Goal: Task Accomplishment & Management: Manage account settings

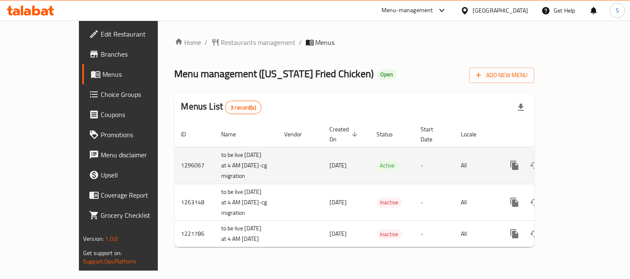
click at [580, 161] on icon "enhanced table" at bounding box center [575, 165] width 10 height 10
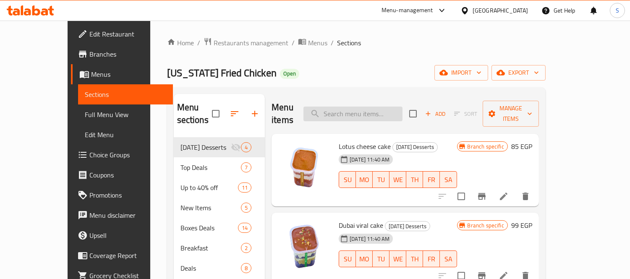
click at [403, 110] on input "search" at bounding box center [352, 114] width 99 height 15
paste input "Krunchy Mix"
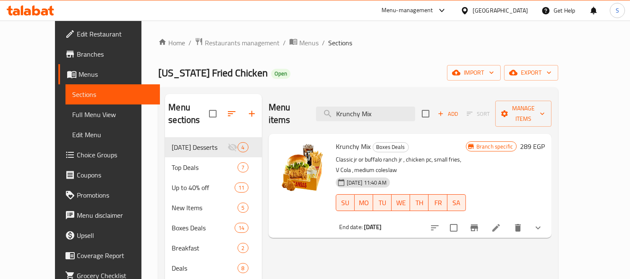
drag, startPoint x: 391, startPoint y: 108, endPoint x: 283, endPoint y: 99, distance: 107.9
click at [283, 99] on div "Menu items Krunchy Mix Add Sort Manage items" at bounding box center [410, 114] width 283 height 40
paste input "Burger Box"
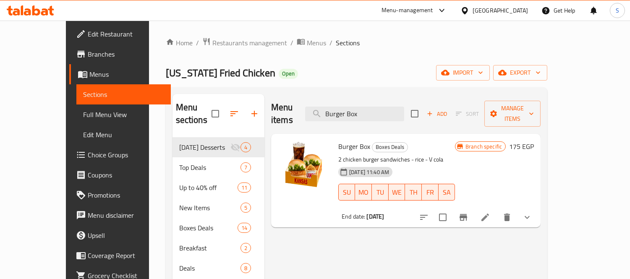
drag, startPoint x: 294, startPoint y: 99, endPoint x: 261, endPoint y: 98, distance: 33.6
click at [271, 94] on div "Menu items Burger Box Add Sort Manage items" at bounding box center [405, 114] width 269 height 40
paste input "Classic Mix"
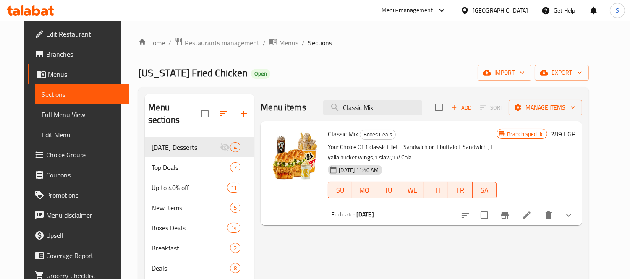
drag, startPoint x: 400, startPoint y: 108, endPoint x: 296, endPoint y: 97, distance: 105.1
click at [303, 98] on div "Menu items Classic Mix Add Sort Manage items" at bounding box center [422, 107] width 322 height 27
paste input "3 Pcs Box"
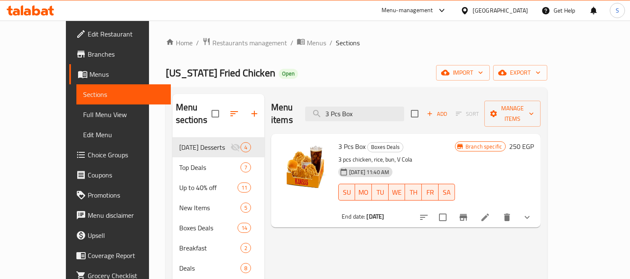
drag, startPoint x: 379, startPoint y: 105, endPoint x: 281, endPoint y: 101, distance: 98.3
click at [286, 102] on div "Menu items 3 Pcs Box Add Sort Manage items" at bounding box center [405, 114] width 269 height 40
paste input "Share Box 2"
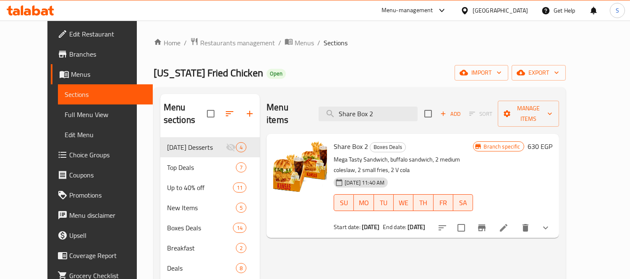
drag, startPoint x: 345, startPoint y: 104, endPoint x: 231, endPoint y: 99, distance: 113.9
click at [231, 99] on div "Menu sections Ramadan Desserts 4 Top Deals 7 Up to 40% off 11 New Items 5 Boxes…" at bounding box center [359, 258] width 399 height 329
paste input "Club Box"
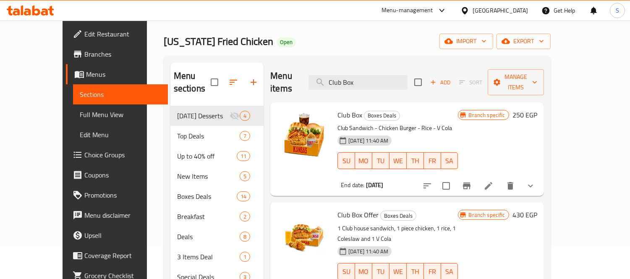
scroll to position [47, 0]
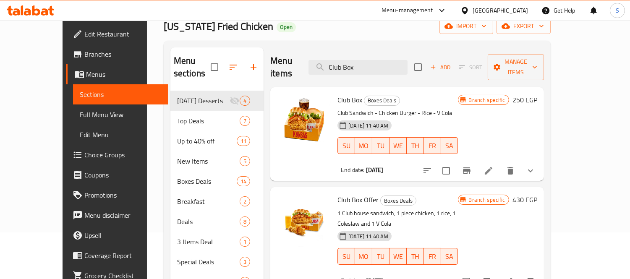
drag, startPoint x: 396, startPoint y: 64, endPoint x: 254, endPoint y: 47, distance: 143.7
click at [264, 47] on div "Menu items Club Box Add Sort Manage items Club Box Boxes Deals Club Sandwich - …" at bounding box center [404, 211] width 280 height 329
paste input "runchy Rice Bucket"
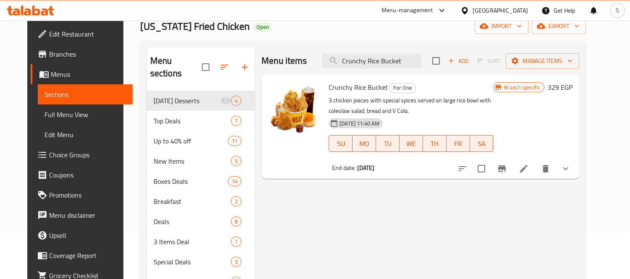
drag, startPoint x: 345, startPoint y: 49, endPoint x: 288, endPoint y: 41, distance: 57.2
click at [288, 41] on div "Menu sections Ramadan Desserts 4 Top Deals 7 Up to 40% off 11 New Items 5 Boxes…" at bounding box center [363, 212] width 446 height 342
paste input "Winner Max Box Offer"
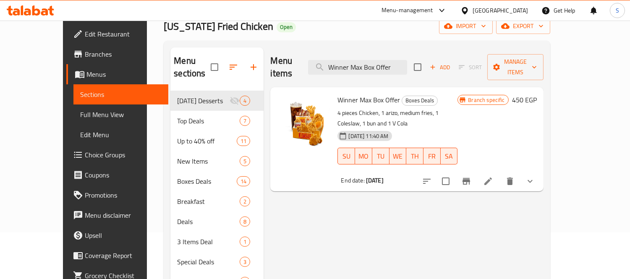
drag, startPoint x: 246, startPoint y: 52, endPoint x: 241, endPoint y: 52, distance: 5.5
click at [241, 52] on div "Menu sections Ramadan Desserts 4 Top Deals 7 Up to 40% off 11 New Items 5 Boxes…" at bounding box center [356, 211] width 373 height 329
paste input "Nashville Offer"
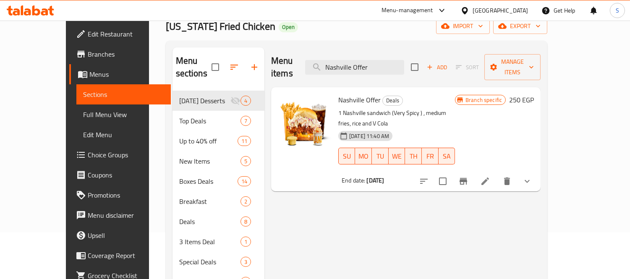
drag, startPoint x: 311, startPoint y: 57, endPoint x: 306, endPoint y: 57, distance: 5.5
click at [306, 57] on div "Menu items Nashville Offer Add Sort Manage items" at bounding box center [405, 67] width 269 height 40
paste input "Five In One Offer"
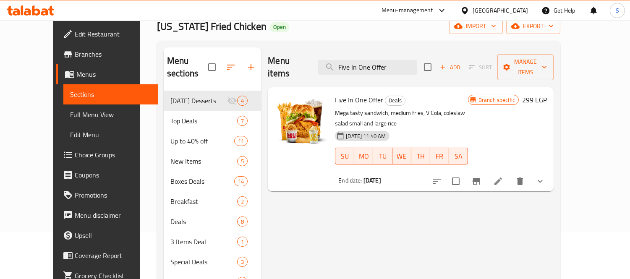
click at [222, 34] on div "Home / Restaurants management / Menus / Sections Kansas Fried Chicken Open impo…" at bounding box center [358, 187] width 403 height 392
drag, startPoint x: 333, startPoint y: 53, endPoint x: 326, endPoint y: 52, distance: 6.7
click at [326, 52] on div "Menu items Five In One Offer Add Sort Manage items" at bounding box center [411, 67] width 286 height 40
paste input "Dinner Hero Offer"
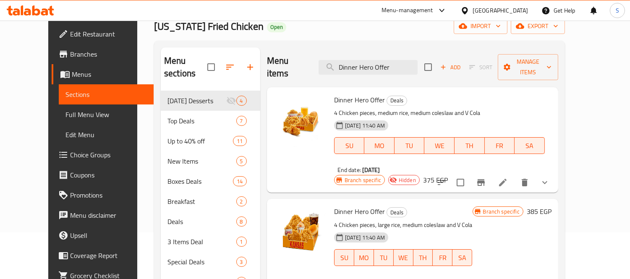
type input "Dinner Hero Offer"
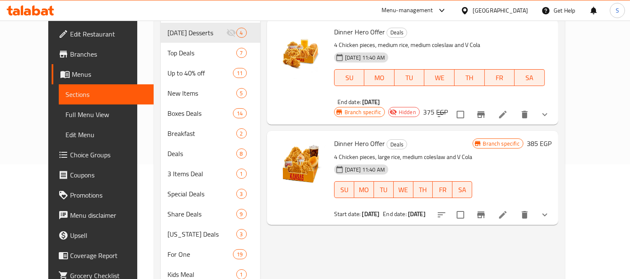
scroll to position [140, 0]
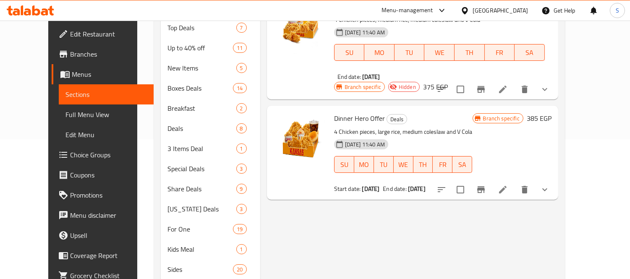
drag, startPoint x: 56, startPoint y: 117, endPoint x: 77, endPoint y: 140, distance: 31.2
click at [65, 117] on span "Full Menu View" at bounding box center [105, 115] width 81 height 10
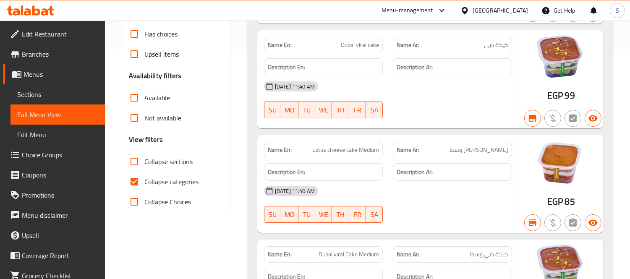
scroll to position [233, 0]
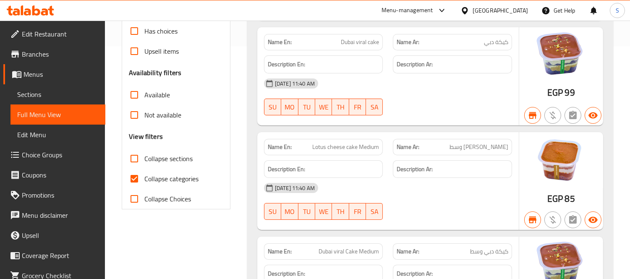
click at [136, 181] on input "Collapse categories" at bounding box center [134, 179] width 20 height 20
checkbox input "false"
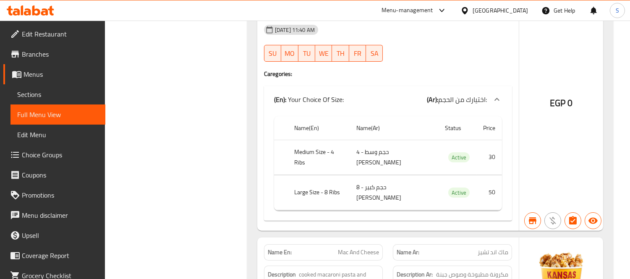
scroll to position [44999, 0]
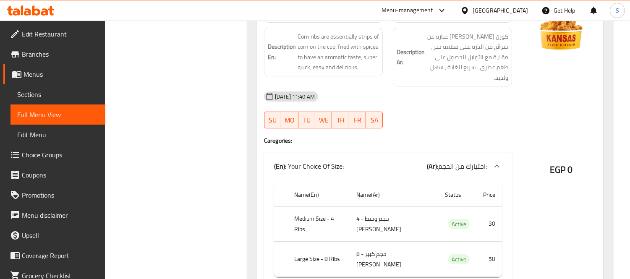
click at [49, 31] on span "Edit Restaurant" at bounding box center [60, 34] width 77 height 10
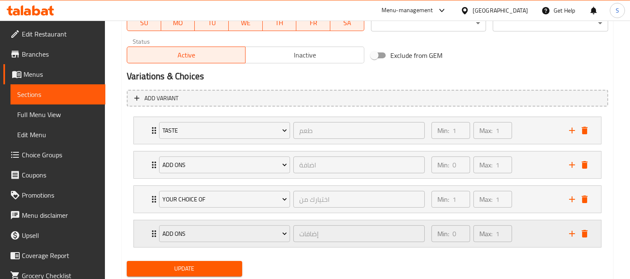
scroll to position [420, 0]
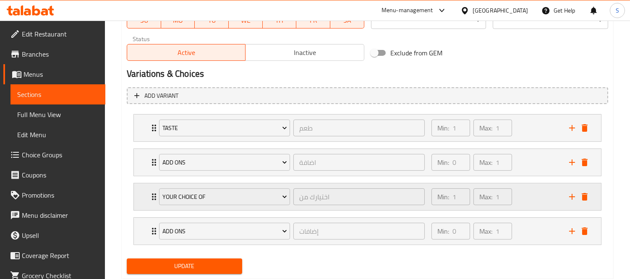
click at [523, 193] on div "Min: 1 ​ Max: 1 ​" at bounding box center [495, 196] width 138 height 27
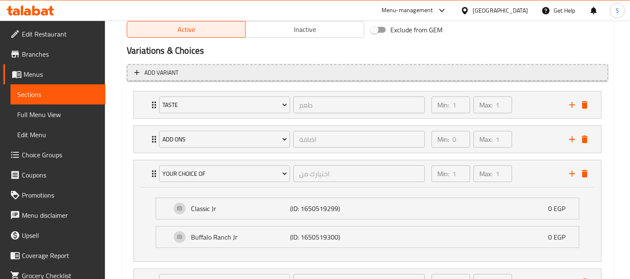
scroll to position [326, 0]
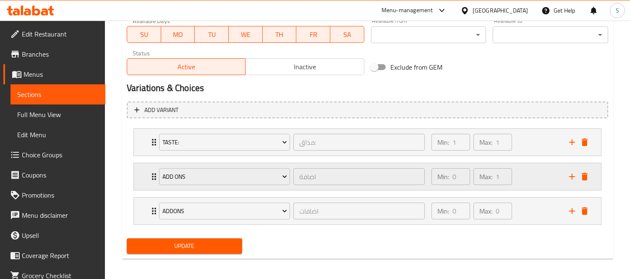
scroll to position [408, 0]
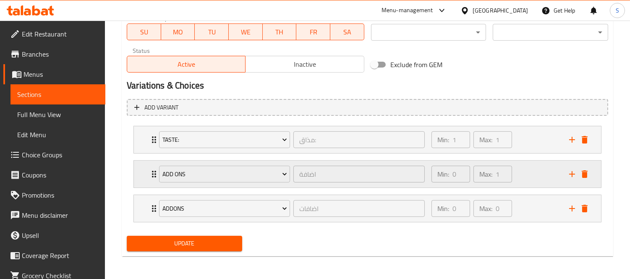
click at [543, 175] on div "Min: 0 ​ Max: 1 ​" at bounding box center [495, 174] width 138 height 27
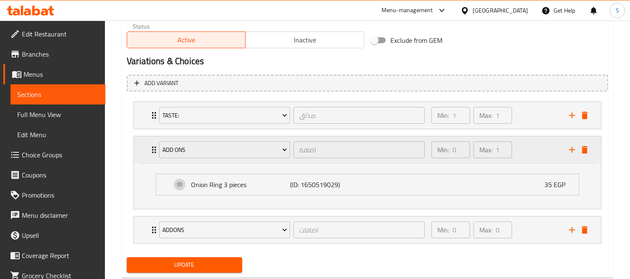
scroll to position [454, 0]
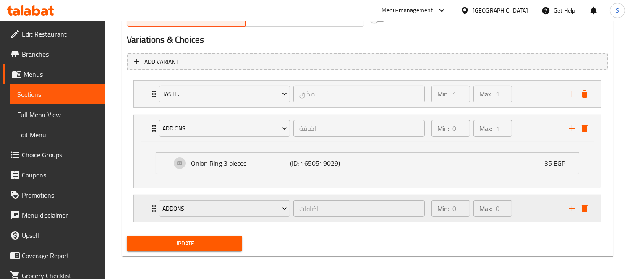
click at [542, 209] on div "Min: 0 ​ Max: 0 ​" at bounding box center [495, 208] width 138 height 27
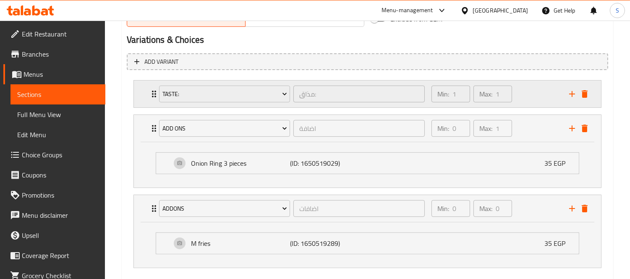
click at [535, 97] on div "Min: 1 ​ Max: 1 ​" at bounding box center [495, 94] width 138 height 27
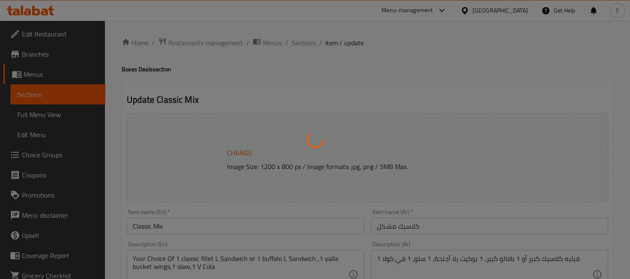
type input "طعم"
type input "1"
type input "اختيارك من"
type input "1"
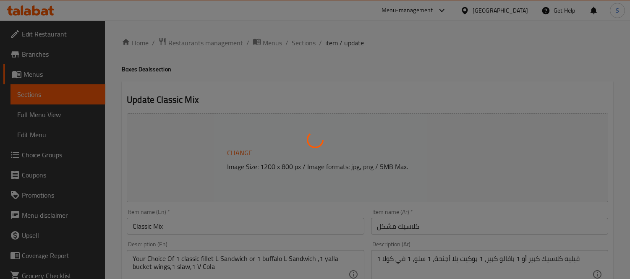
type input "1"
type input "اضافة"
type input "0"
type input "1"
type input "إضافات"
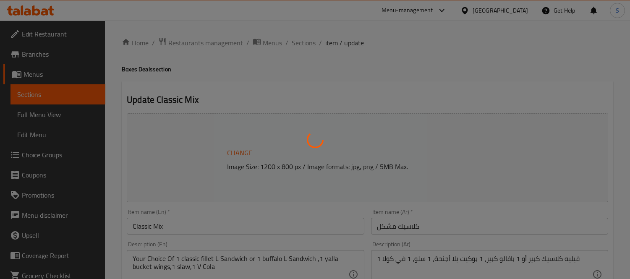
type input "0"
type input "1"
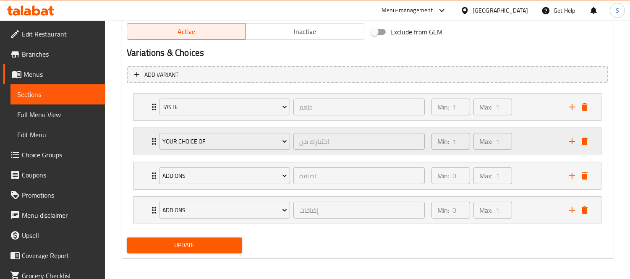
scroll to position [442, 0]
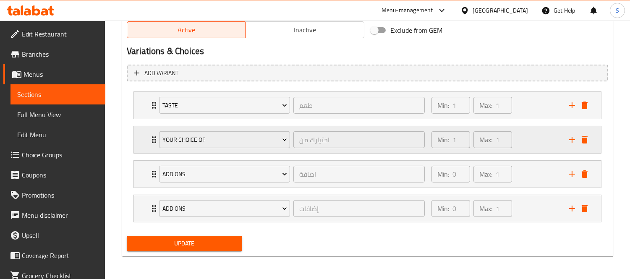
click at [532, 149] on div "Min: 1 ​ Max: 1 ​" at bounding box center [495, 139] width 138 height 27
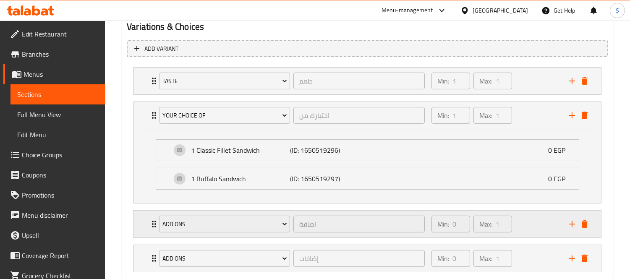
scroll to position [517, 0]
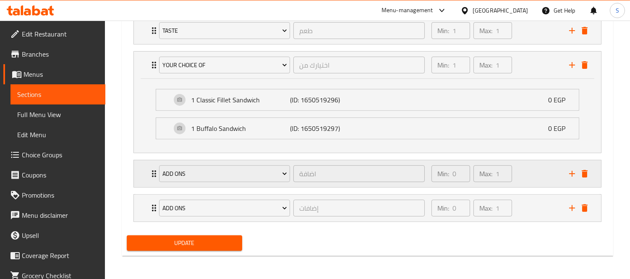
click at [540, 174] on div "Min: 0 ​ Max: 1 ​" at bounding box center [495, 173] width 138 height 27
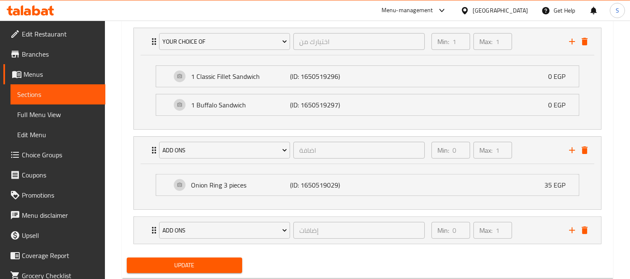
scroll to position [563, 0]
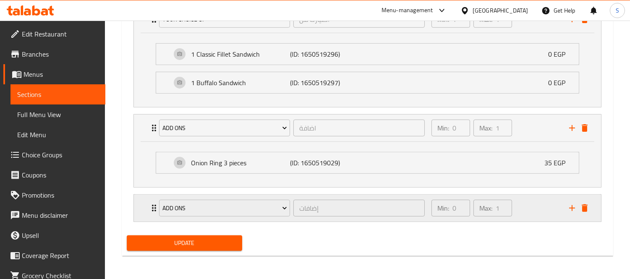
click at [540, 208] on div "Min: 0 ​ Max: 1 ​" at bounding box center [495, 208] width 138 height 27
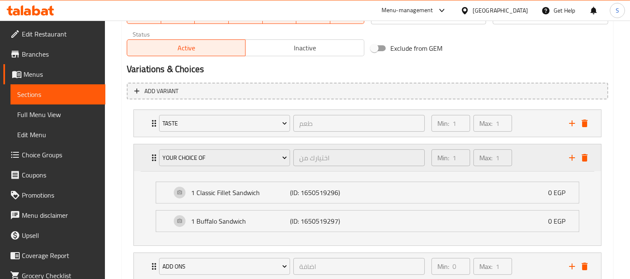
scroll to position [422, 0]
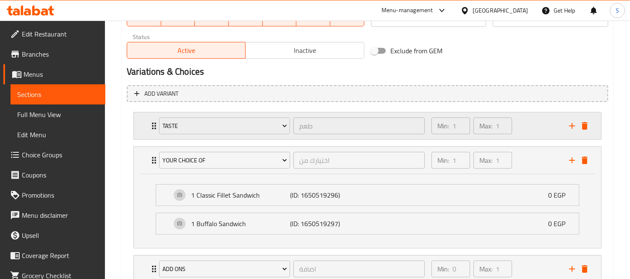
click at [536, 132] on div "Min: 1 ​ Max: 1 ​" at bounding box center [495, 125] width 138 height 27
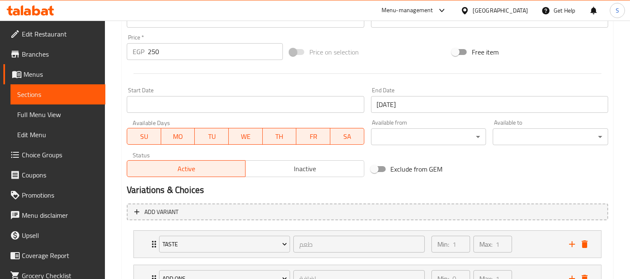
scroll to position [373, 0]
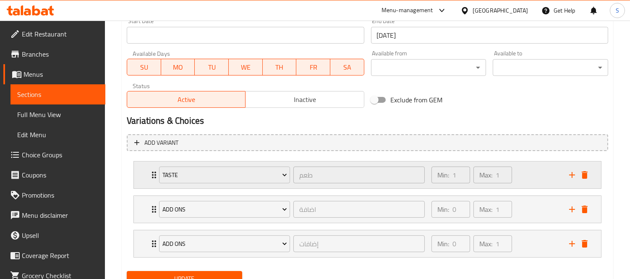
click at [525, 177] on div "Min: 1 ​ Max: 1 ​" at bounding box center [495, 175] width 138 height 27
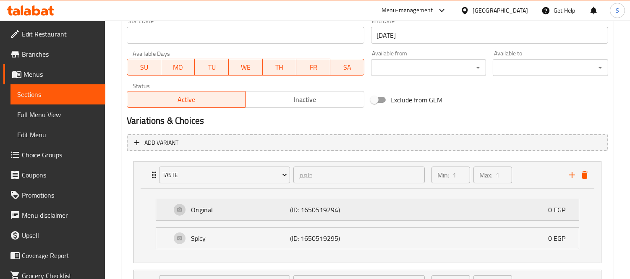
scroll to position [483, 0]
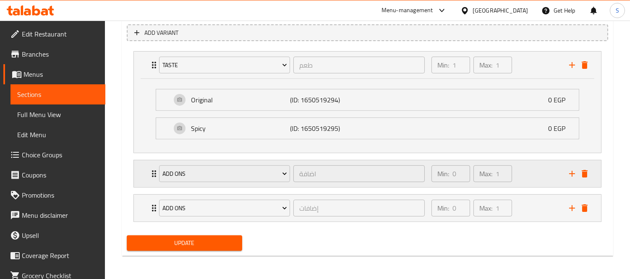
click at [543, 180] on div "Min: 0 ​ Max: 1 ​" at bounding box center [495, 173] width 138 height 27
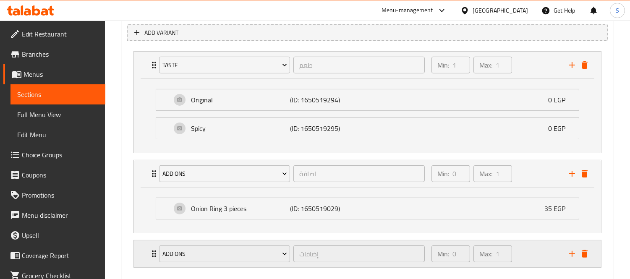
click at [539, 254] on div "Min: 0 ​ Max: 1 ​" at bounding box center [495, 254] width 138 height 27
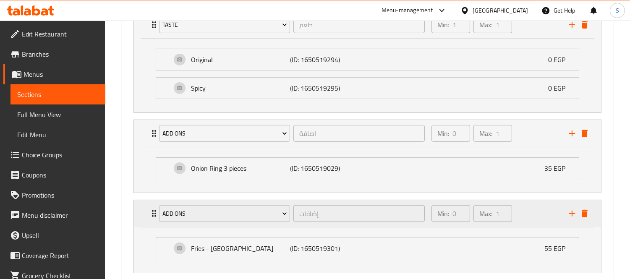
scroll to position [574, 0]
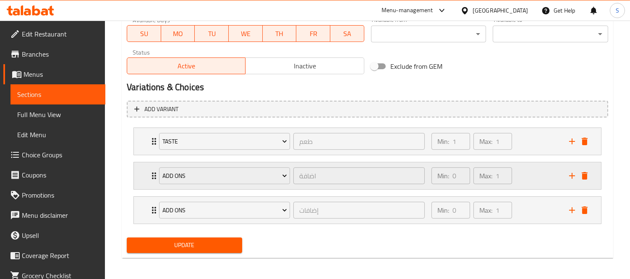
scroll to position [408, 0]
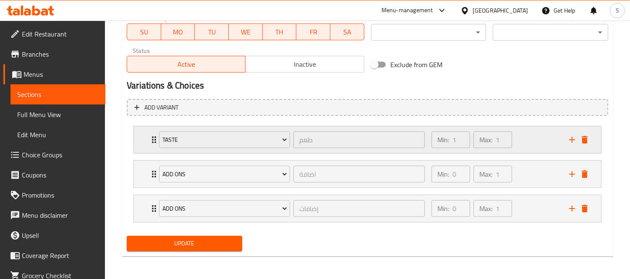
click at [533, 147] on div "Min: 1 ​ Max: 1 ​" at bounding box center [495, 139] width 138 height 27
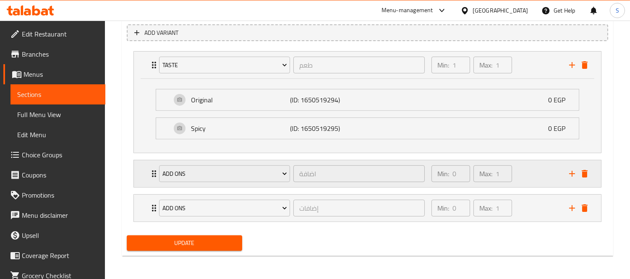
click at [543, 174] on div "Min: 0 ​ Max: 1 ​" at bounding box center [495, 173] width 138 height 27
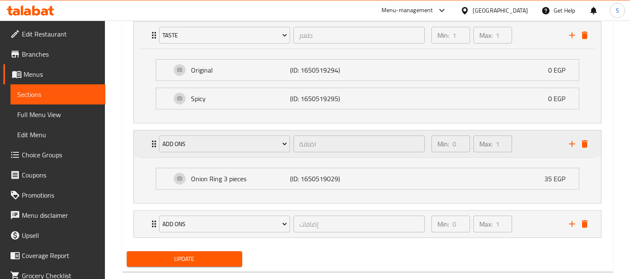
scroll to position [528, 0]
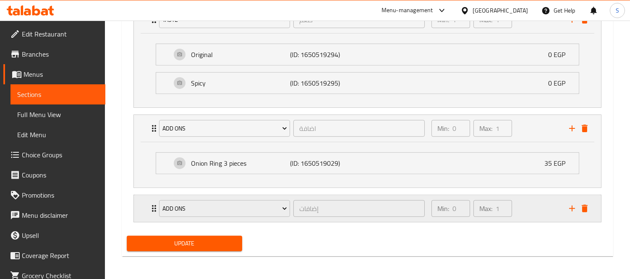
click at [541, 206] on div "Min: 0 ​ Max: 1 ​" at bounding box center [495, 208] width 138 height 27
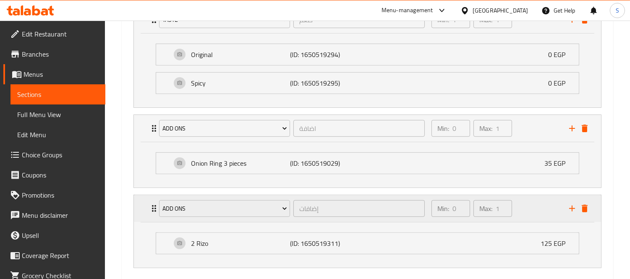
scroll to position [574, 0]
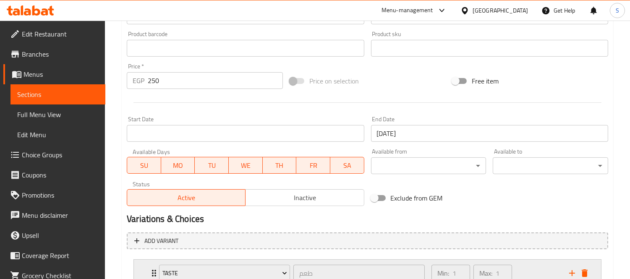
scroll to position [374, 0]
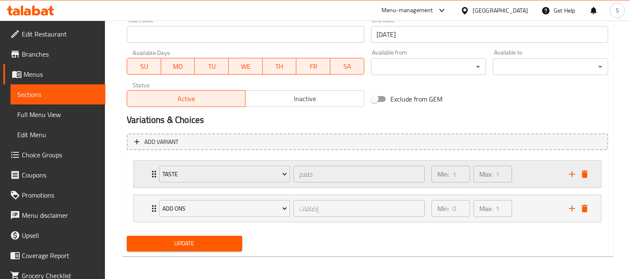
click at [547, 186] on div "Min: 1 ​ Max: 1 ​" at bounding box center [495, 174] width 138 height 27
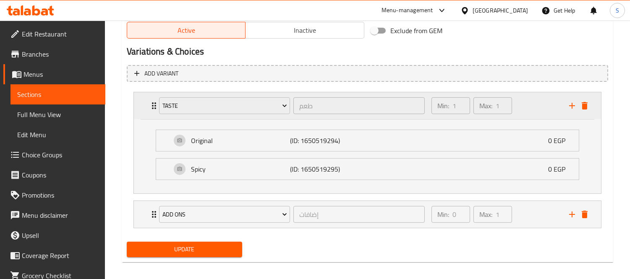
scroll to position [448, 0]
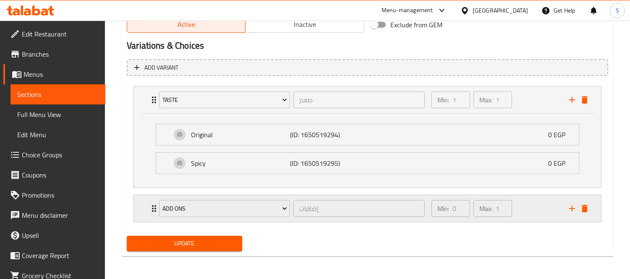
click at [545, 216] on div "Min: 0 ​ Max: 1 ​" at bounding box center [495, 208] width 138 height 27
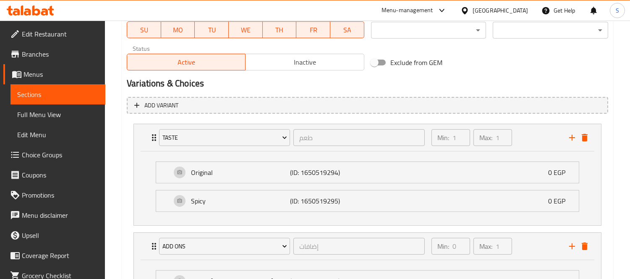
scroll to position [307, 0]
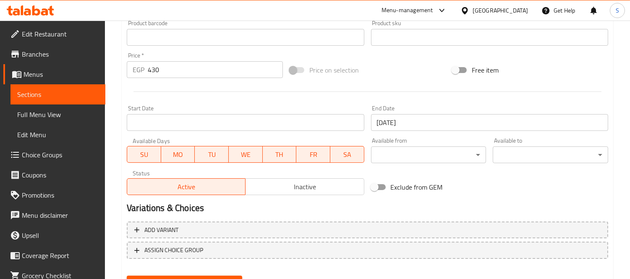
scroll to position [185, 0]
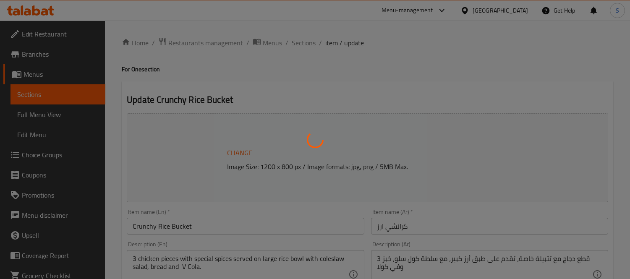
type input "إختيارك من المذاق"
type input "1"
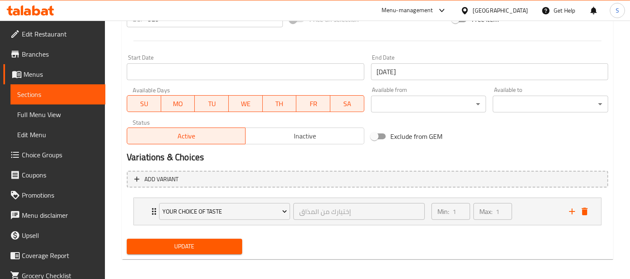
scroll to position [339, 0]
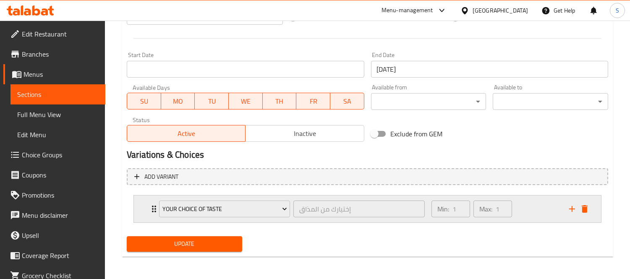
click at [535, 212] on div "Min: 1 ​ Max: 1 ​" at bounding box center [495, 209] width 138 height 27
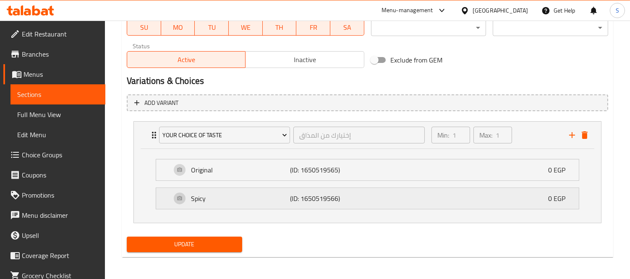
scroll to position [413, 0]
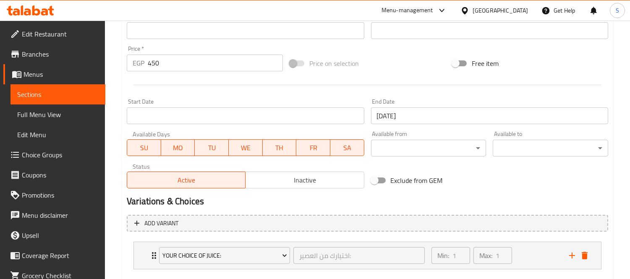
scroll to position [326, 0]
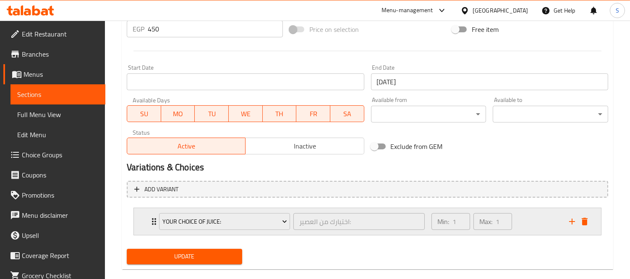
click at [541, 223] on div "Min: 1 ​ Max: 1 ​" at bounding box center [495, 221] width 138 height 27
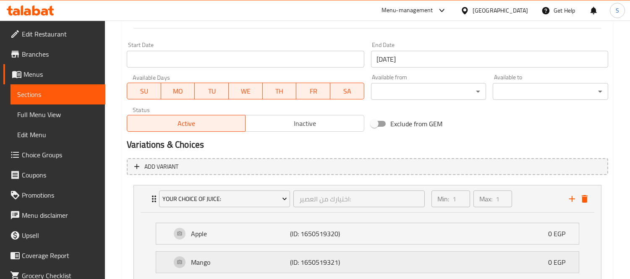
scroll to position [413, 0]
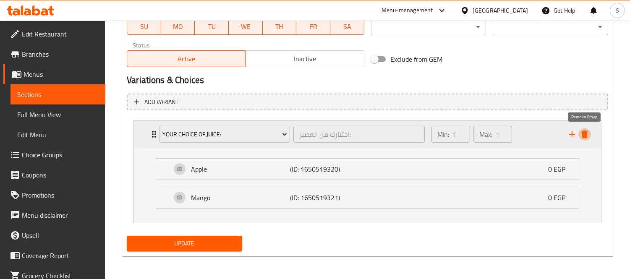
click at [582, 134] on icon "delete" at bounding box center [585, 134] width 10 height 10
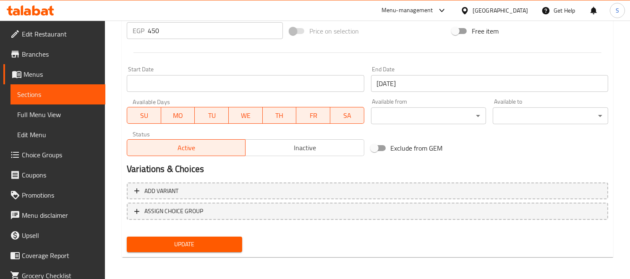
click at [199, 244] on span "Update" at bounding box center [184, 244] width 102 height 10
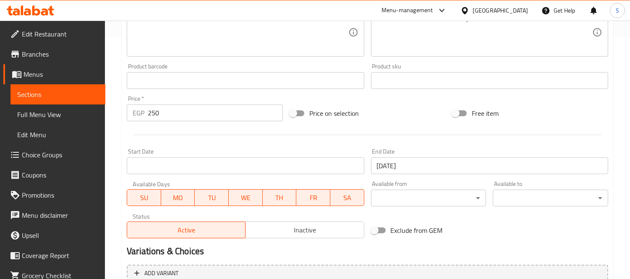
scroll to position [339, 0]
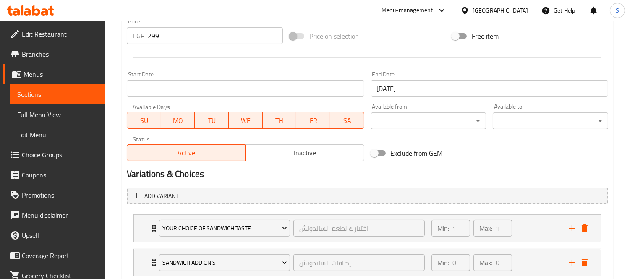
scroll to position [374, 0]
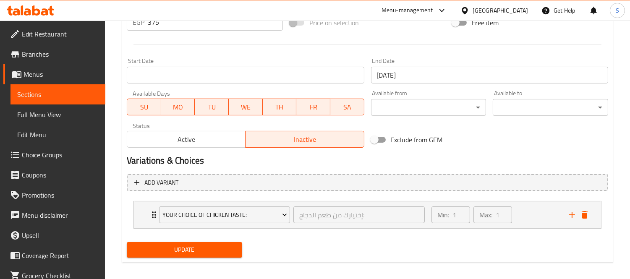
scroll to position [339, 0]
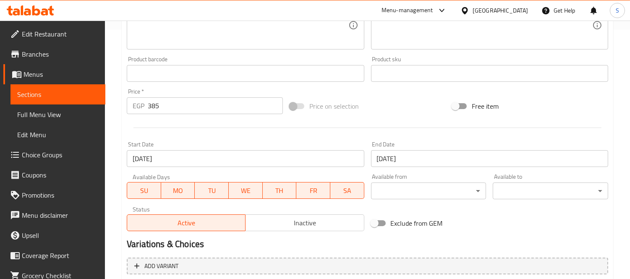
scroll to position [326, 0]
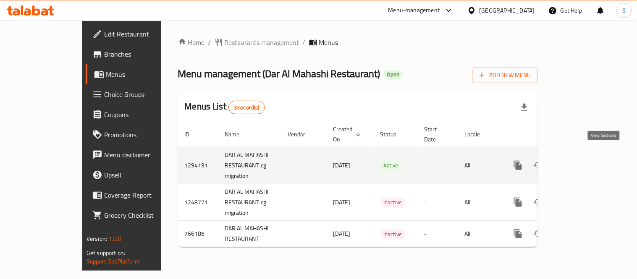
click at [583, 160] on icon "enhanced table" at bounding box center [578, 165] width 10 height 10
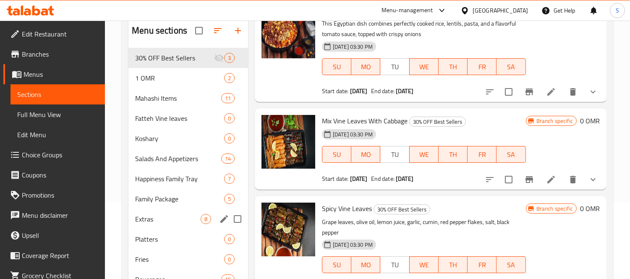
scroll to position [93, 0]
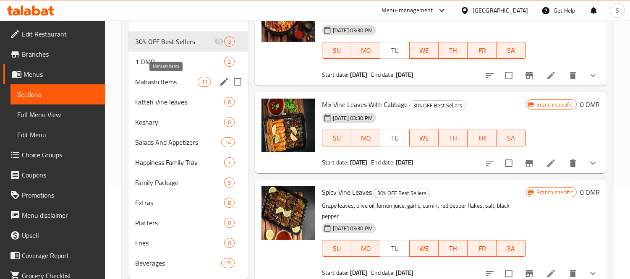
click at [166, 81] on span "Mahashi Items" at bounding box center [166, 82] width 62 height 10
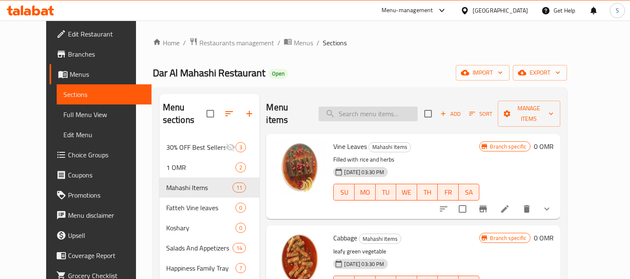
click at [383, 108] on input "search" at bounding box center [368, 114] width 99 height 15
paste input "Potato Mahshi"
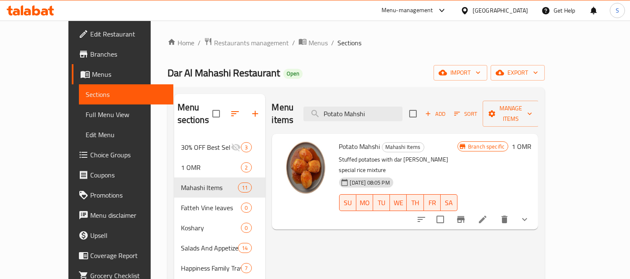
drag, startPoint x: 234, startPoint y: 104, endPoint x: 221, endPoint y: 103, distance: 13.0
click at [221, 103] on div "Menu sections 30% OFF Best Sellers 3 1 OMR 2 Mahashi Items 11 Fatteh Vine leave…" at bounding box center [356, 238] width 364 height 288
paste input "Onions Maha"
type input "Onions Mahashi"
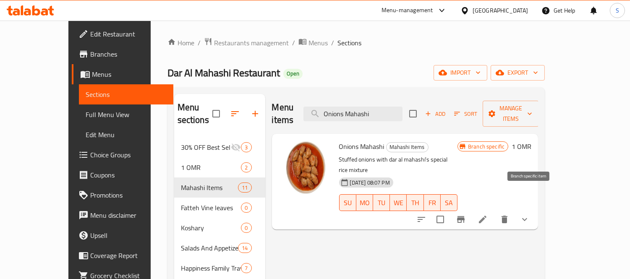
click at [466, 214] on icon "Branch-specific-item" at bounding box center [461, 219] width 10 height 10
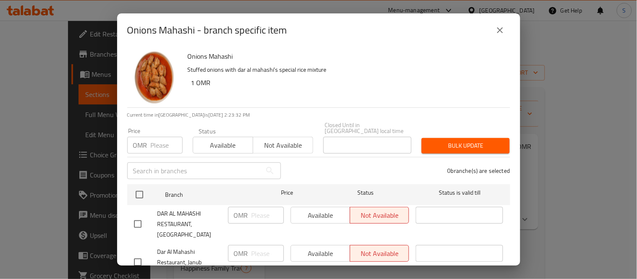
click at [498, 33] on icon "close" at bounding box center [500, 30] width 10 height 10
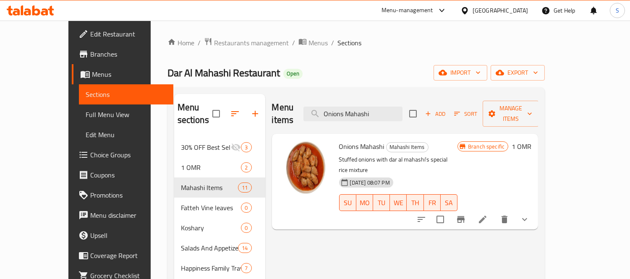
click at [86, 118] on span "Full Menu View" at bounding box center [126, 115] width 81 height 10
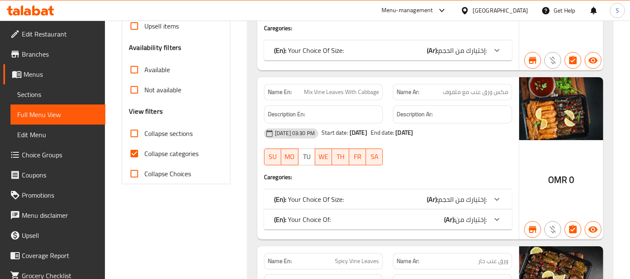
scroll to position [280, 0]
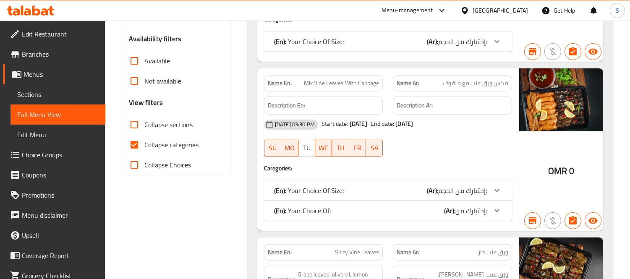
click at [133, 144] on input "Collapse categories" at bounding box center [134, 145] width 20 height 20
checkbox input "false"
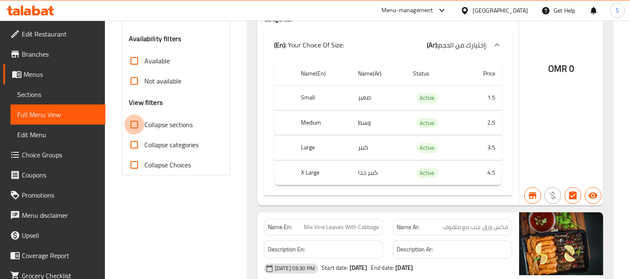
click at [136, 120] on input "Collapse sections" at bounding box center [134, 125] width 20 height 20
checkbox input "true"
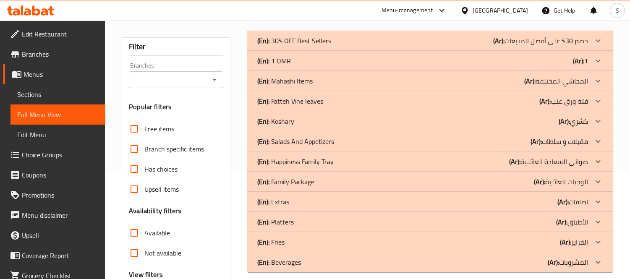
scroll to position [99, 0]
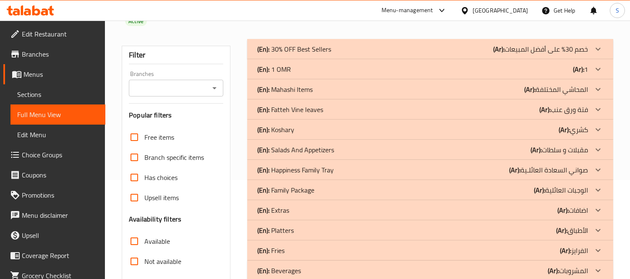
click at [594, 54] on icon at bounding box center [598, 49] width 10 height 10
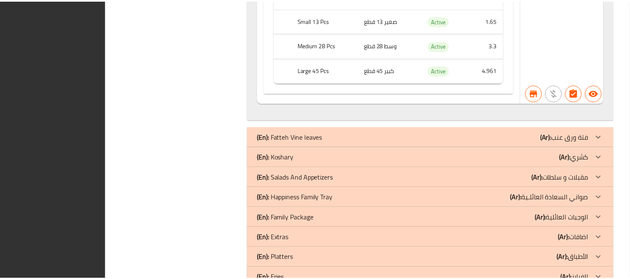
scroll to position [4504, 0]
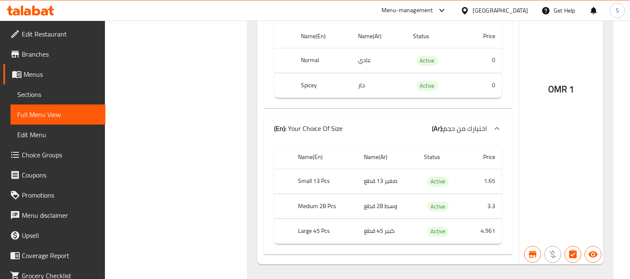
scroll to position [4356, 0]
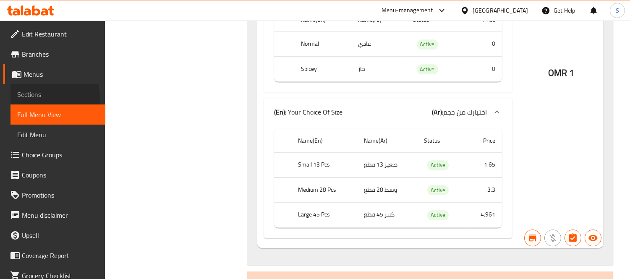
click at [34, 98] on span "Sections" at bounding box center [57, 94] width 81 height 10
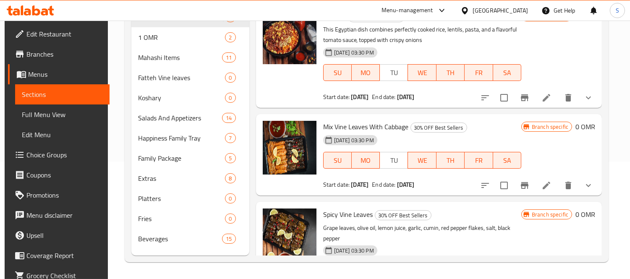
scroll to position [118, 0]
click at [51, 96] on span "Sections" at bounding box center [62, 94] width 81 height 10
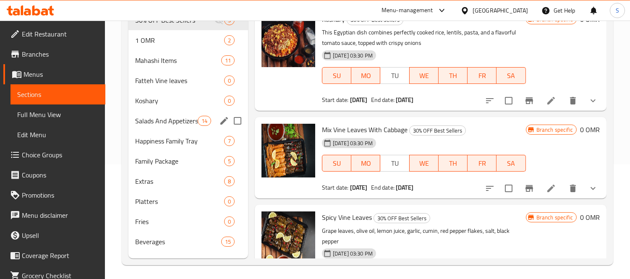
scroll to position [0, 0]
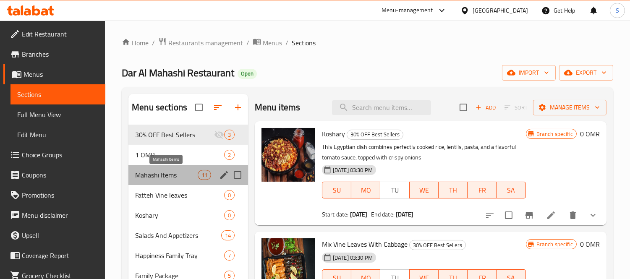
click at [178, 175] on span "Mahashi Items" at bounding box center [166, 175] width 62 height 10
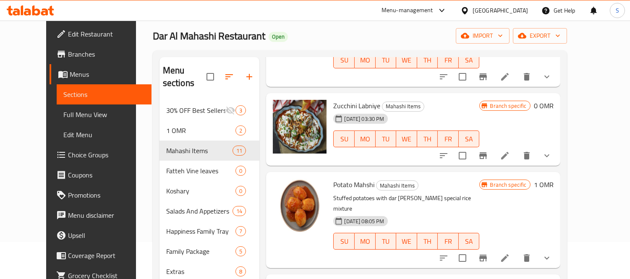
scroll to position [93, 0]
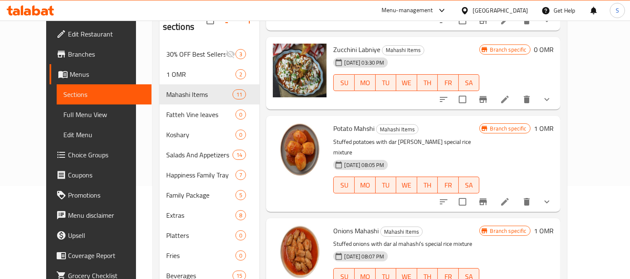
drag, startPoint x: 538, startPoint y: 180, endPoint x: 546, endPoint y: 177, distance: 8.3
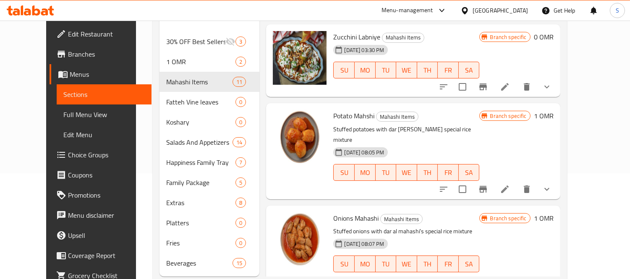
scroll to position [118, 0]
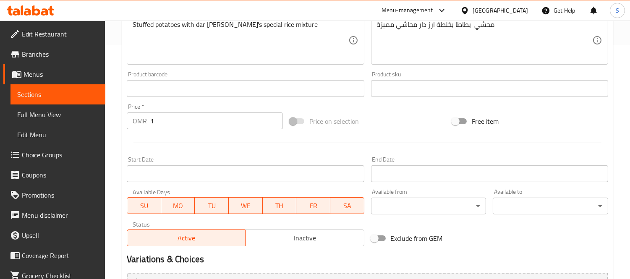
scroll to position [233, 0]
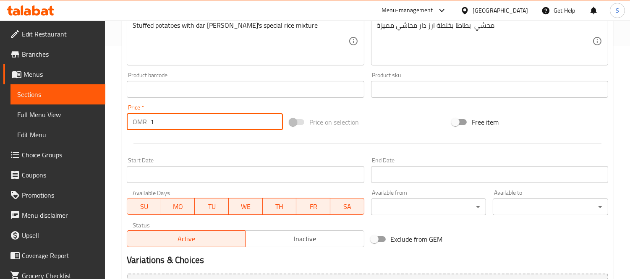
drag, startPoint x: 158, startPoint y: 120, endPoint x: 115, endPoint y: 120, distance: 43.7
click at [115, 120] on div "Home / Restaurants management / Menus / Sections / item / update Mahashi Items …" at bounding box center [367, 103] width 525 height 633
type input "0"
click at [575, 230] on div "Change Image Size: 1200 x 800 px / Image formats: jpg, png / 5MB Max. Item name…" at bounding box center [367, 64] width 488 height 374
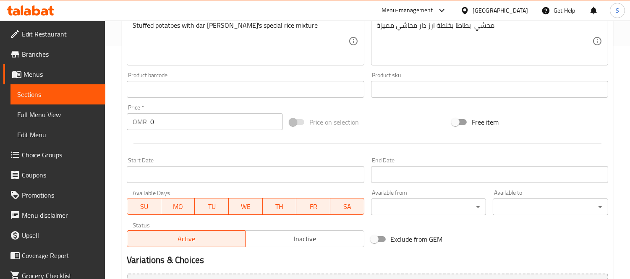
scroll to position [374, 0]
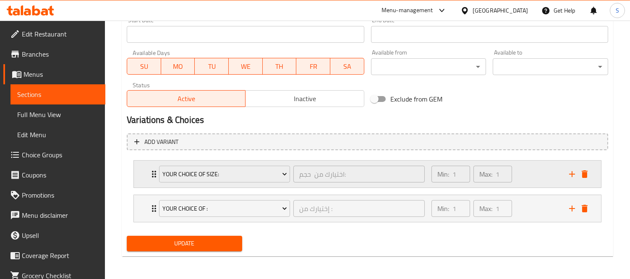
click at [537, 180] on div "Min: 1 ​ Max: 1 ​" at bounding box center [495, 174] width 138 height 27
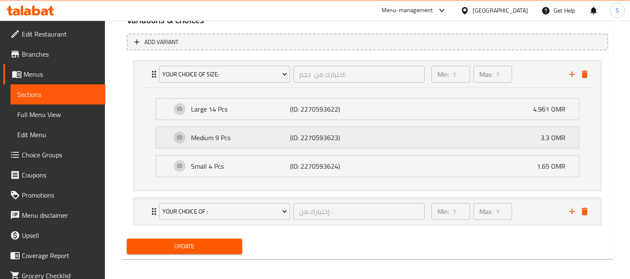
scroll to position [476, 0]
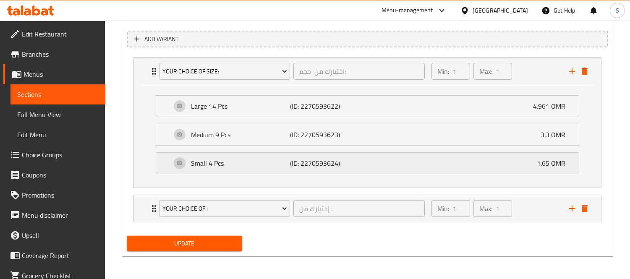
click at [520, 163] on div "Small 4 Pcs (ID: 2270593624) 1.65 OMR" at bounding box center [370, 163] width 398 height 21
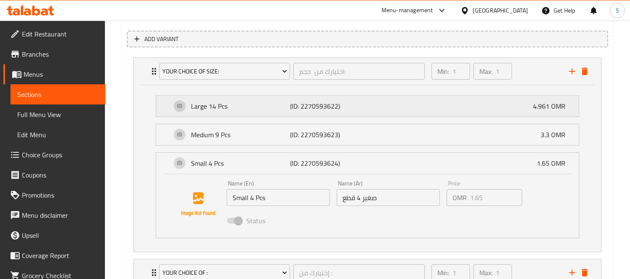
click at [488, 115] on div "Large 14 Pcs (ID: 2270593622) 4.961 OMR" at bounding box center [370, 106] width 398 height 21
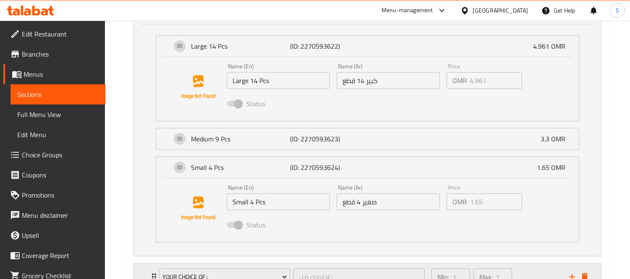
scroll to position [605, 0]
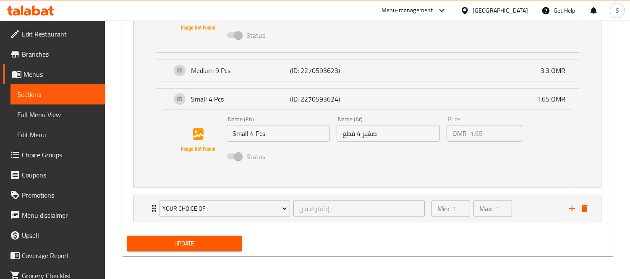
click at [196, 242] on span "Update" at bounding box center [184, 243] width 102 height 10
click at [55, 156] on span "Choice Groups" at bounding box center [60, 155] width 77 height 10
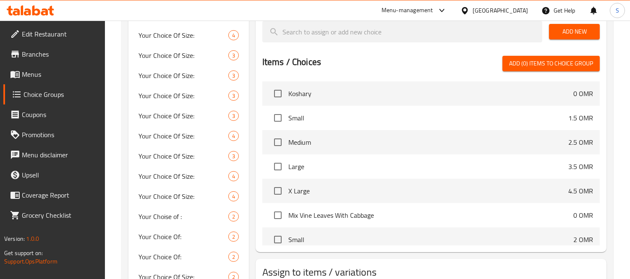
scroll to position [305, 0]
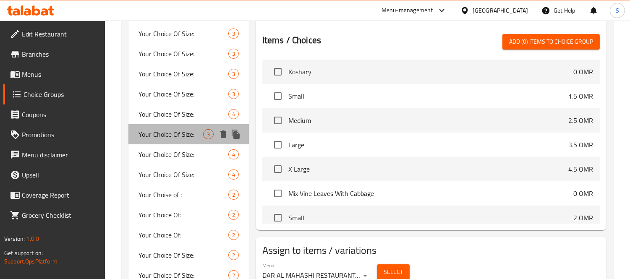
click at [173, 137] on span "Your Choice Of Size:" at bounding box center [171, 134] width 65 height 10
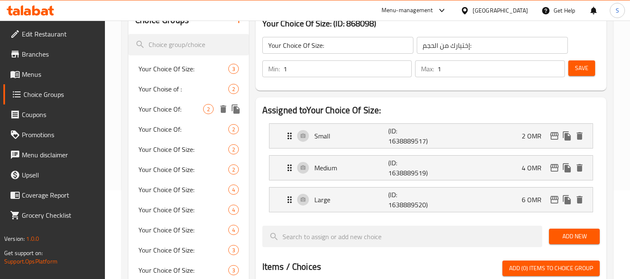
scroll to position [72, 0]
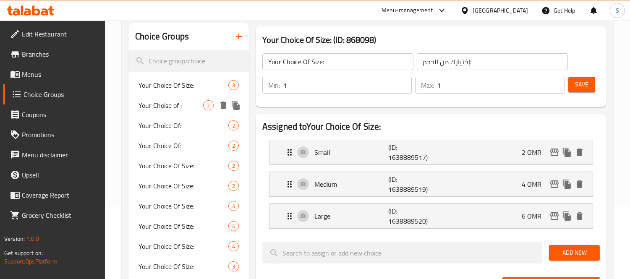
click at [176, 102] on span "Your Choise of :" at bounding box center [171, 105] width 65 height 10
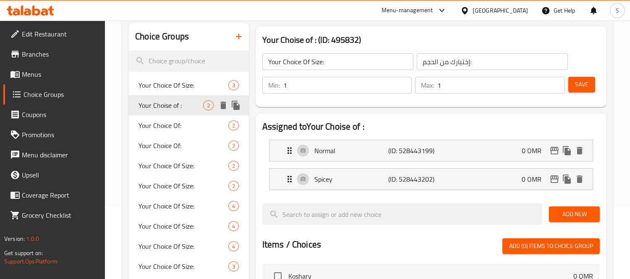
type input "Your Choise of :"
type input "اختيارك من :"
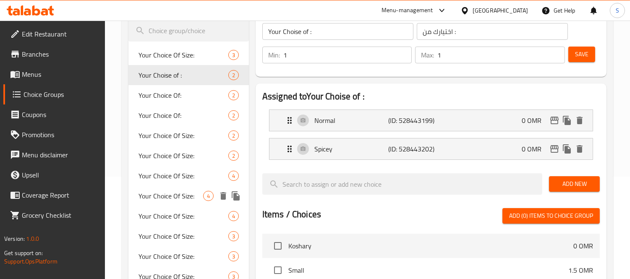
scroll to position [119, 0]
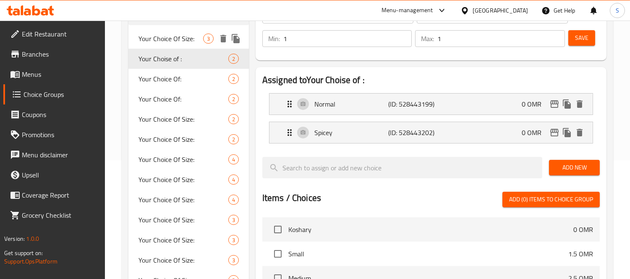
click at [159, 36] on span "Your Choice Of Size:" at bounding box center [171, 39] width 65 height 10
type input "Your Choice Of Size:"
type input "إختيارك من الحجم:"
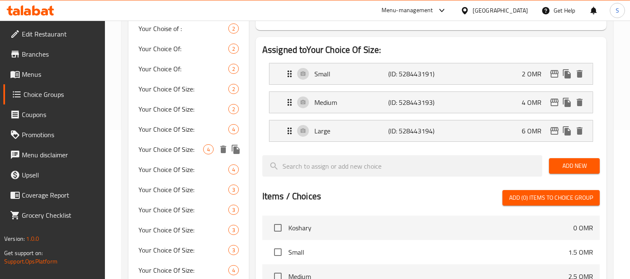
scroll to position [165, 0]
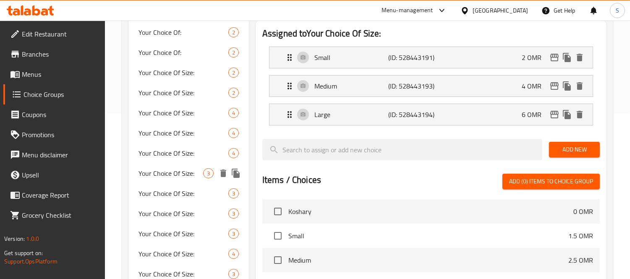
click at [168, 172] on span "Your Choice Of Size:" at bounding box center [171, 173] width 65 height 10
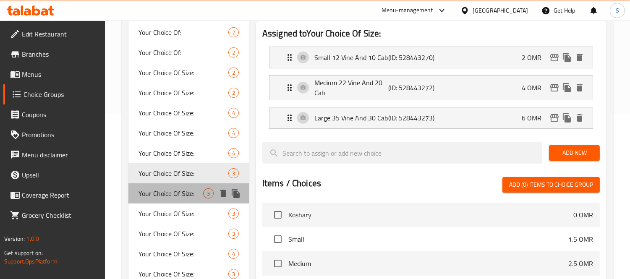
click at [175, 194] on span "Your Choice Of Size:" at bounding box center [171, 193] width 65 height 10
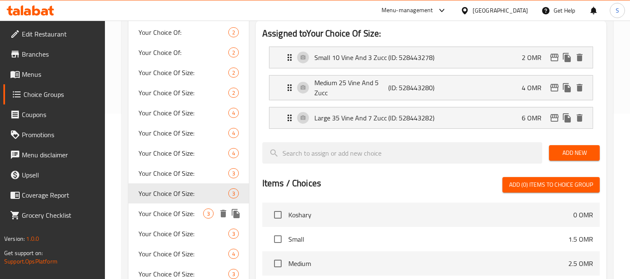
click at [192, 217] on span "Your Choice Of Size:" at bounding box center [171, 214] width 65 height 10
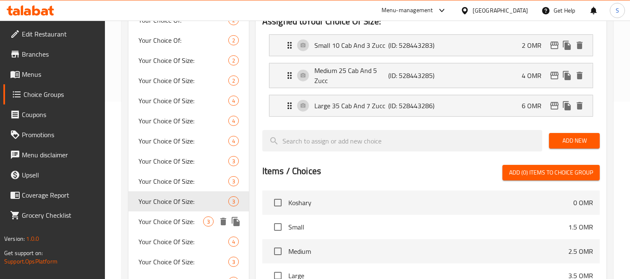
scroll to position [212, 0]
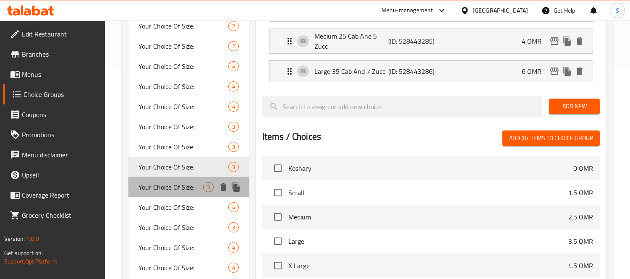
click at [187, 191] on span "Your Choice Of Size:" at bounding box center [171, 187] width 65 height 10
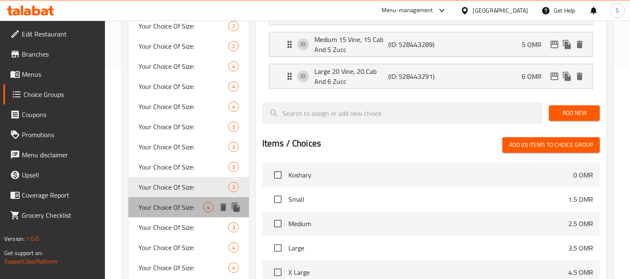
click at [189, 204] on span "Your Choice Of Size:" at bounding box center [171, 207] width 65 height 10
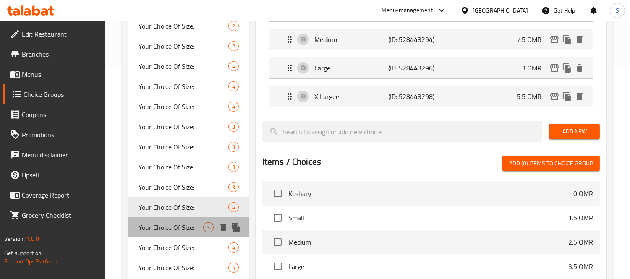
click at [186, 222] on span "Your Choice Of Size:" at bounding box center [171, 227] width 65 height 10
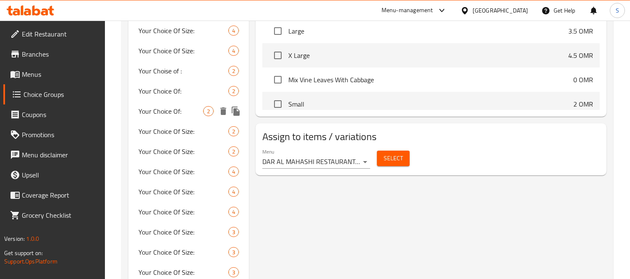
scroll to position [445, 0]
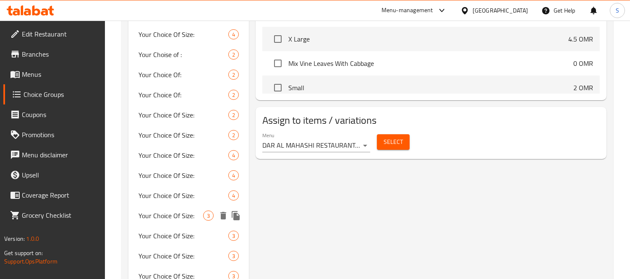
click at [173, 212] on span "Your Choice Of Size:" at bounding box center [171, 216] width 65 height 10
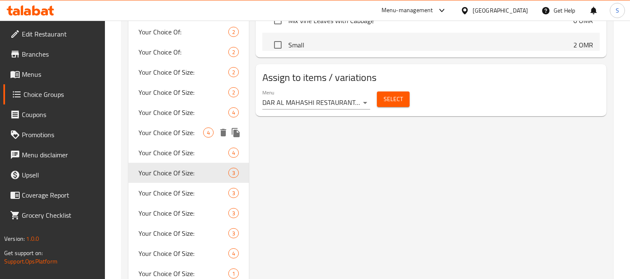
scroll to position [492, 0]
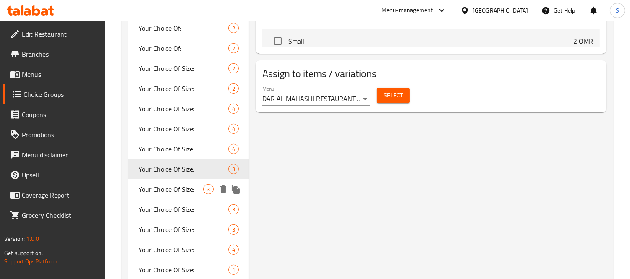
click at [195, 194] on span "Your Choice Of Size:" at bounding box center [171, 189] width 65 height 10
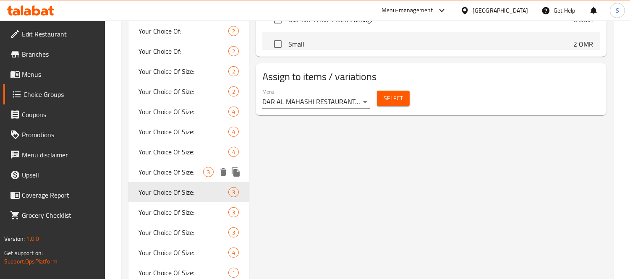
scroll to position [585, 0]
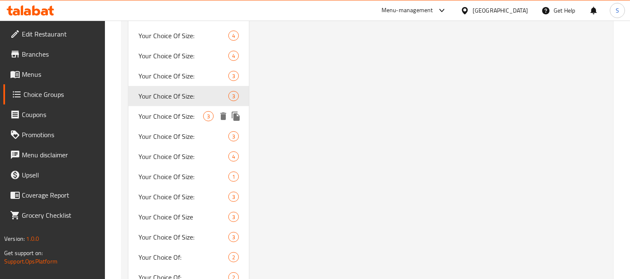
click at [167, 118] on span "Your Choice Of Size:" at bounding box center [171, 116] width 65 height 10
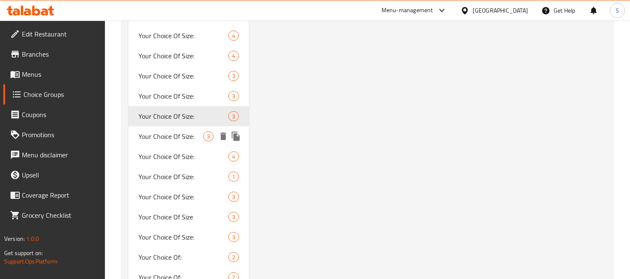
click at [191, 139] on span "Your Choice Of Size:" at bounding box center [171, 136] width 65 height 10
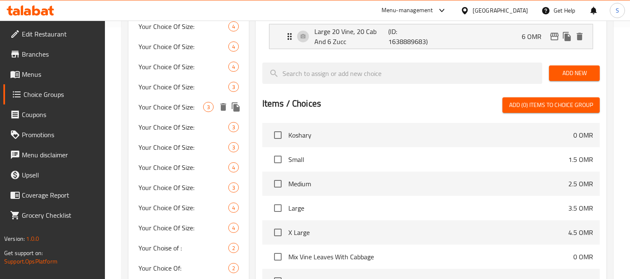
scroll to position [0, 0]
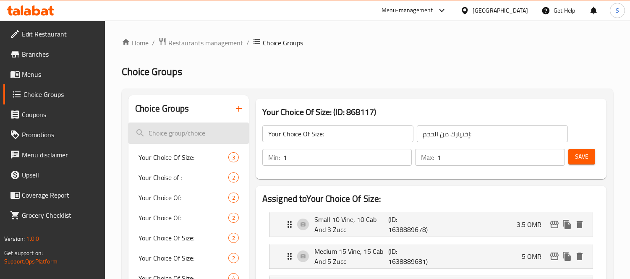
click at [175, 130] on input "search" at bounding box center [188, 133] width 120 height 21
paste input "Small 13 Pcs"
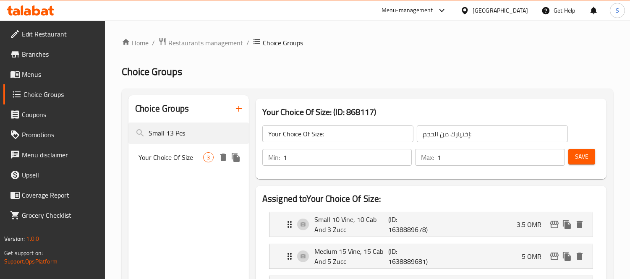
type input "Small 13 Pcs"
click at [175, 161] on span "Your Choice Of Size" at bounding box center [171, 157] width 65 height 10
type input "Your Choice Of Size"
type input "اختيارك من حجم"
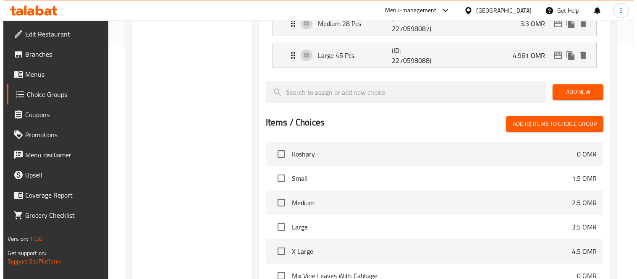
scroll to position [352, 0]
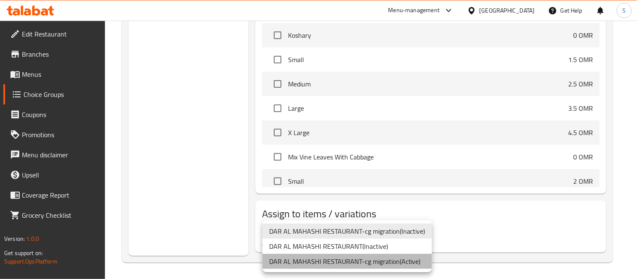
click at [368, 262] on li "DAR AL MAHASHI RESTAURANT-cg migration ( Active )" at bounding box center [347, 261] width 170 height 15
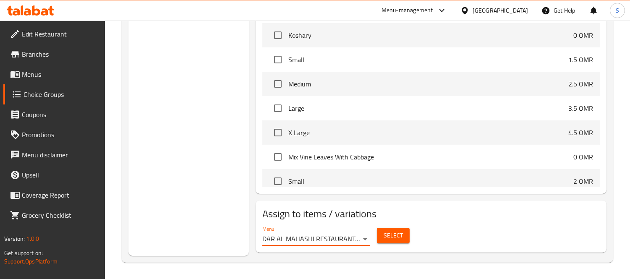
click at [395, 232] on span "Select" at bounding box center [393, 235] width 19 height 10
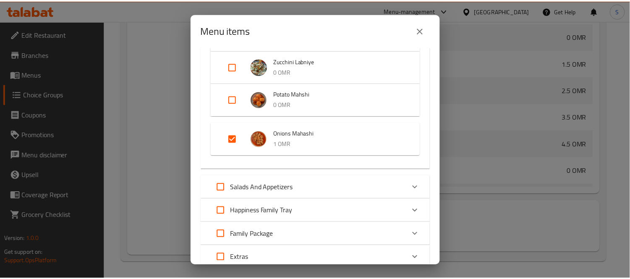
scroll to position [373, 0]
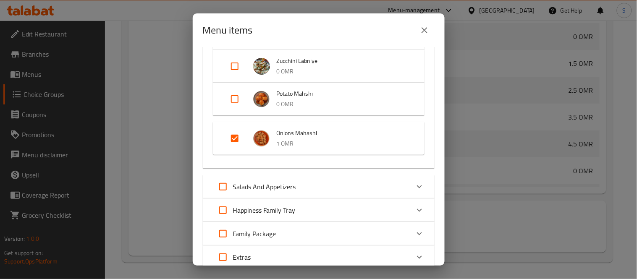
click at [423, 32] on icon "close" at bounding box center [424, 30] width 10 height 10
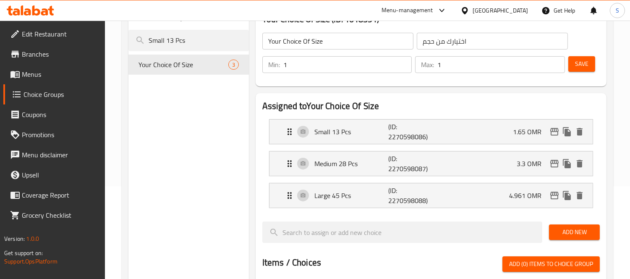
scroll to position [93, 0]
click at [518, 198] on p "4.961 OMR" at bounding box center [528, 195] width 39 height 10
click at [544, 184] on div "Large 45 Pcs (ID: 2270598088) 4.961 OMR" at bounding box center [434, 195] width 298 height 24
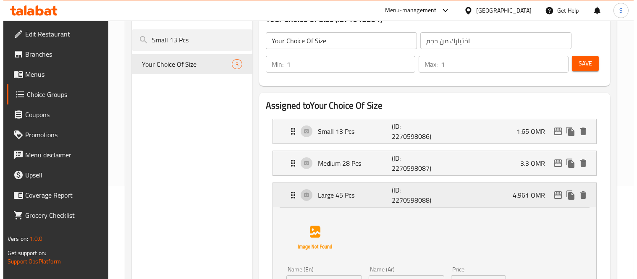
scroll to position [140, 0]
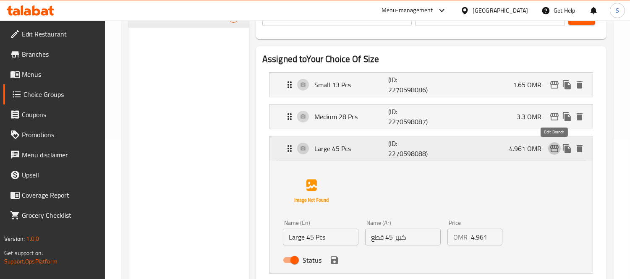
click at [560, 146] on button "edit" at bounding box center [554, 148] width 13 height 13
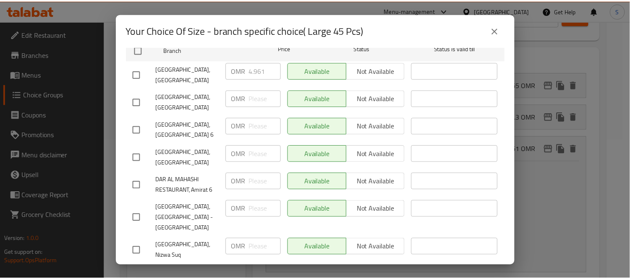
scroll to position [0, 0]
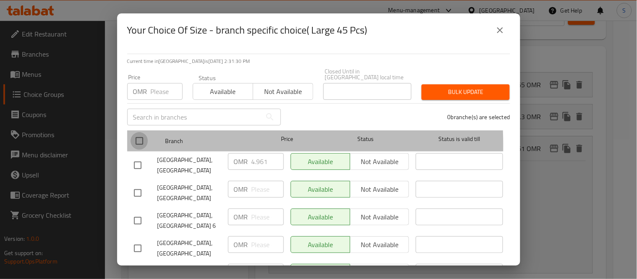
click at [141, 139] on input "checkbox" at bounding box center [140, 141] width 18 height 18
checkbox input "true"
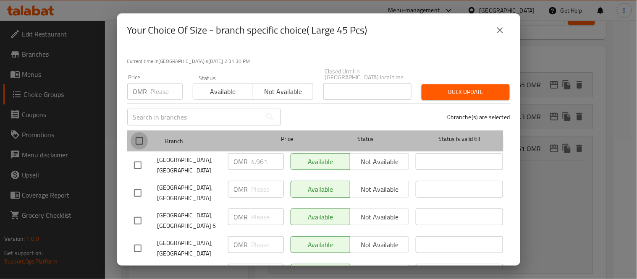
checkbox input "true"
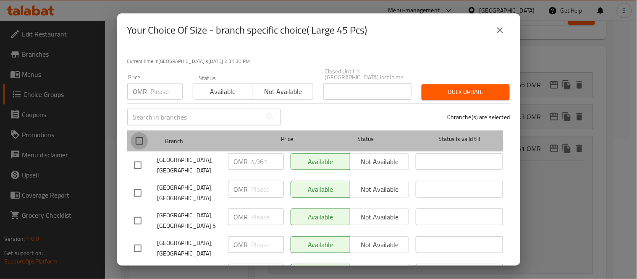
checkbox input "true"
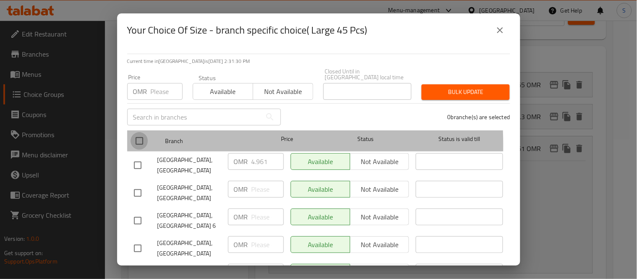
checkbox input "true"
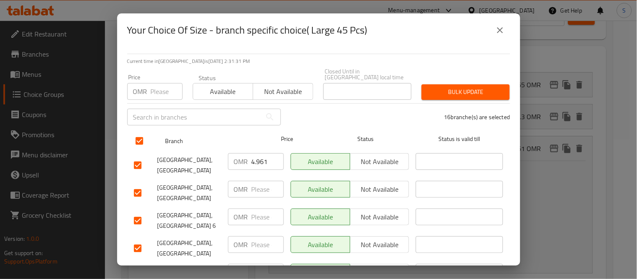
click at [141, 139] on input "checkbox" at bounding box center [140, 141] width 18 height 18
checkbox input "false"
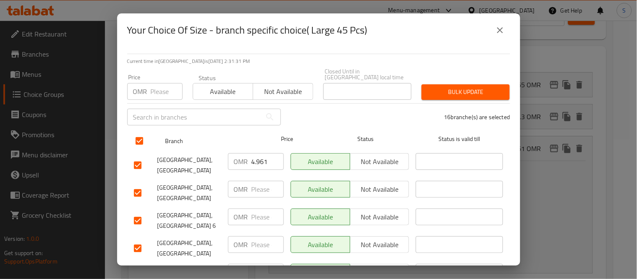
checkbox input "false"
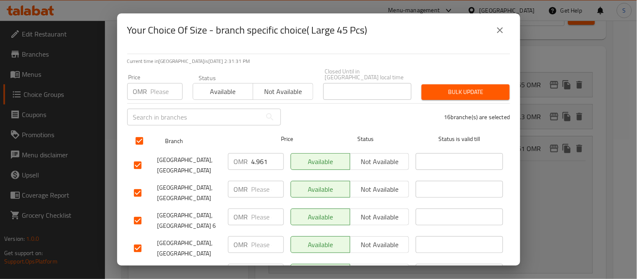
checkbox input "false"
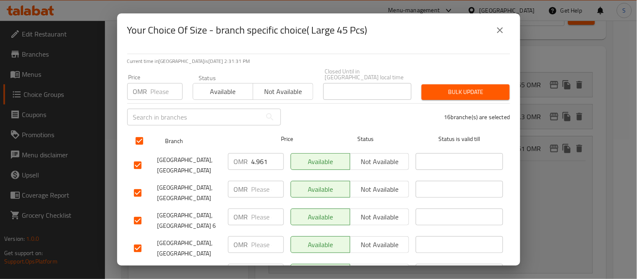
checkbox input "false"
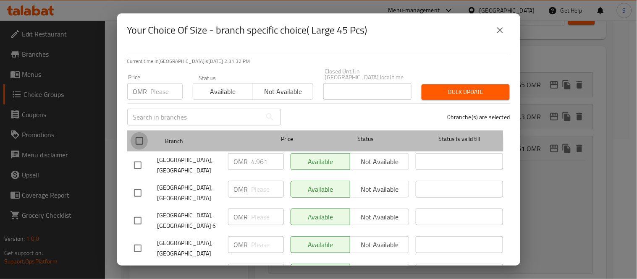
click at [141, 139] on input "checkbox" at bounding box center [140, 141] width 18 height 18
checkbox input "true"
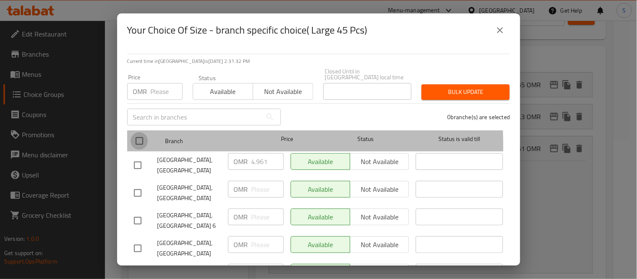
checkbox input "true"
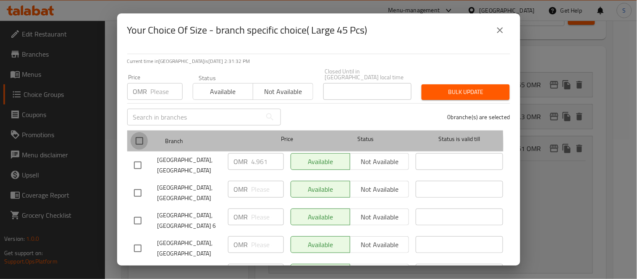
checkbox input "true"
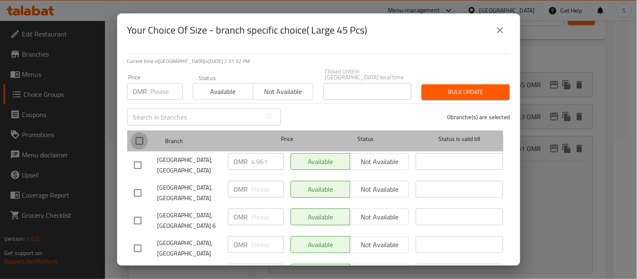
checkbox input "true"
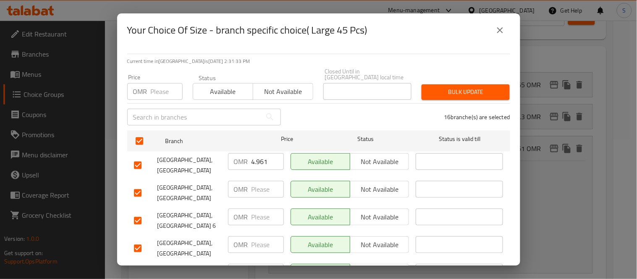
click at [165, 86] on input "number" at bounding box center [167, 91] width 32 height 17
type input "4.95"
click at [452, 87] on span "Bulk update" at bounding box center [465, 92] width 75 height 10
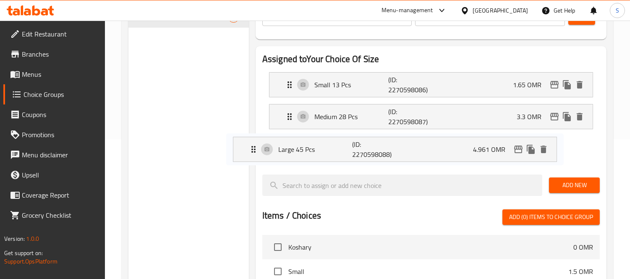
drag, startPoint x: 358, startPoint y: 147, endPoint x: 314, endPoint y: 148, distance: 44.5
click at [314, 148] on nav "Small 13 Pcs (ID: 2270598086) 1.65 OMR Name (En) Small 13 Pcs Name (En) Name (A…" at bounding box center [430, 116] width 337 height 102
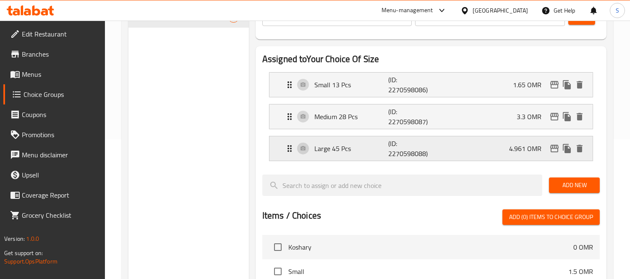
click at [332, 153] on p "Large 45 Pcs" at bounding box center [351, 149] width 74 height 10
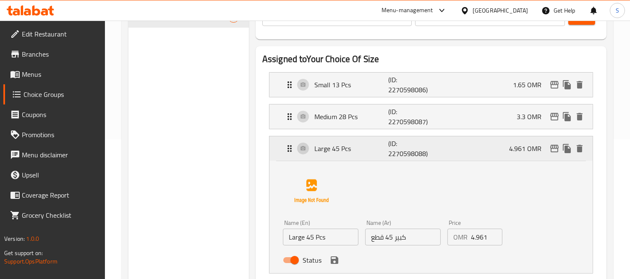
click at [332, 153] on p "Large 45 Pcs" at bounding box center [351, 149] width 74 height 10
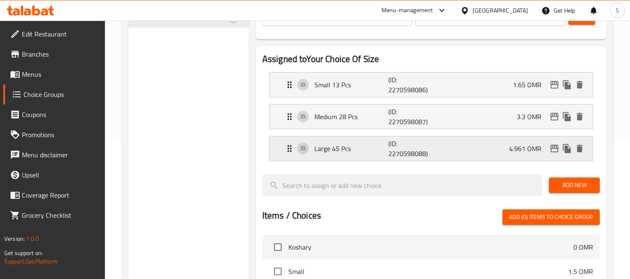
click at [334, 154] on div "Large 45 Pcs (ID: 2270598088) 4.961 OMR" at bounding box center [434, 148] width 298 height 24
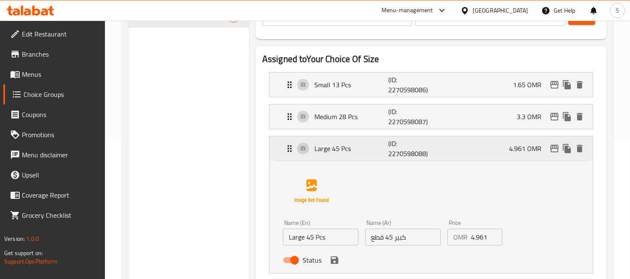
click at [350, 155] on div "Large 45 Pcs (ID: 2270598088) 4.961 OMR" at bounding box center [434, 148] width 298 height 24
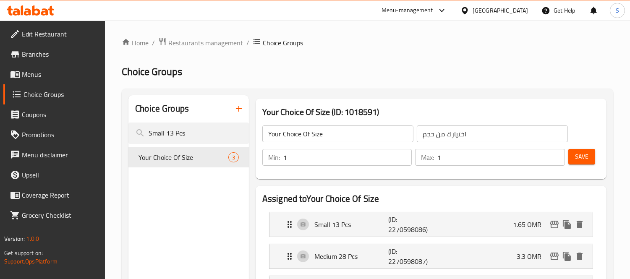
drag, startPoint x: 194, startPoint y: 139, endPoint x: 69, endPoint y: 132, distance: 124.4
paste input "Large 45"
type input "Large 45 Pcs"
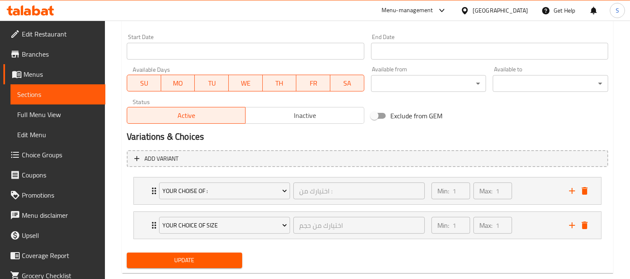
scroll to position [374, 0]
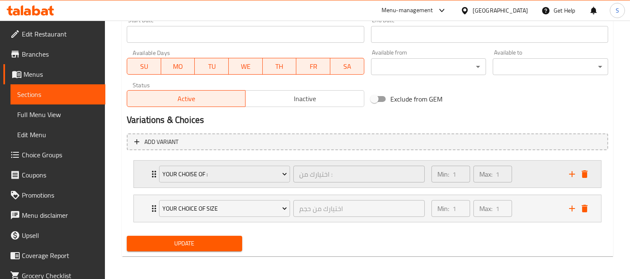
click at [535, 174] on div "Min: 1 ​ Max: 1 ​" at bounding box center [495, 174] width 138 height 27
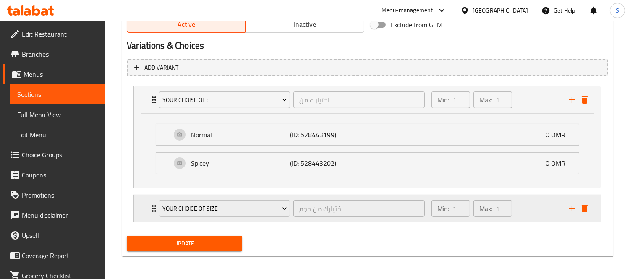
click at [528, 203] on div "Min: 1 ​ Max: 1 ​" at bounding box center [495, 208] width 138 height 27
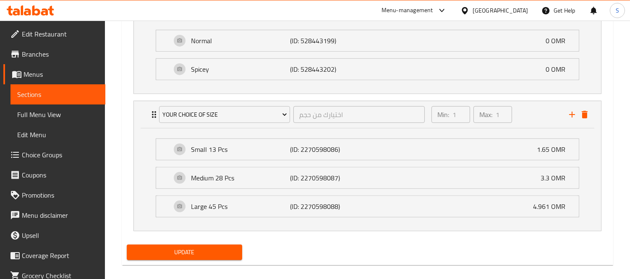
scroll to position [551, 0]
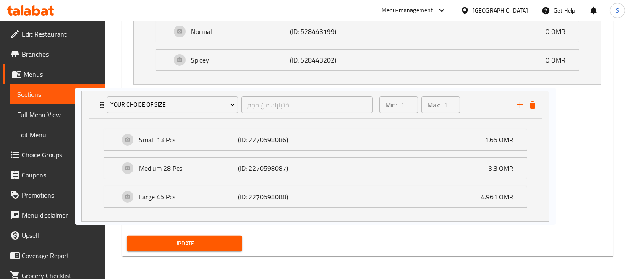
drag, startPoint x: 238, startPoint y: 197, endPoint x: 185, endPoint y: 198, distance: 53.7
click at [185, 198] on div "Your Choise of : اختيارك من : ​ Min: 1 ​ Max: 1 ​ Normal (ID: 528443199) 0 OMR …" at bounding box center [367, 102] width 481 height 246
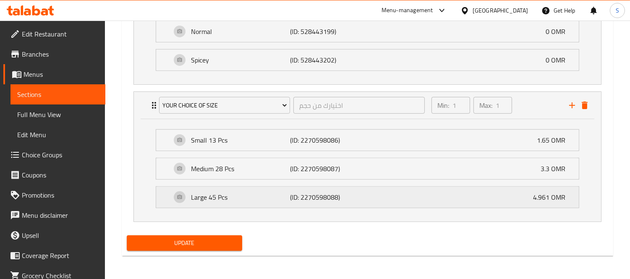
click at [206, 201] on p "Large 45 Pcs" at bounding box center [240, 197] width 99 height 10
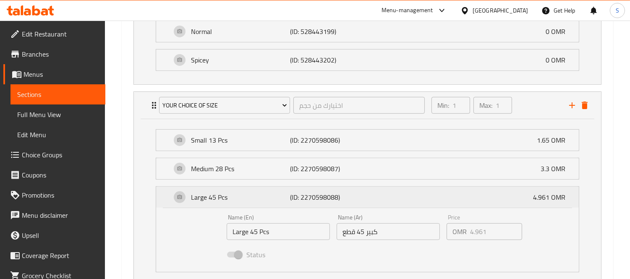
click at [206, 201] on p "Large 45 Pcs" at bounding box center [240, 197] width 99 height 10
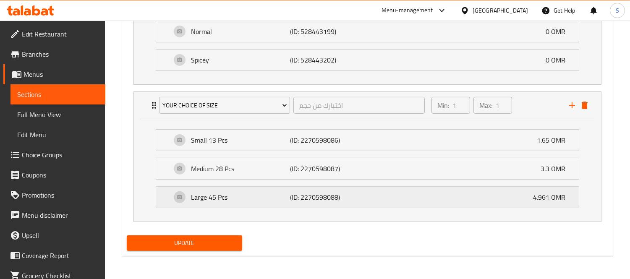
click at [206, 201] on p "Large 45 Pcs" at bounding box center [240, 197] width 99 height 10
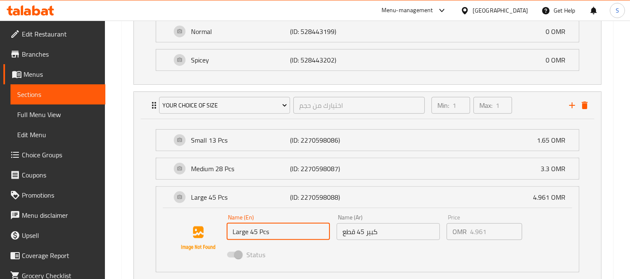
drag, startPoint x: 278, startPoint y: 228, endPoint x: 205, endPoint y: 225, distance: 73.5
click at [205, 225] on div "Name (En) Large 45 Pcs Name (En) Name (Ar) كبير 45 قطع Name (Ar) Price OMR 4.96…" at bounding box center [368, 238] width 396 height 57
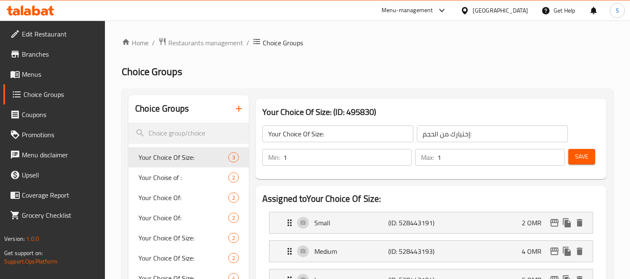
click at [191, 131] on input "search" at bounding box center [188, 133] width 120 height 21
paste input "Large 45 Pcs"
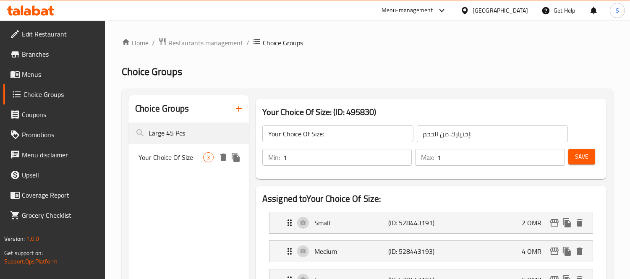
type input "Large 45 Pcs"
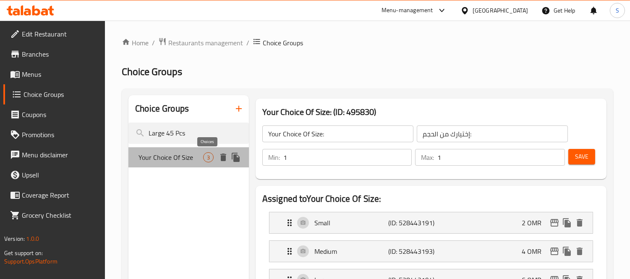
click at [204, 159] on span "3" at bounding box center [209, 158] width 10 height 8
type input "Your Choice Of Size"
type input "اختيارك من حجم"
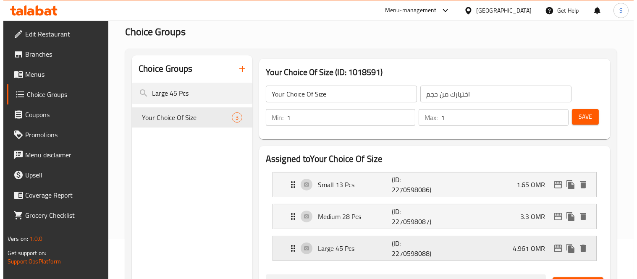
scroll to position [93, 0]
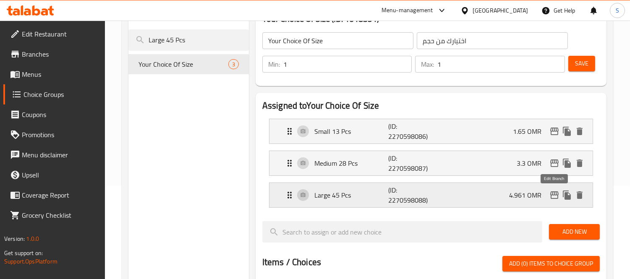
click at [559, 199] on icon "edit" at bounding box center [554, 195] width 10 height 10
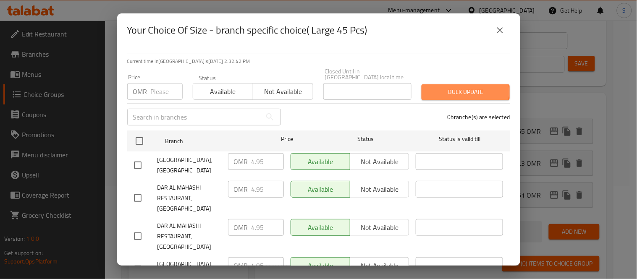
click at [457, 87] on span "Bulk update" at bounding box center [465, 92] width 75 height 10
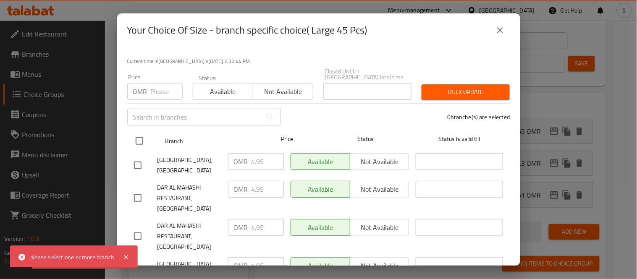
click at [140, 138] on input "checkbox" at bounding box center [140, 141] width 18 height 18
checkbox input "true"
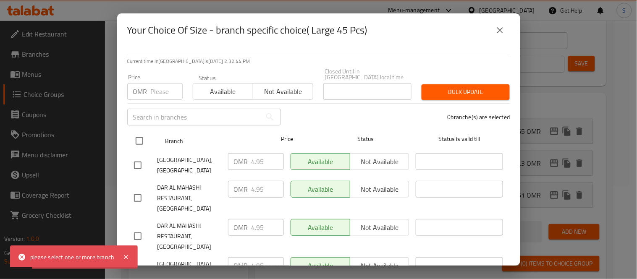
checkbox input "true"
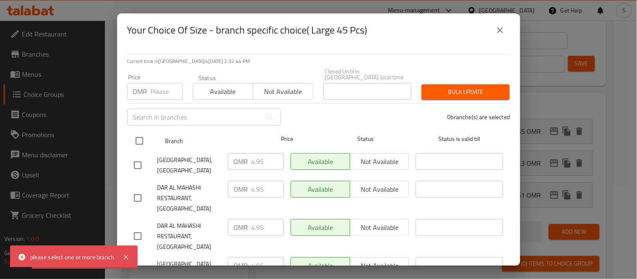
checkbox input "true"
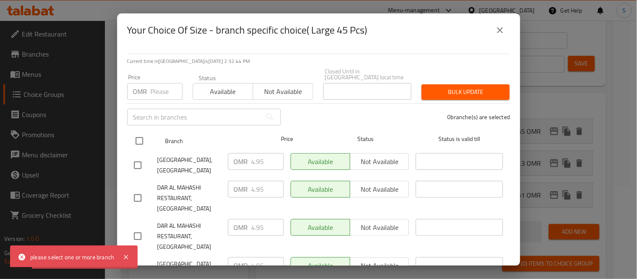
checkbox input "true"
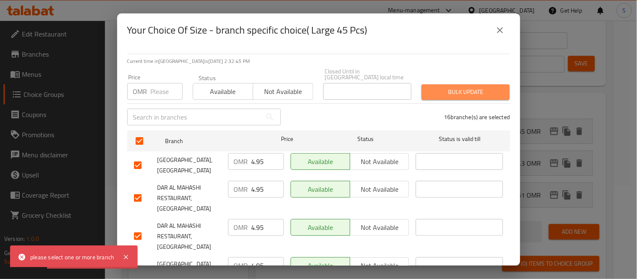
click at [464, 87] on span "Bulk update" at bounding box center [465, 92] width 75 height 10
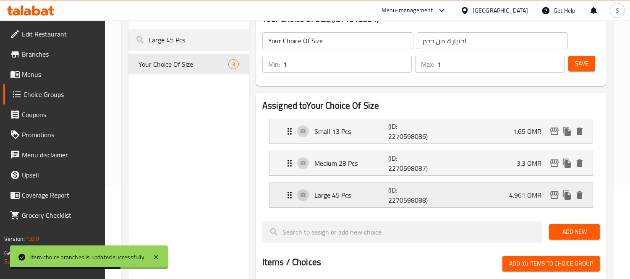
click at [531, 194] on p "4.961 OMR" at bounding box center [528, 195] width 39 height 10
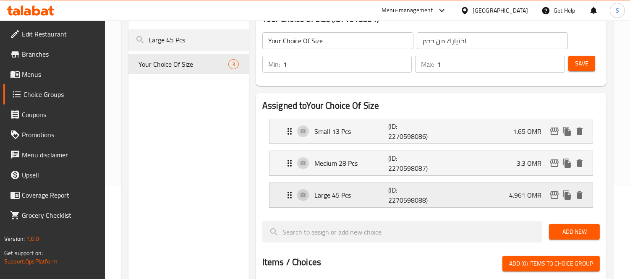
click at [552, 195] on icon "edit" at bounding box center [554, 195] width 8 height 8
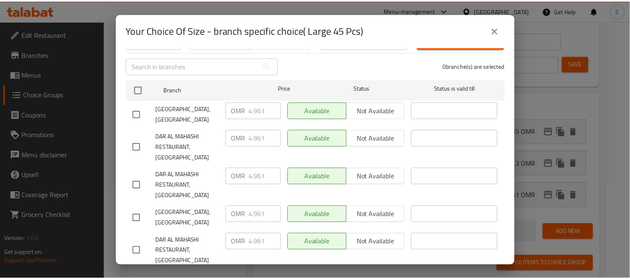
scroll to position [0, 0]
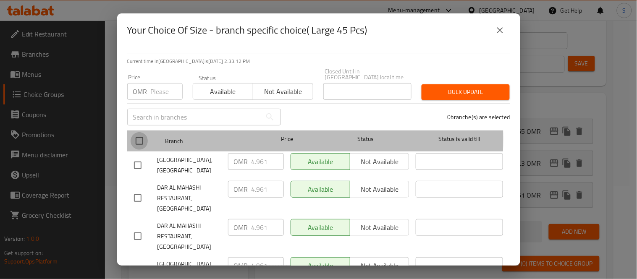
click at [136, 133] on input "checkbox" at bounding box center [140, 141] width 18 height 18
checkbox input "true"
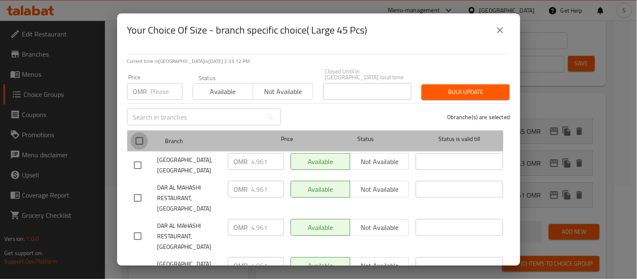
checkbox input "true"
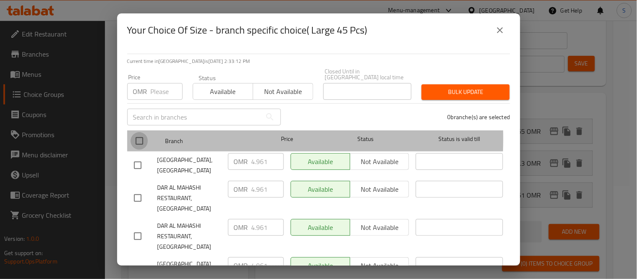
checkbox input "true"
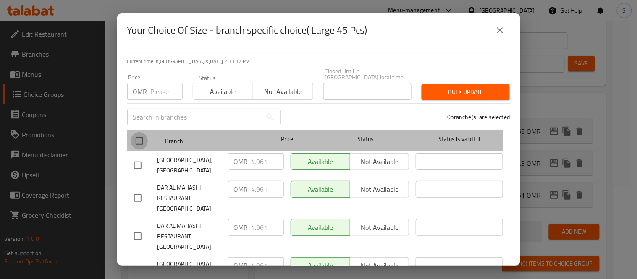
checkbox input "true"
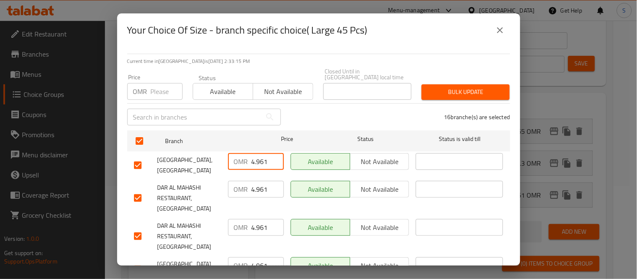
click at [266, 154] on input "4.961" at bounding box center [267, 161] width 32 height 17
click at [172, 83] on input "1" at bounding box center [167, 91] width 32 height 17
drag, startPoint x: 166, startPoint y: 81, endPoint x: 149, endPoint y: 84, distance: 16.6
click at [149, 84] on div "OMR 1 Price" at bounding box center [154, 91] width 55 height 17
paste input "4.95"
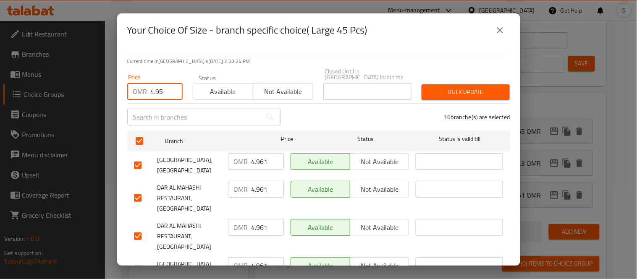
type input "4.95"
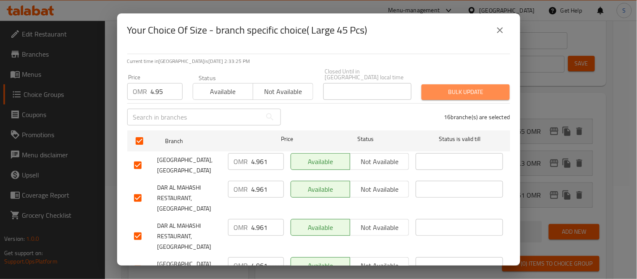
click at [465, 84] on button "Bulk update" at bounding box center [465, 92] width 88 height 16
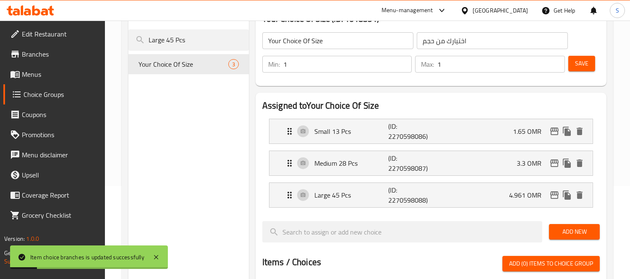
click at [219, 160] on div "Choice Groups Large 45 Pcs Your Choice Of Size 3" at bounding box center [188, 258] width 120 height 513
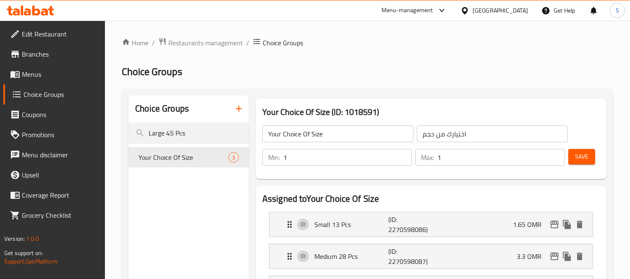
drag, startPoint x: 196, startPoint y: 128, endPoint x: 31, endPoint y: 133, distance: 164.6
paste input "Large 14"
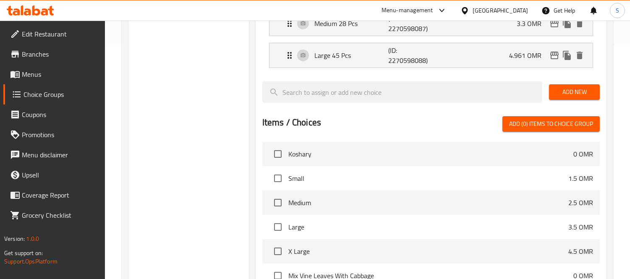
scroll to position [93, 0]
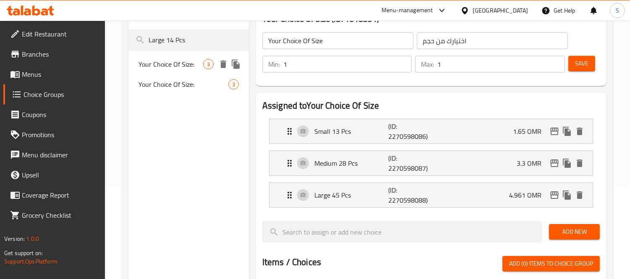
type input "Large 14 Pcs"
click at [165, 73] on div "Your Choice Of Size: 3" at bounding box center [188, 64] width 120 height 20
type input "Your Choice Of Size:"
type input "اختيارك من حجم:"
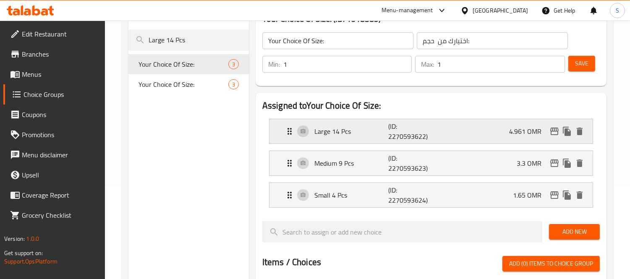
click at [496, 133] on div "Large 14 Pcs (ID: 2270593622) 4.961 OMR" at bounding box center [434, 131] width 298 height 24
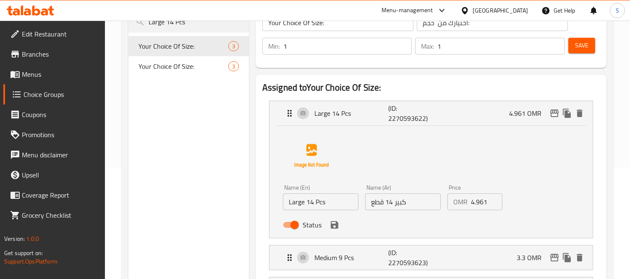
scroll to position [140, 0]
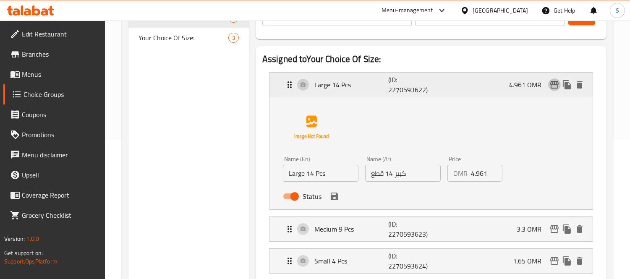
click at [553, 87] on icon "edit" at bounding box center [554, 85] width 8 height 8
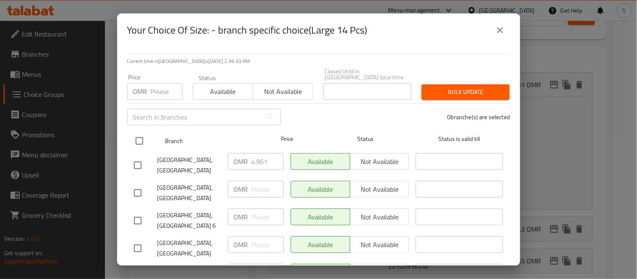
click at [137, 141] on input "checkbox" at bounding box center [140, 141] width 18 height 18
checkbox input "true"
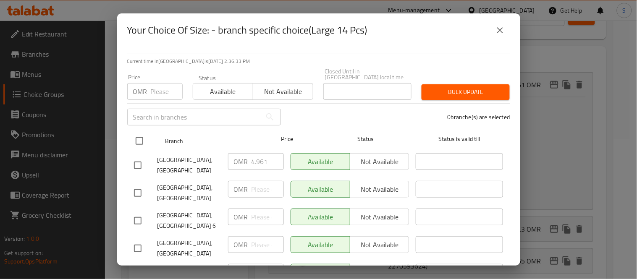
checkbox input "true"
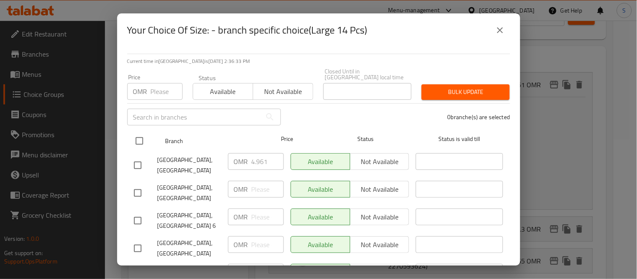
checkbox input "true"
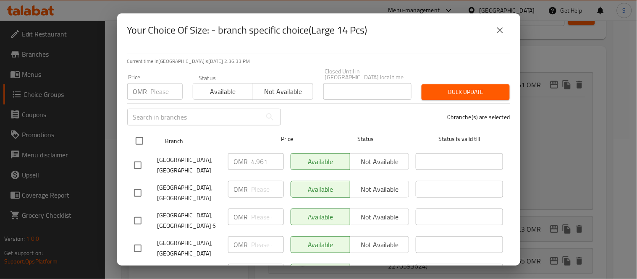
checkbox input "true"
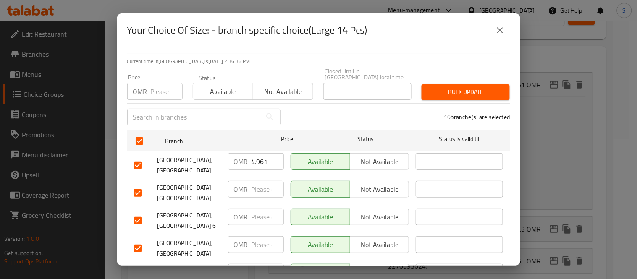
click at [149, 89] on div "OMR Price" at bounding box center [154, 91] width 55 height 17
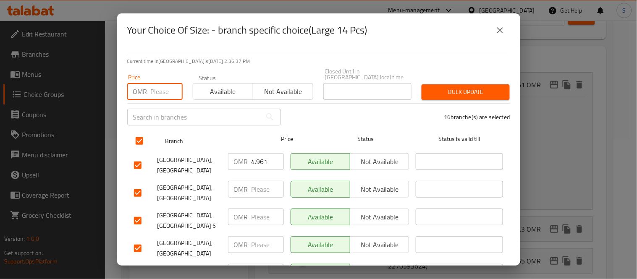
paste input "4.95"
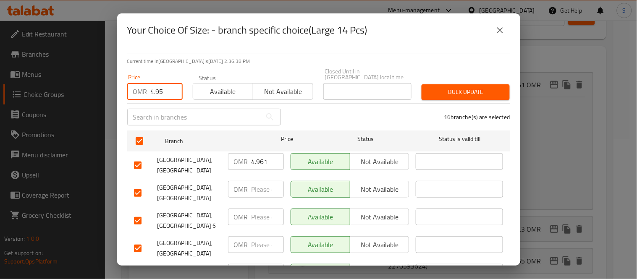
type input "4.95"
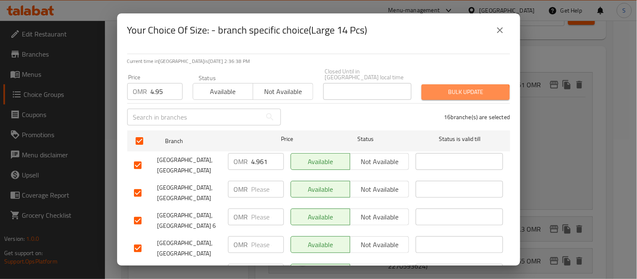
click at [454, 90] on span "Bulk update" at bounding box center [465, 92] width 75 height 10
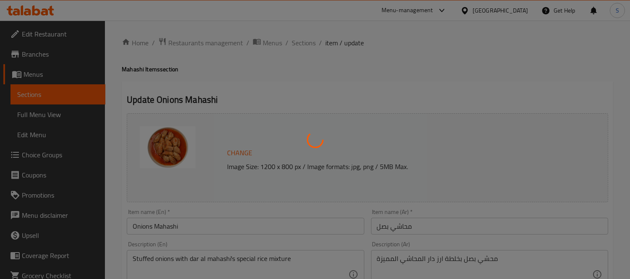
type input "اختيارك من :"
type input "1"
type input "اختيارك من حجم"
type input "1"
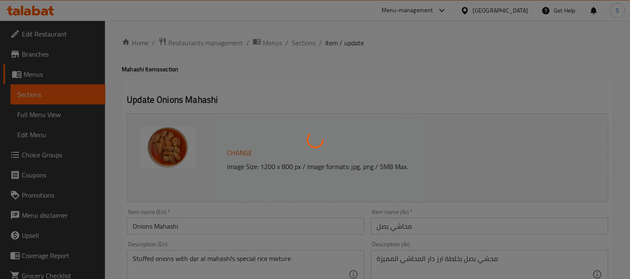
type input "1"
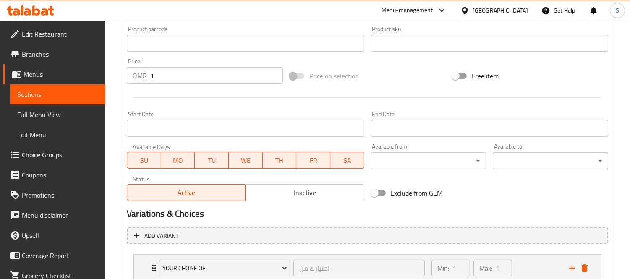
scroll to position [374, 0]
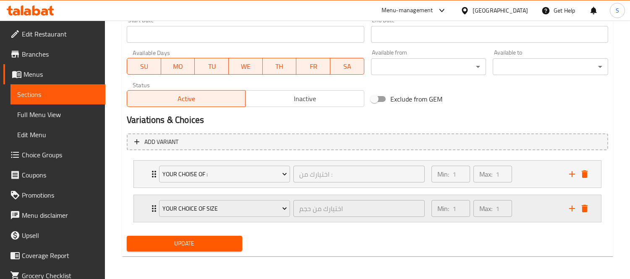
click at [539, 212] on div "Min: 1 ​ Max: 1 ​" at bounding box center [495, 208] width 138 height 27
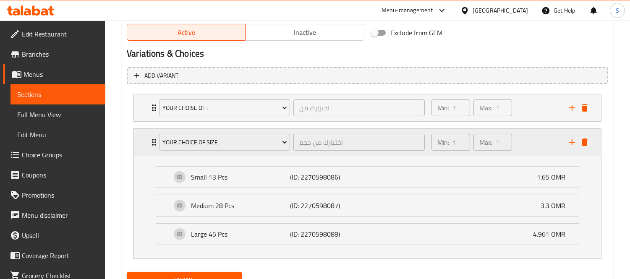
scroll to position [476, 0]
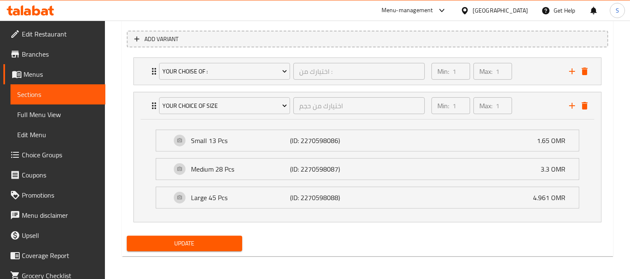
click at [394, 231] on div "Add variant Your Choise of : اختيارك من : ​ Min: 1 ​ Max: 1 ​ Normal (ID: 52844…" at bounding box center [367, 130] width 488 height 206
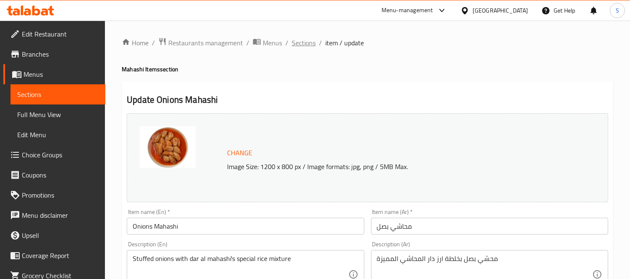
click at [309, 47] on span "Sections" at bounding box center [304, 43] width 24 height 10
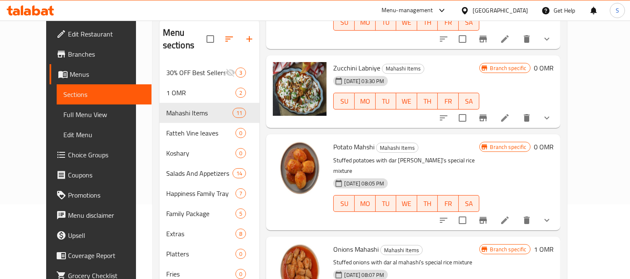
scroll to position [118, 0]
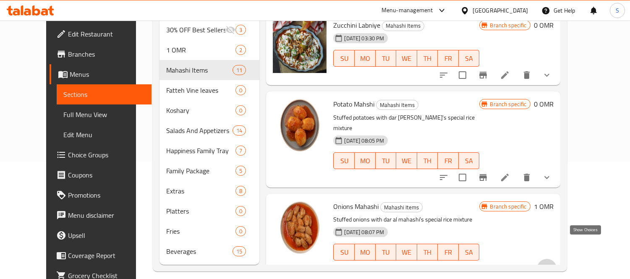
click at [552, 264] on icon "show more" at bounding box center [547, 269] width 10 height 10
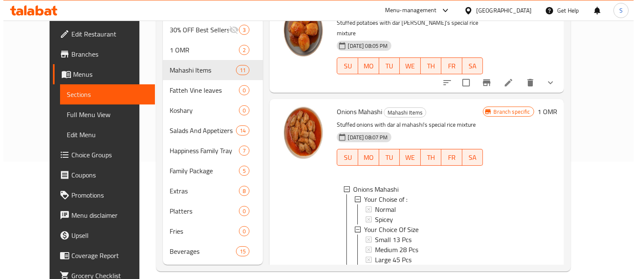
scroll to position [834, 0]
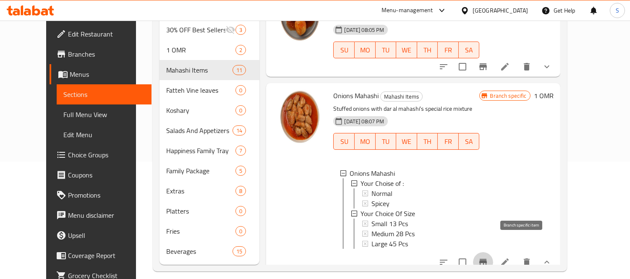
click at [487, 259] on icon "Branch-specific-item" at bounding box center [483, 262] width 8 height 7
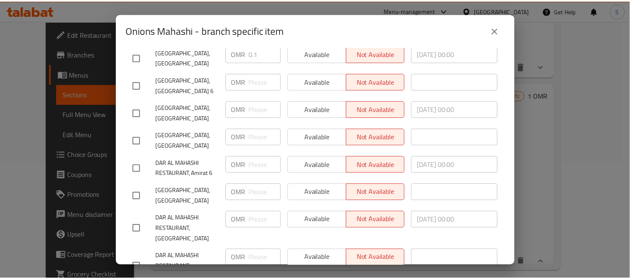
scroll to position [5, 0]
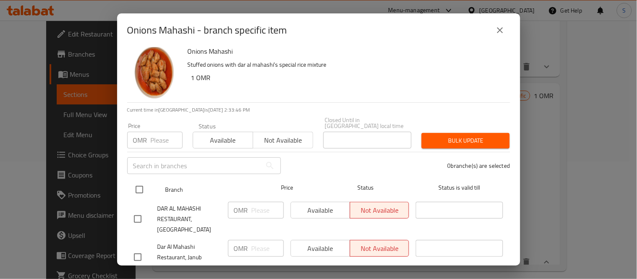
click at [139, 186] on input "checkbox" at bounding box center [140, 190] width 18 height 18
checkbox input "true"
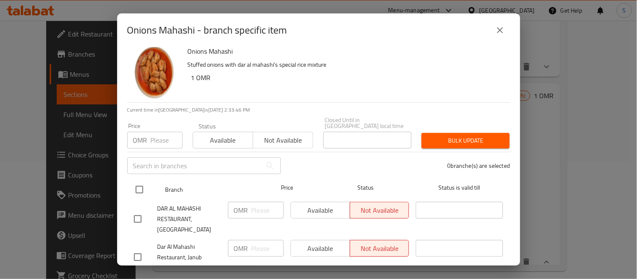
checkbox input "true"
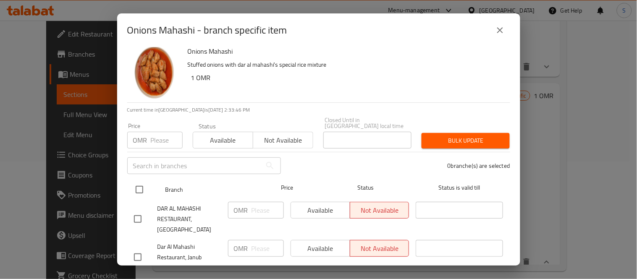
checkbox input "true"
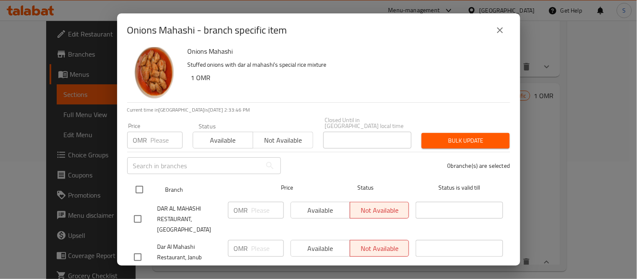
checkbox input "true"
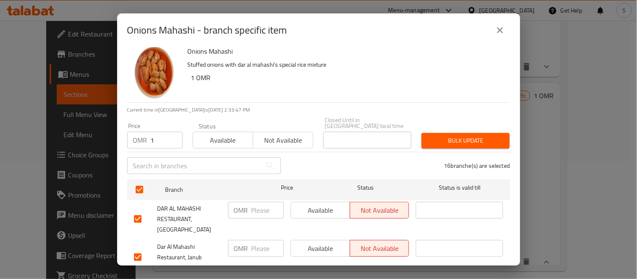
click at [174, 132] on input "1" at bounding box center [167, 140] width 32 height 17
drag, startPoint x: 166, startPoint y: 133, endPoint x: 141, endPoint y: 126, distance: 26.0
click at [141, 132] on div "OMR 1 Price" at bounding box center [154, 140] width 55 height 17
type input "0"
click at [429, 137] on span "Bulk update" at bounding box center [465, 141] width 75 height 10
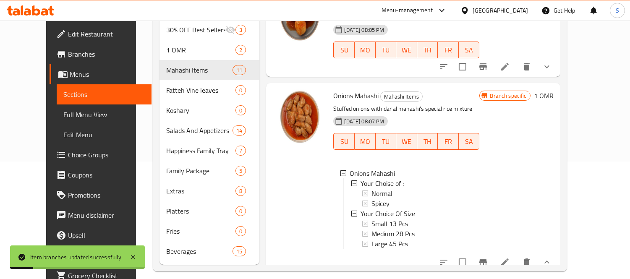
click at [554, 90] on h6 "1 OMR" at bounding box center [544, 96] width 20 height 12
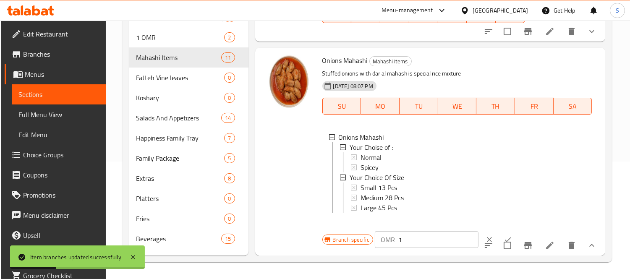
scroll to position [852, 0]
drag, startPoint x: 408, startPoint y: 239, endPoint x: 390, endPoint y: 238, distance: 18.1
click at [390, 238] on div "OMR 1 ​" at bounding box center [427, 239] width 104 height 17
type input "0"
click at [504, 236] on icon "ok" at bounding box center [508, 239] width 8 height 8
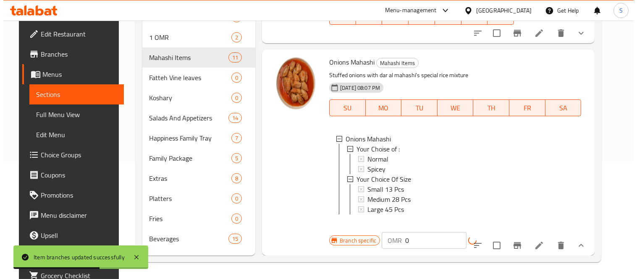
scroll to position [834, 0]
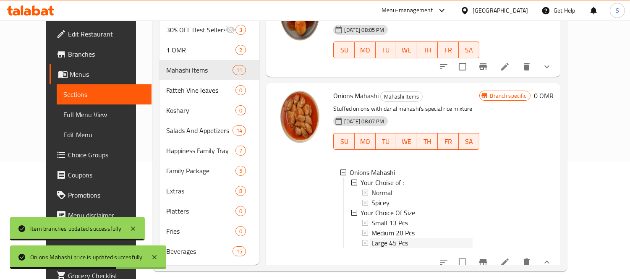
click at [389, 238] on span "Large 45 Pcs" at bounding box center [389, 243] width 37 height 10
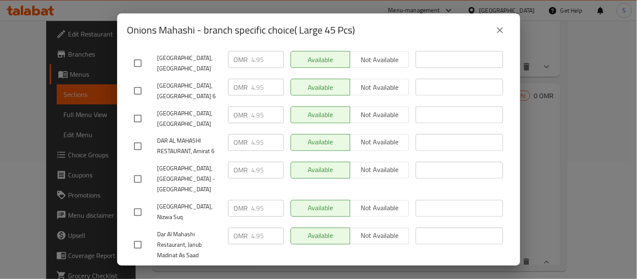
scroll to position [326, 0]
click at [501, 30] on icon "close" at bounding box center [500, 30] width 10 height 10
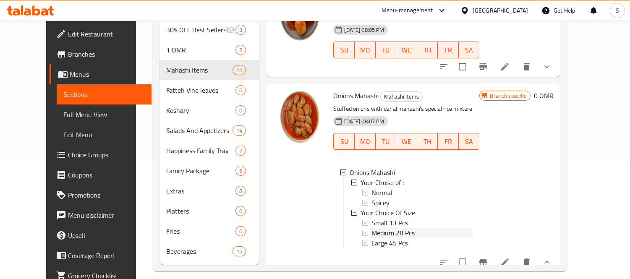
click at [417, 228] on div "Medium 28 Pcs" at bounding box center [421, 233] width 101 height 10
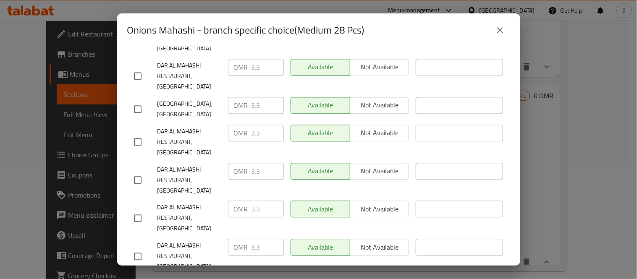
scroll to position [471, 0]
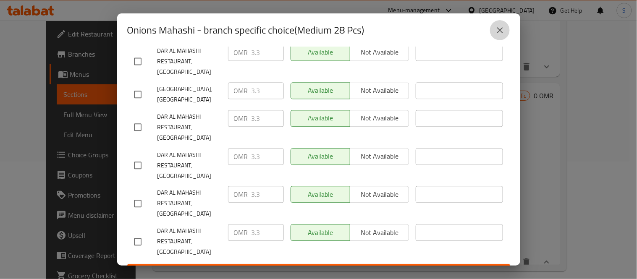
click at [495, 30] on icon "close" at bounding box center [500, 30] width 10 height 10
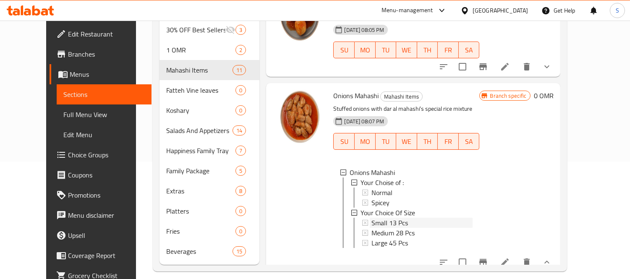
click at [390, 218] on span "Small 13 Pcs" at bounding box center [389, 223] width 37 height 10
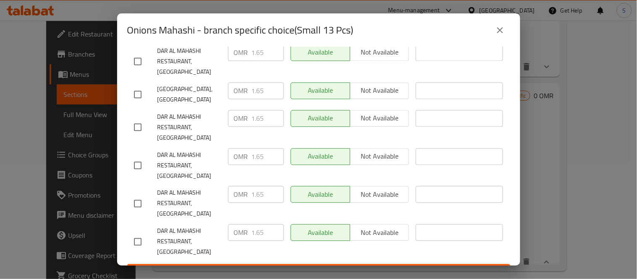
click at [501, 28] on icon "close" at bounding box center [500, 30] width 10 height 10
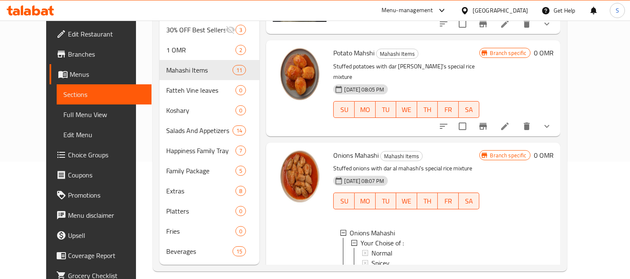
scroll to position [834, 0]
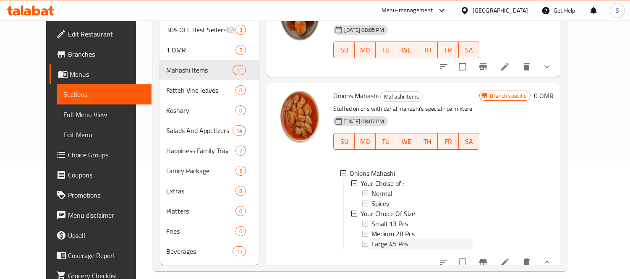
click at [416, 239] on div "Large 45 Pcs" at bounding box center [421, 244] width 101 height 10
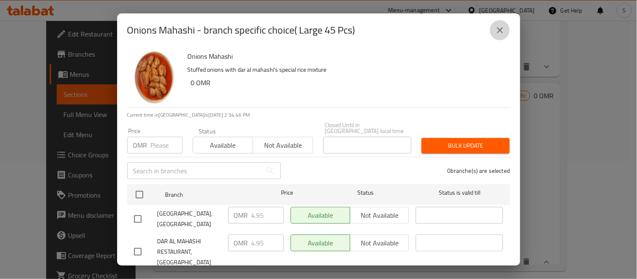
click at [504, 34] on icon "close" at bounding box center [500, 30] width 10 height 10
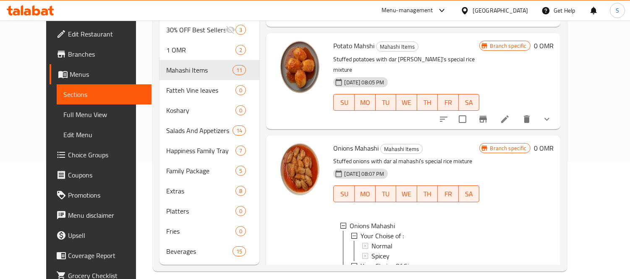
scroll to position [694, 0]
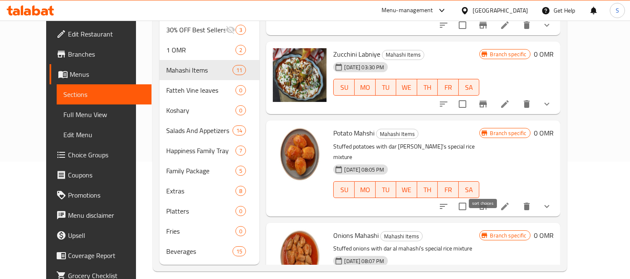
click at [447, 204] on icon "sort-choices" at bounding box center [444, 206] width 8 height 5
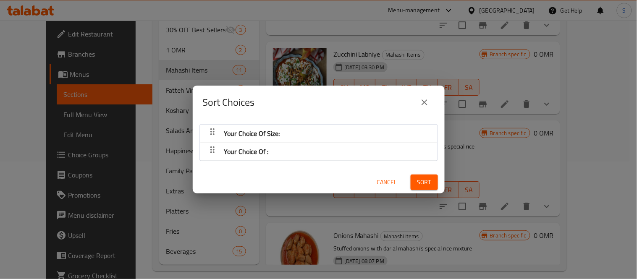
click at [535, 154] on div "Sort Choices Your Choice Of Size: Your Choice Of : Cancel Sort" at bounding box center [318, 139] width 637 height 279
drag, startPoint x: 426, startPoint y: 106, endPoint x: 442, endPoint y: 111, distance: 15.8
click at [427, 106] on icon "close" at bounding box center [424, 102] width 10 height 10
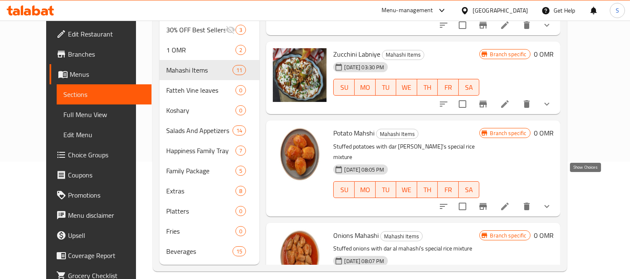
click at [552, 201] on icon "show more" at bounding box center [547, 206] width 10 height 10
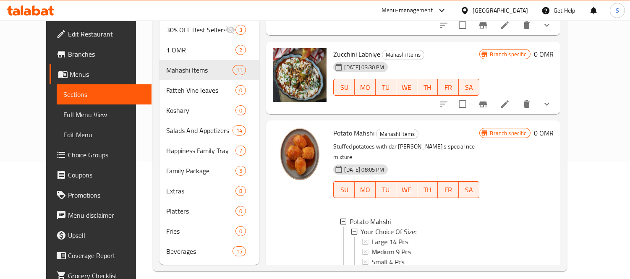
scroll to position [1, 0]
click at [350, 216] on span "Potato Mahshi" at bounding box center [370, 221] width 41 height 10
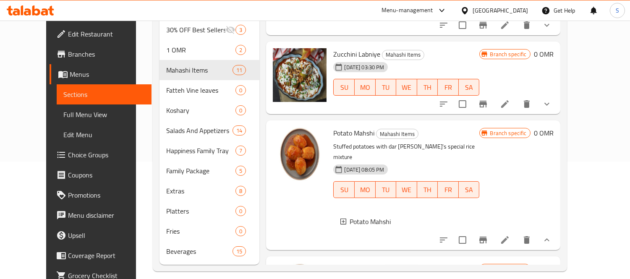
click at [366, 217] on span "Potato Mahshi" at bounding box center [370, 222] width 41 height 10
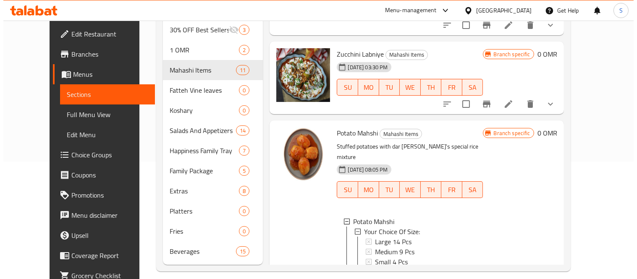
scroll to position [1, 0]
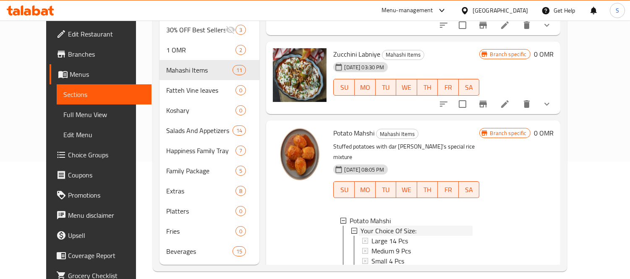
click at [361, 226] on span "Your Choice Of Size:" at bounding box center [389, 231] width 56 height 10
click at [389, 256] on span "Small 4 Pcs" at bounding box center [387, 261] width 33 height 10
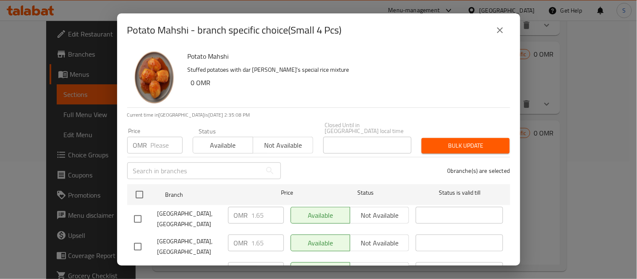
click at [496, 33] on icon "close" at bounding box center [500, 30] width 10 height 10
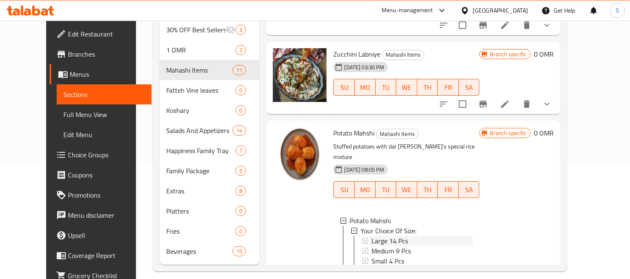
click at [393, 236] on span "Large 14 Pcs" at bounding box center [389, 241] width 37 height 10
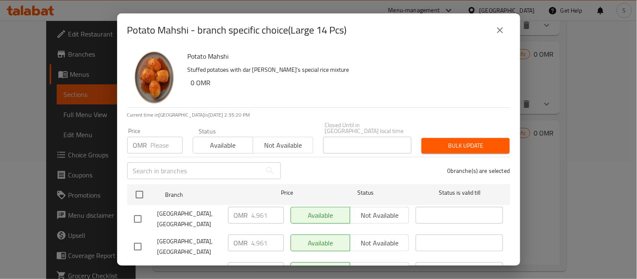
click at [152, 139] on input "number" at bounding box center [167, 145] width 32 height 17
paste input "4.95"
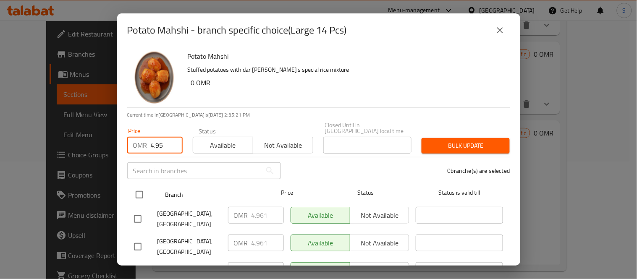
type input "4.95"
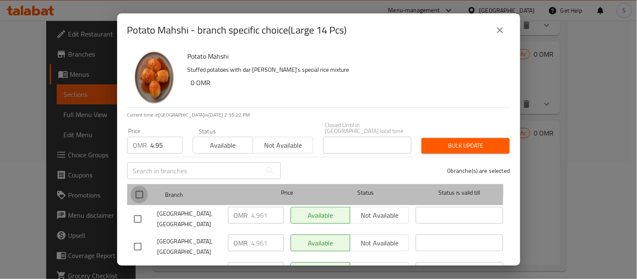
click at [144, 186] on input "checkbox" at bounding box center [140, 195] width 18 height 18
checkbox input "true"
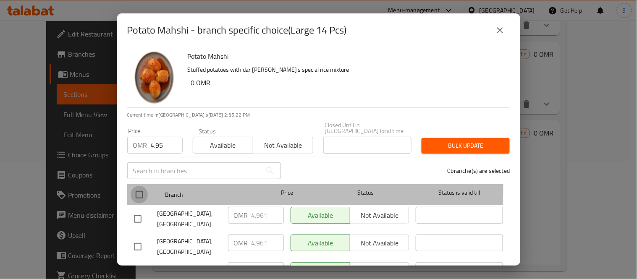
checkbox input "true"
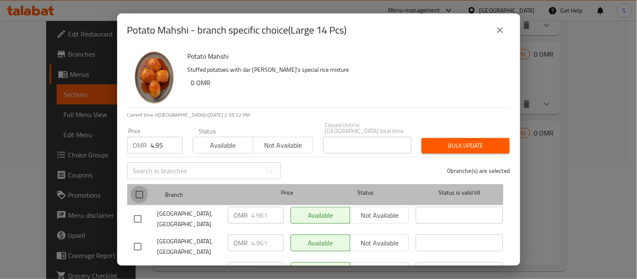
checkbox input "true"
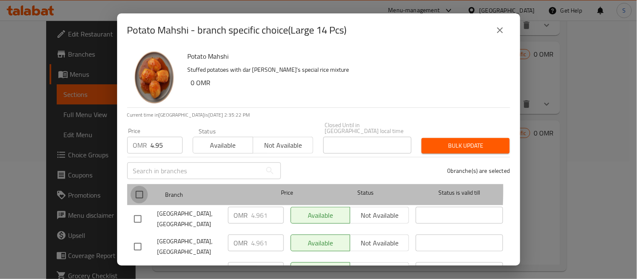
checkbox input "true"
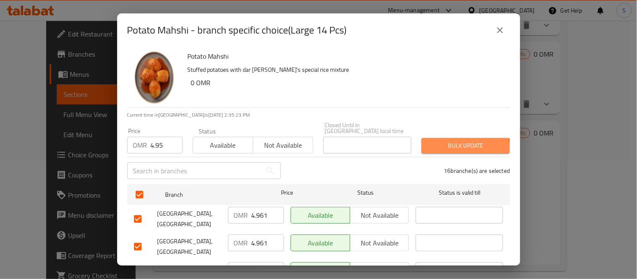
click at [452, 143] on span "Bulk update" at bounding box center [465, 146] width 75 height 10
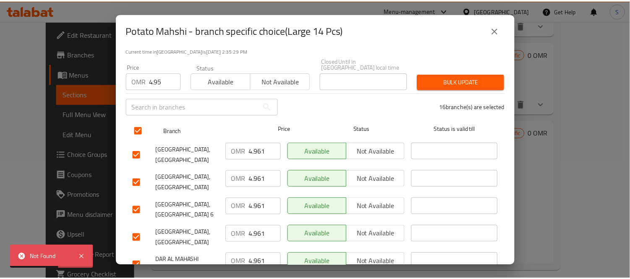
scroll to position [0, 0]
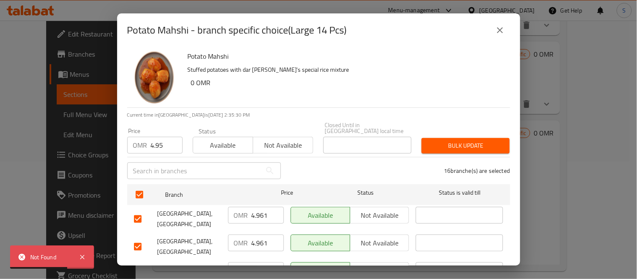
click at [457, 156] on div "16 branche(s) are selected" at bounding box center [400, 171] width 229 height 30
click at [457, 144] on span "Bulk update" at bounding box center [465, 146] width 75 height 10
click at [504, 26] on icon "close" at bounding box center [500, 30] width 10 height 10
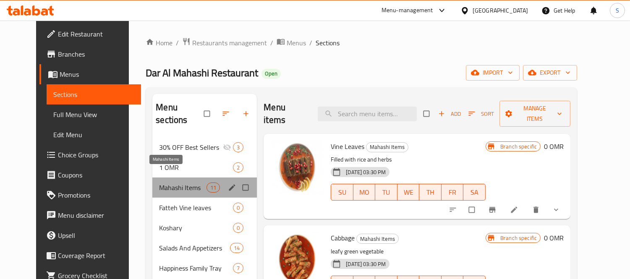
click at [169, 183] on span "Mahashi Items" at bounding box center [182, 188] width 47 height 10
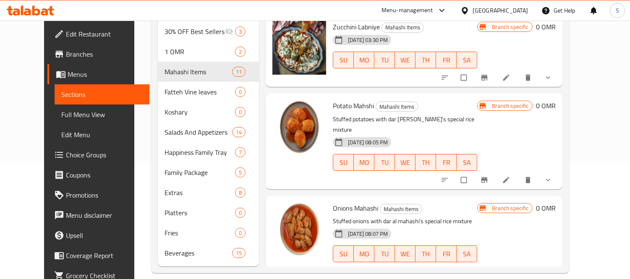
scroll to position [118, 0]
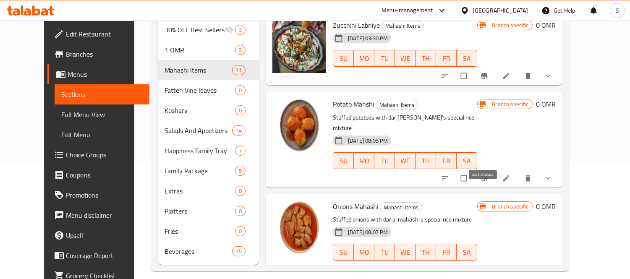
click at [449, 174] on icon "sort-choices" at bounding box center [445, 178] width 8 height 8
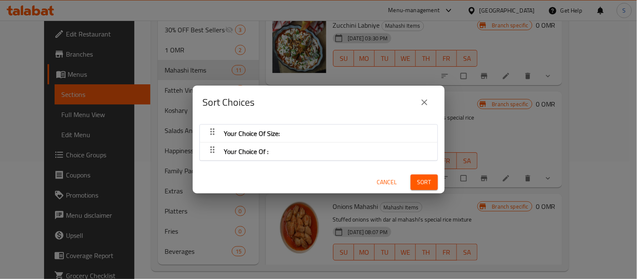
click at [432, 104] on button "close" at bounding box center [424, 102] width 20 height 20
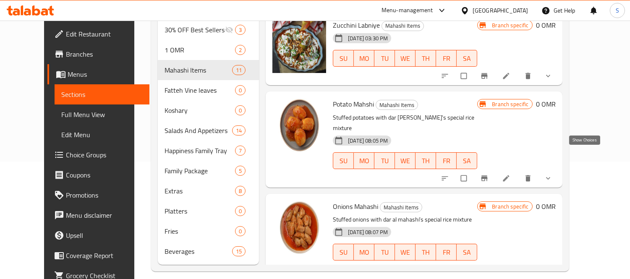
click at [552, 174] on icon "show more" at bounding box center [548, 178] width 8 height 8
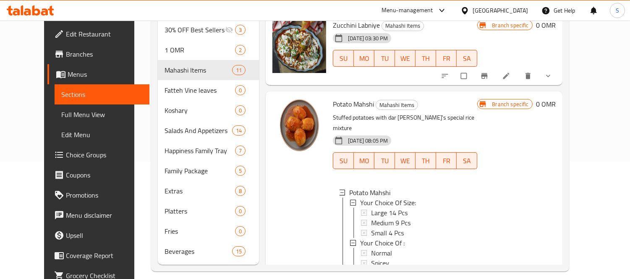
scroll to position [1, 0]
click at [382, 207] on span "Large 14 Pcs" at bounding box center [389, 212] width 37 height 10
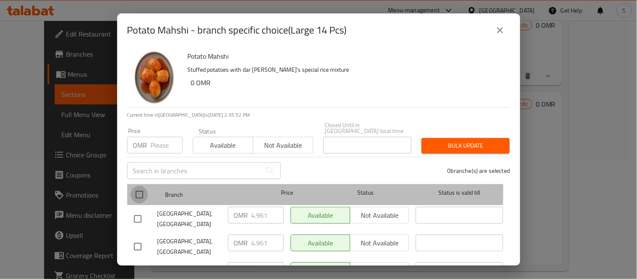
click at [137, 186] on input "checkbox" at bounding box center [140, 195] width 18 height 18
checkbox input "true"
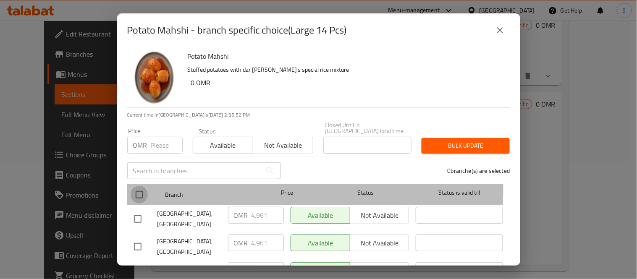
checkbox input "true"
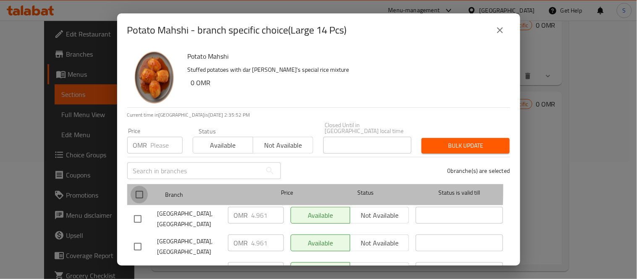
checkbox input "true"
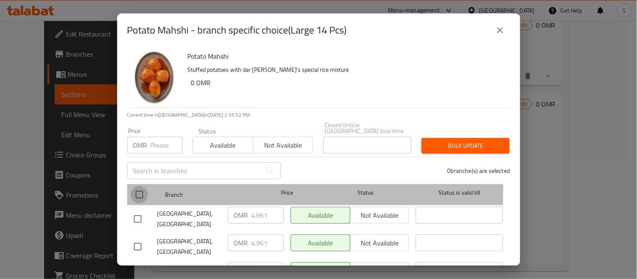
checkbox input "true"
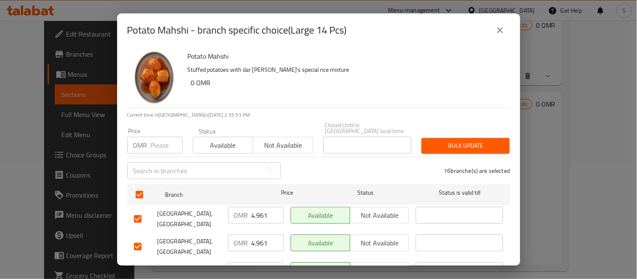
click at [153, 140] on input "number" at bounding box center [167, 145] width 32 height 17
paste input "4.95"
type input "4.95"
click at [464, 141] on span "Bulk update" at bounding box center [465, 146] width 75 height 10
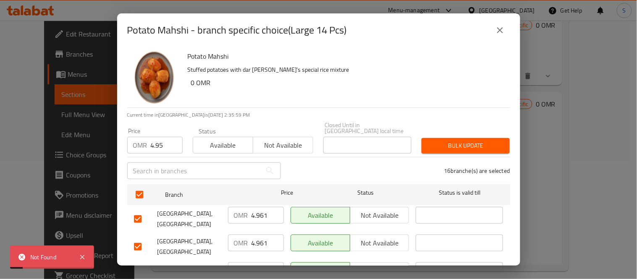
click at [499, 34] on icon "close" at bounding box center [500, 30] width 10 height 10
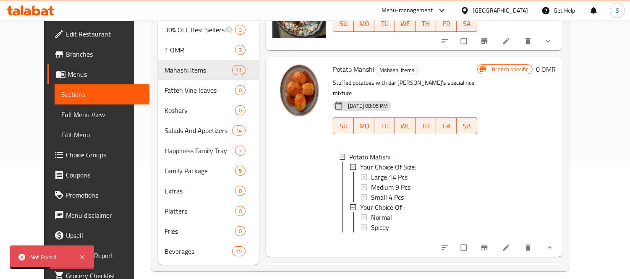
scroll to position [816, 0]
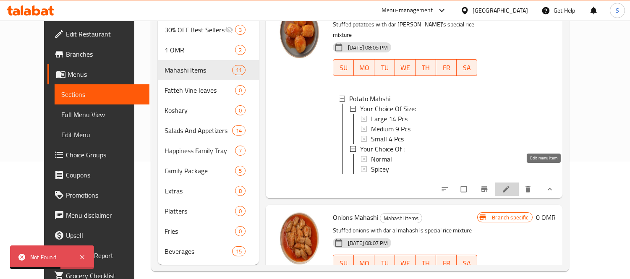
click at [510, 185] on icon at bounding box center [506, 189] width 8 height 8
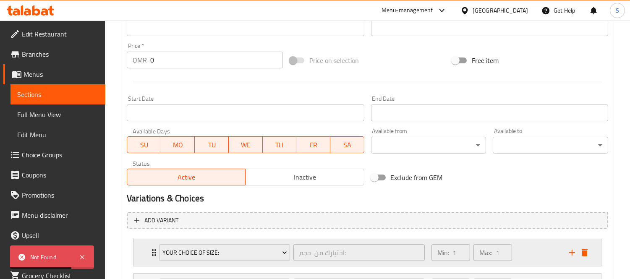
scroll to position [374, 0]
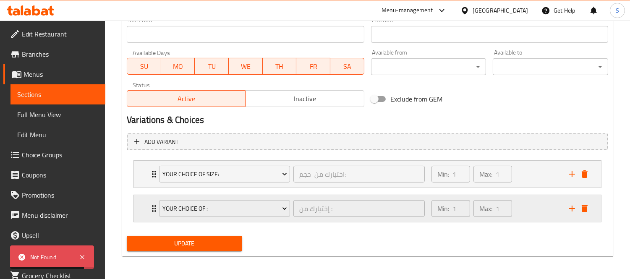
click at [548, 218] on div "Min: 1 ​ Max: 1 ​" at bounding box center [495, 208] width 138 height 27
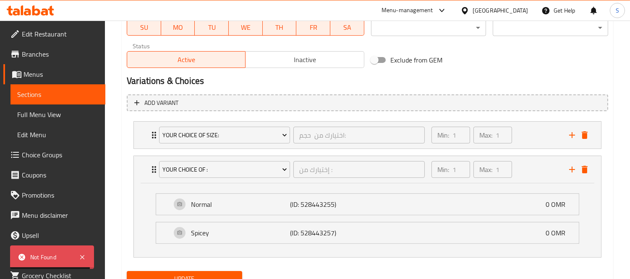
scroll to position [448, 0]
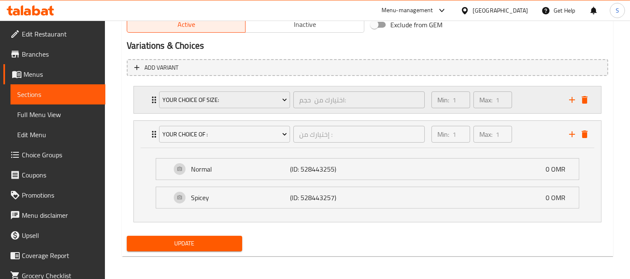
click at [533, 99] on div "Min: 1 ​ Max: 1 ​" at bounding box center [495, 99] width 138 height 27
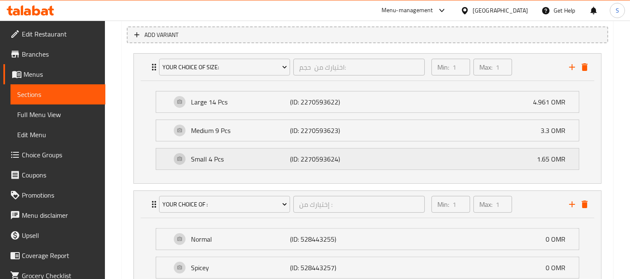
scroll to position [541, 0]
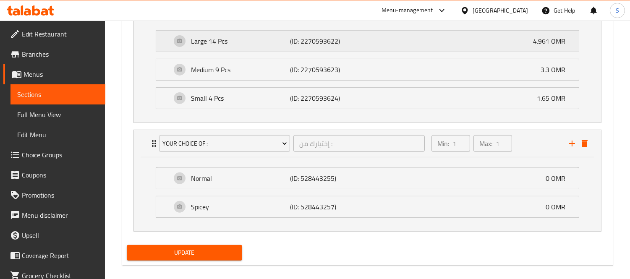
click at [230, 42] on p "Large 14 Pcs" at bounding box center [240, 41] width 99 height 10
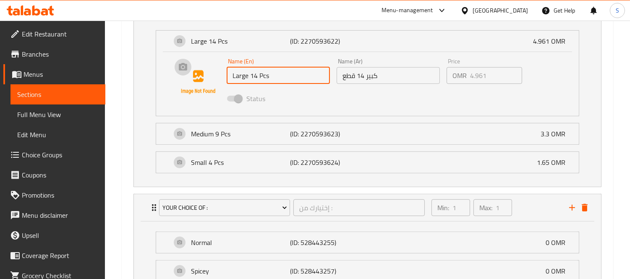
drag, startPoint x: 277, startPoint y: 75, endPoint x: 194, endPoint y: 72, distance: 84.0
click at [194, 72] on div "Name (En) Large 14 Pcs Name (En) Name (Ar) كبير 14 قطع Name (Ar) Price OMR 4.96…" at bounding box center [368, 82] width 396 height 57
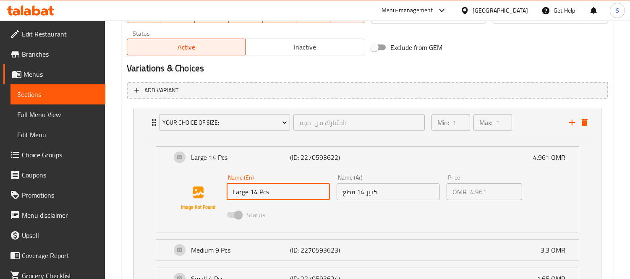
scroll to position [401, 0]
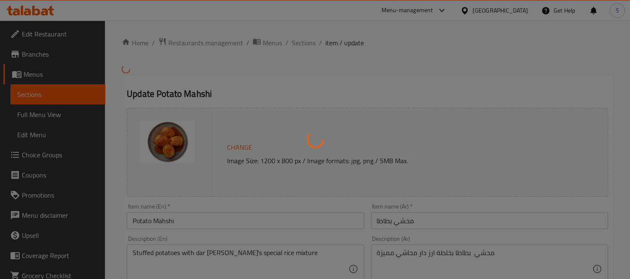
type input "اختيارك من حجم:"
type input "1"
type input "إختيارك من :"
type input "1"
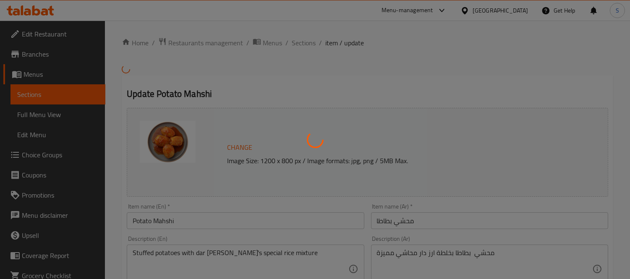
type input "1"
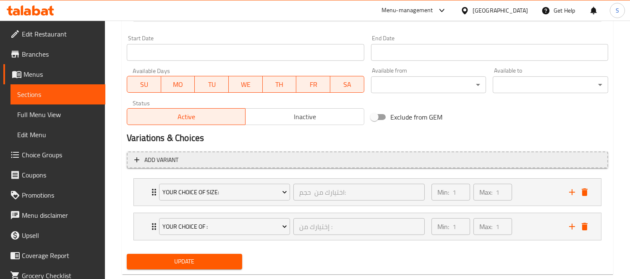
scroll to position [374, 0]
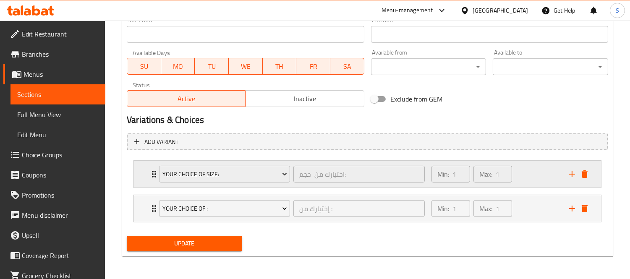
click at [519, 182] on div "Min: 1 ​ Max: 1 ​" at bounding box center [495, 174] width 138 height 27
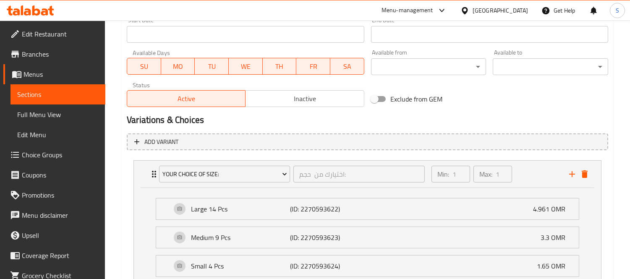
click at [37, 99] on span "Sections" at bounding box center [57, 94] width 81 height 10
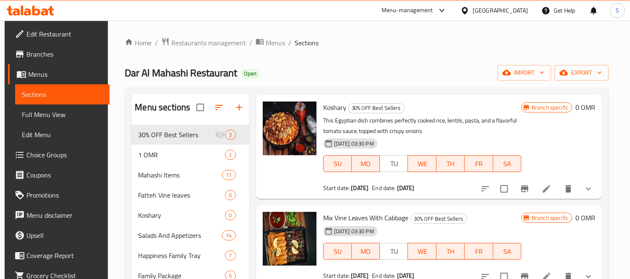
scroll to position [50, 0]
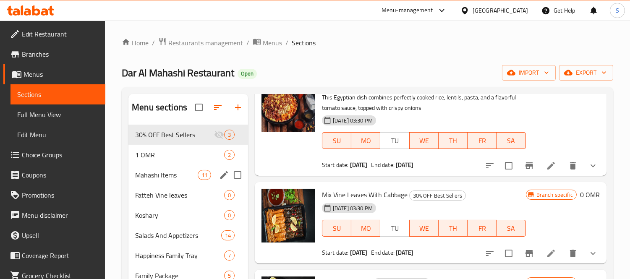
click at [152, 169] on div "Mahashi Items 11" at bounding box center [188, 175] width 120 height 20
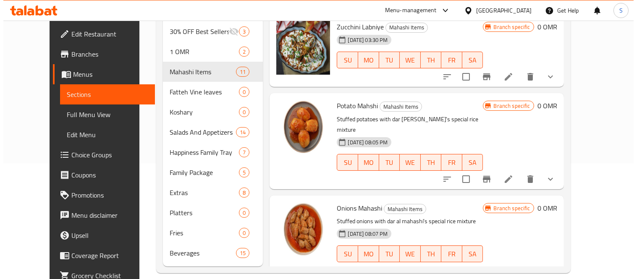
scroll to position [118, 0]
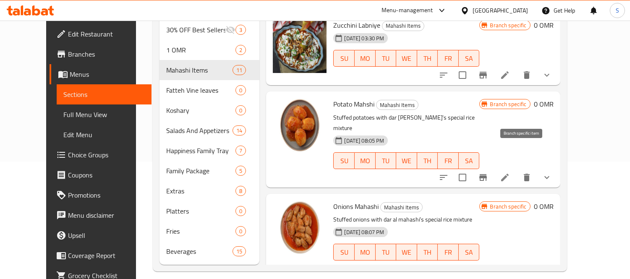
click at [488, 173] on icon "Branch-specific-item" at bounding box center [483, 178] width 10 height 10
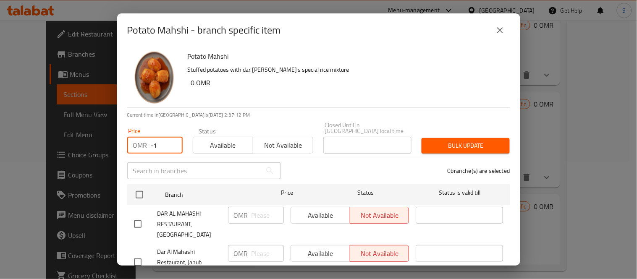
click at [169, 144] on input "-1" at bounding box center [167, 145] width 32 height 17
drag, startPoint x: 157, startPoint y: 141, endPoint x: 103, endPoint y: 133, distance: 54.8
click at [103, 133] on div "Potato Mahshi - branch specific item Potato Mahshi Stuffed potatoes with dar ma…" at bounding box center [318, 139] width 637 height 279
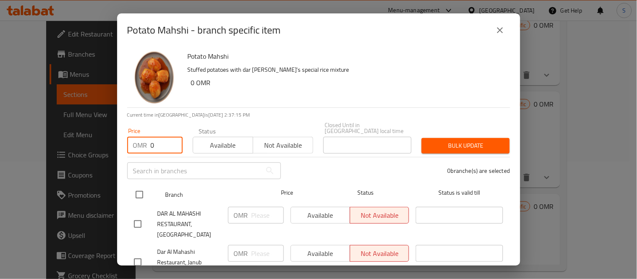
type input "0"
click at [136, 187] on input "checkbox" at bounding box center [140, 195] width 18 height 18
checkbox input "true"
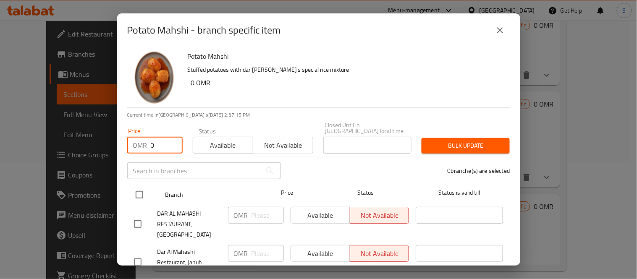
checkbox input "true"
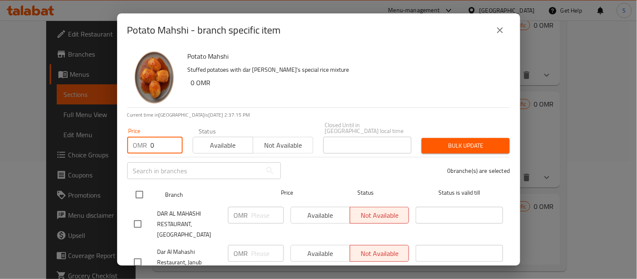
checkbox input "true"
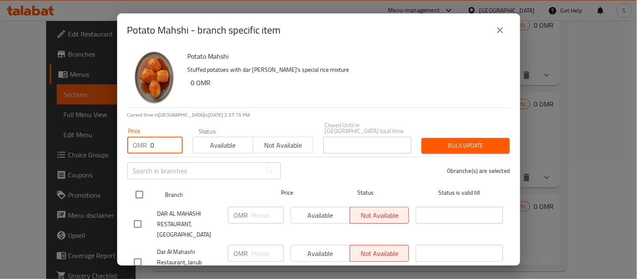
checkbox input "true"
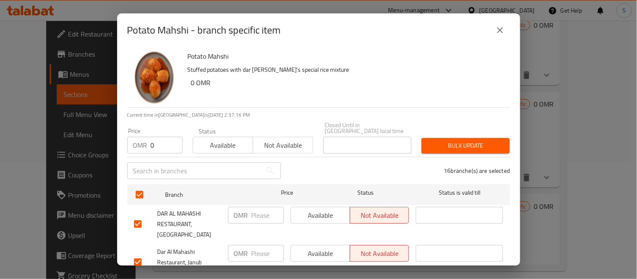
click at [460, 141] on span "Bulk update" at bounding box center [465, 146] width 75 height 10
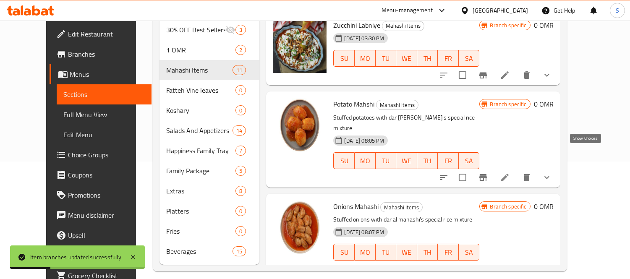
click at [549, 176] on icon "show more" at bounding box center [546, 177] width 5 height 3
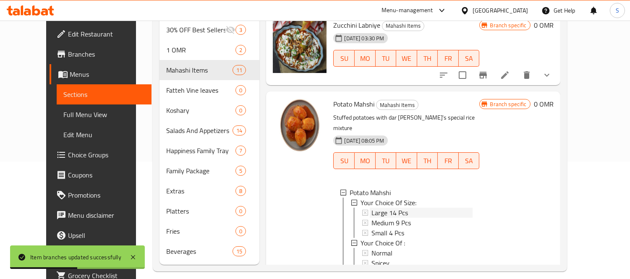
click at [382, 208] on span "Large 14 Pcs" at bounding box center [389, 213] width 37 height 10
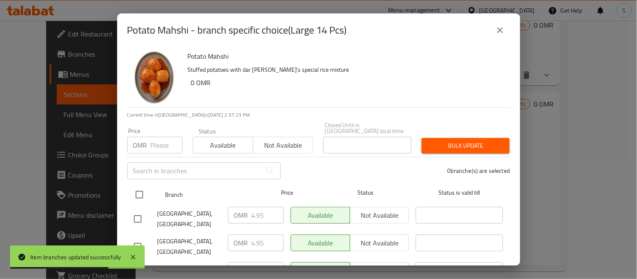
click at [144, 186] on input "checkbox" at bounding box center [140, 195] width 18 height 18
checkbox input "true"
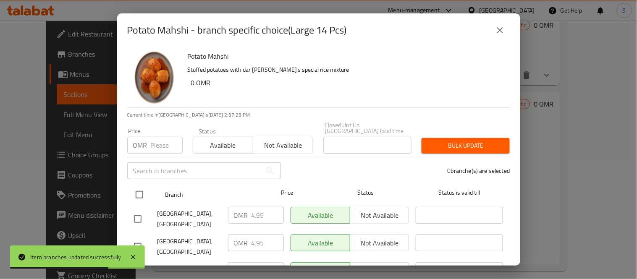
checkbox input "true"
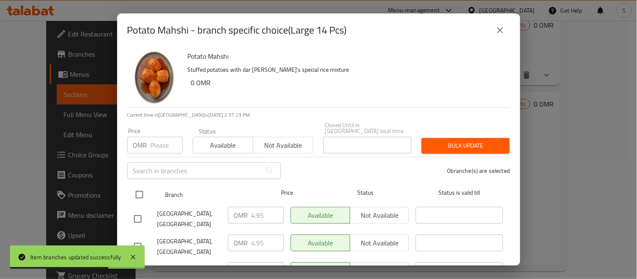
checkbox input "true"
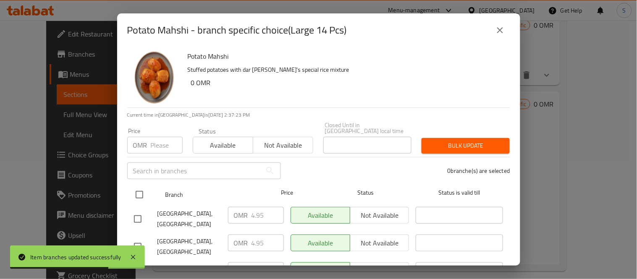
checkbox input "true"
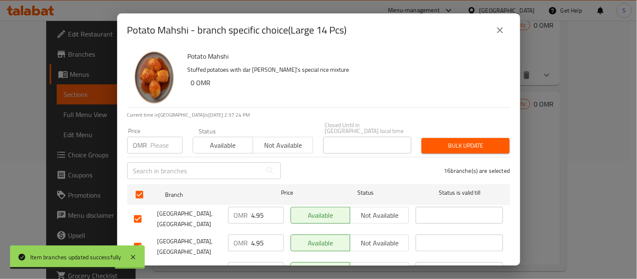
click at [160, 146] on input "number" at bounding box center [167, 145] width 32 height 17
paste input "4.95"
type input "4.95"
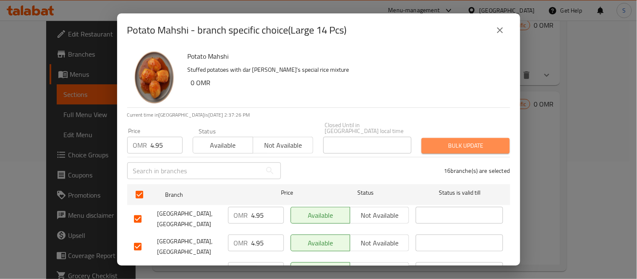
click at [462, 145] on span "Bulk update" at bounding box center [465, 146] width 75 height 10
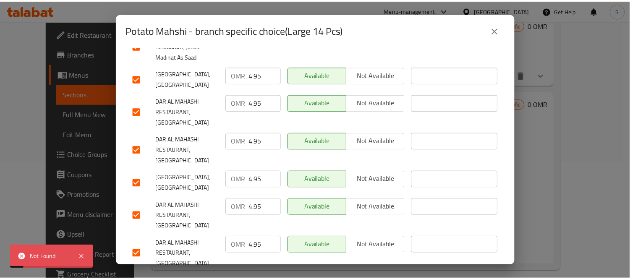
scroll to position [471, 0]
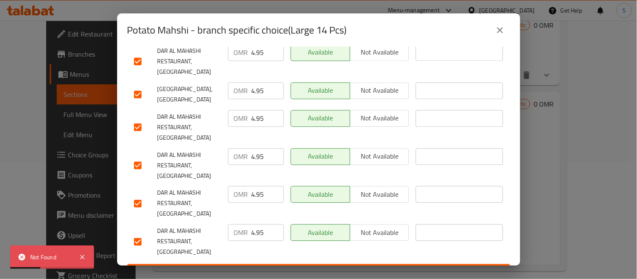
click at [326, 262] on div "Potato Mahshi Stuffed potatoes with dar mahashi's special rice mixture 0 OMR Cu…" at bounding box center [318, 156] width 403 height 219
click at [318, 267] on span "Save" at bounding box center [318, 272] width 369 height 10
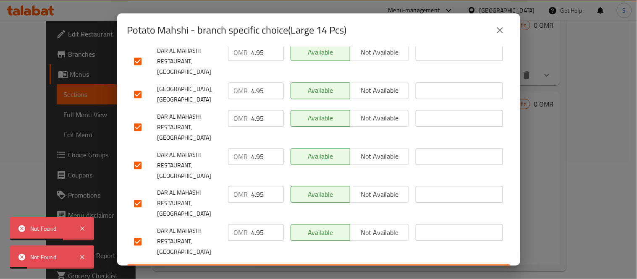
click at [345, 267] on span "Save" at bounding box center [318, 272] width 369 height 10
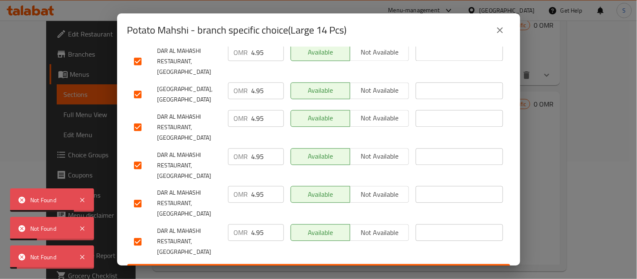
click at [496, 31] on icon "close" at bounding box center [500, 30] width 10 height 10
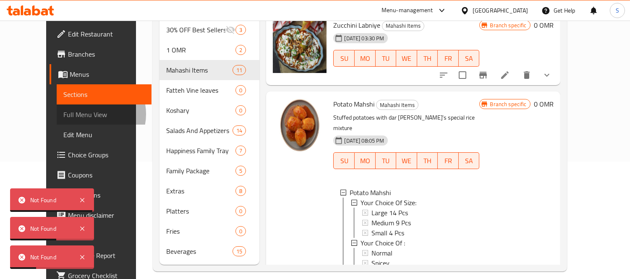
click at [63, 114] on span "Full Menu View" at bounding box center [103, 115] width 81 height 10
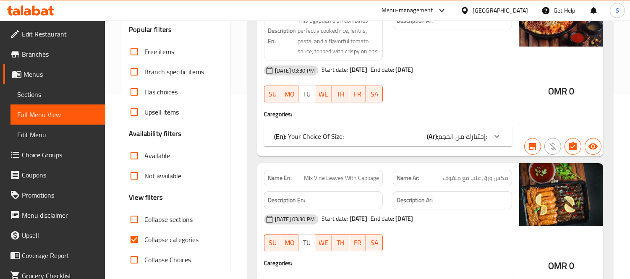
scroll to position [233, 0]
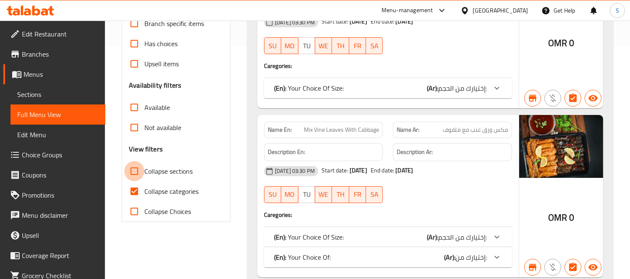
click at [135, 177] on input "Collapse sections" at bounding box center [134, 171] width 20 height 20
checkbox input "true"
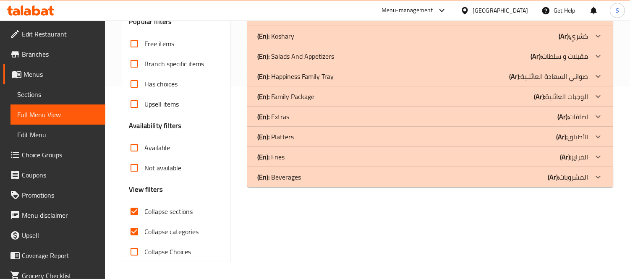
scroll to position [192, 0]
click at [132, 194] on h3 "View filters" at bounding box center [146, 190] width 34 height 10
click at [137, 229] on input "Collapse categories" at bounding box center [134, 232] width 20 height 20
checkbox input "false"
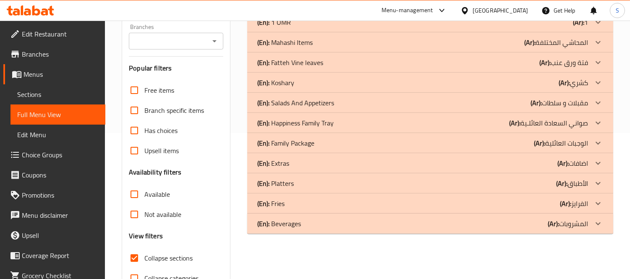
scroll to position [146, 0]
click at [596, 8] on icon at bounding box center [598, 2] width 10 height 10
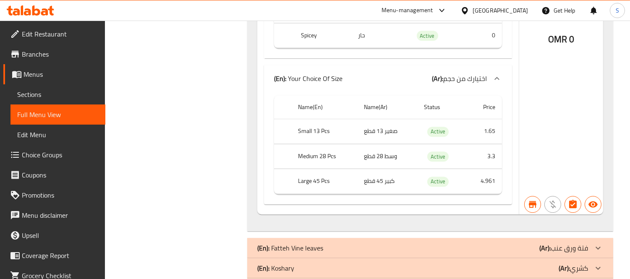
scroll to position [4390, 0]
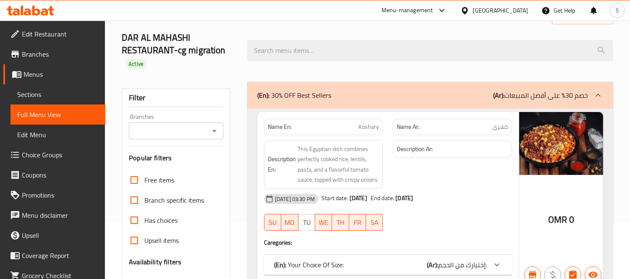
scroll to position [233, 0]
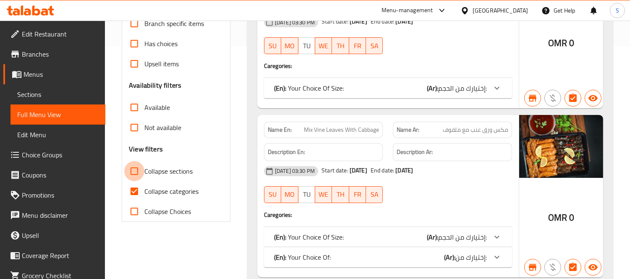
click at [140, 170] on input "Collapse sections" at bounding box center [134, 171] width 20 height 20
checkbox input "true"
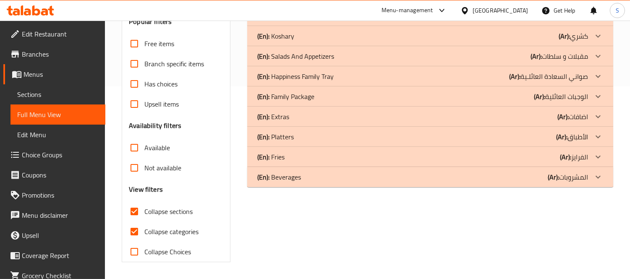
scroll to position [192, 0]
click at [135, 190] on h3 "View filters" at bounding box center [146, 190] width 34 height 10
drag, startPoint x: 139, startPoint y: 232, endPoint x: 142, endPoint y: 235, distance: 4.8
click at [139, 232] on input "Collapse categories" at bounding box center [134, 232] width 20 height 20
checkbox input "false"
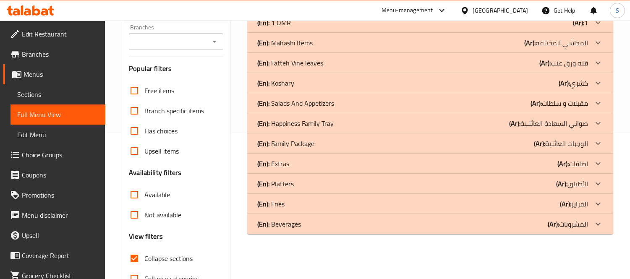
scroll to position [99, 0]
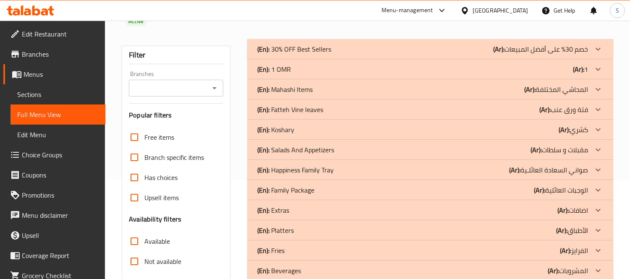
click at [598, 54] on icon at bounding box center [598, 49] width 10 height 10
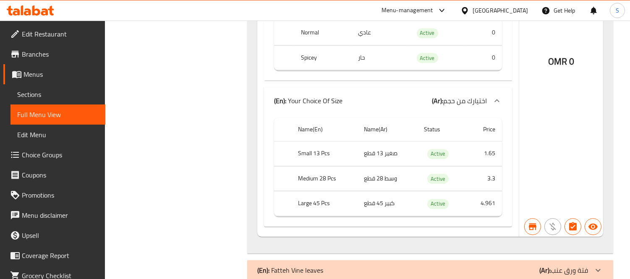
scroll to position [4393, 0]
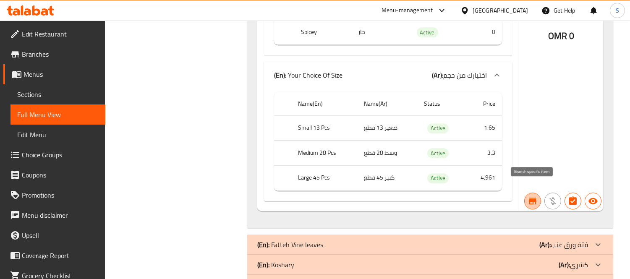
click at [530, 196] on icon "button" at bounding box center [533, 201] width 10 height 10
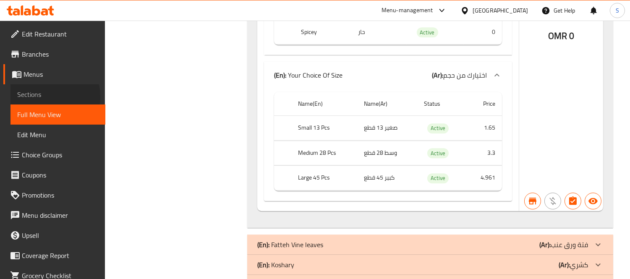
drag, startPoint x: 43, startPoint y: 97, endPoint x: 53, endPoint y: 107, distance: 14.5
click at [43, 97] on span "Sections" at bounding box center [57, 94] width 81 height 10
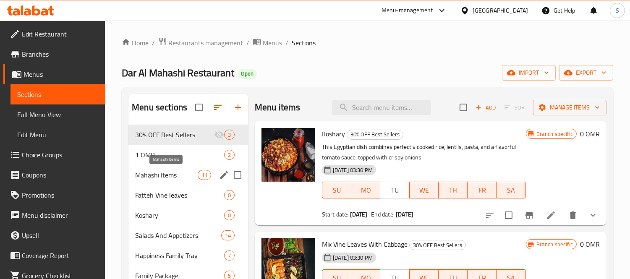
click at [166, 178] on span "Mahashi Items" at bounding box center [166, 175] width 62 height 10
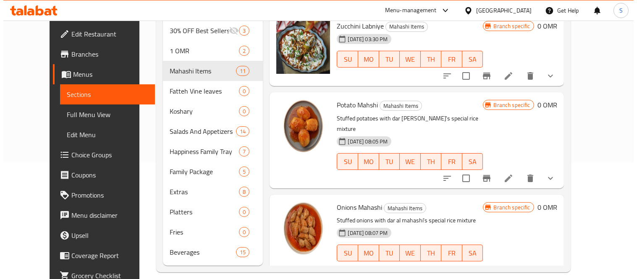
scroll to position [118, 0]
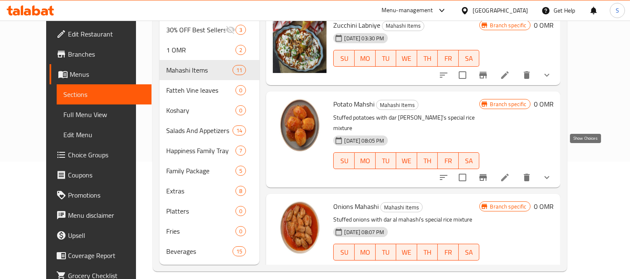
click at [549, 176] on icon "show more" at bounding box center [546, 177] width 5 height 3
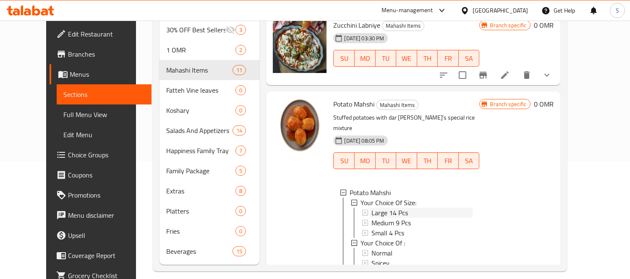
click at [379, 208] on span "Large 14 Pcs" at bounding box center [389, 213] width 37 height 10
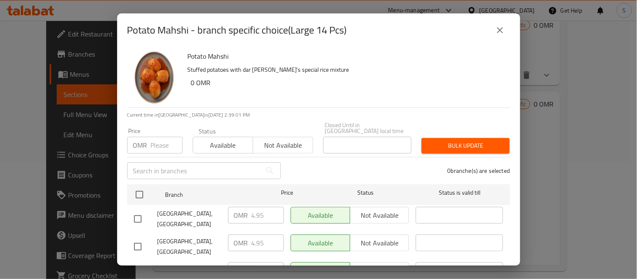
click at [163, 141] on input "number" at bounding box center [167, 145] width 32 height 17
click at [230, 209] on div "OMR 4.95 ​" at bounding box center [256, 215] width 56 height 17
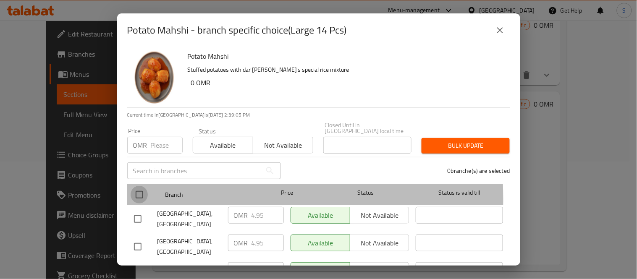
click at [139, 194] on input "checkbox" at bounding box center [140, 195] width 18 height 18
checkbox input "true"
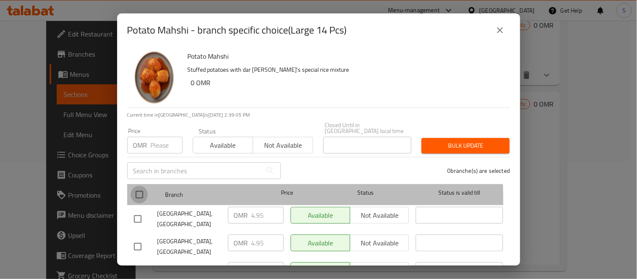
checkbox input "true"
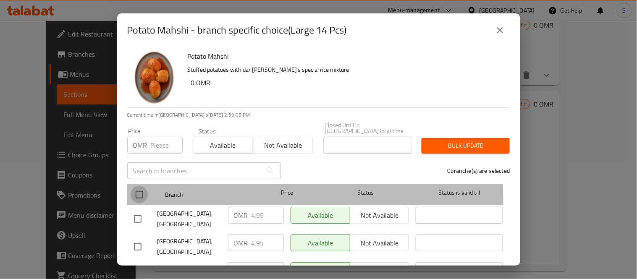
checkbox input "true"
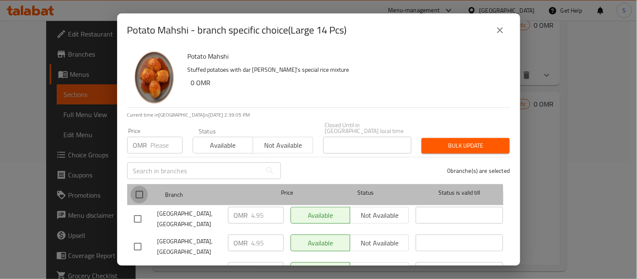
checkbox input "true"
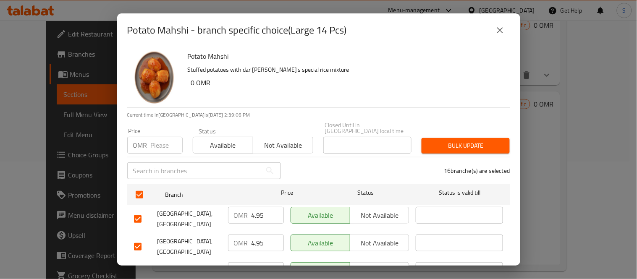
click at [161, 144] on input "number" at bounding box center [167, 145] width 32 height 17
paste input "4.95"
type input "4.95"
click at [504, 143] on div "Bulk update" at bounding box center [465, 146] width 98 height 26
click at [480, 141] on span "Bulk update" at bounding box center [465, 146] width 75 height 10
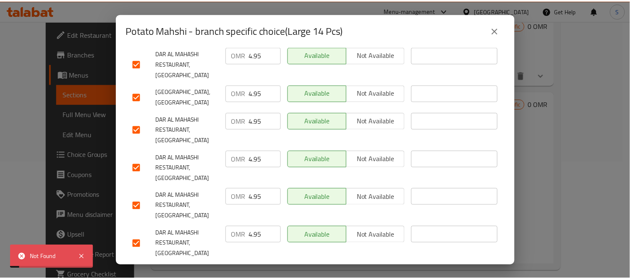
scroll to position [471, 0]
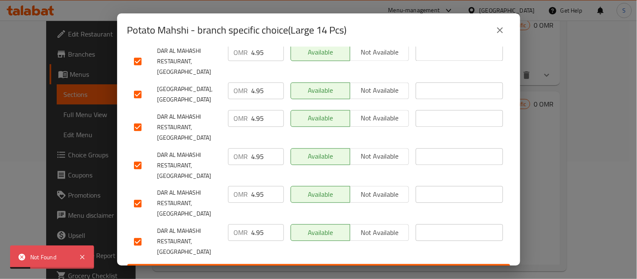
click at [315, 267] on span "Save" at bounding box center [318, 272] width 369 height 10
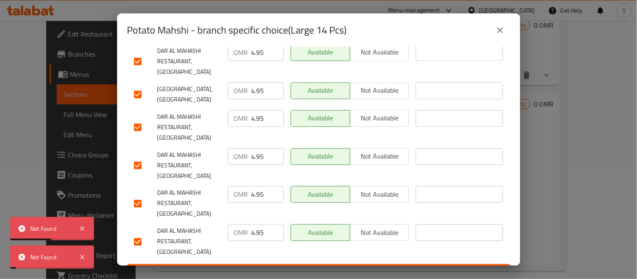
click at [313, 267] on span "Save" at bounding box center [318, 272] width 369 height 10
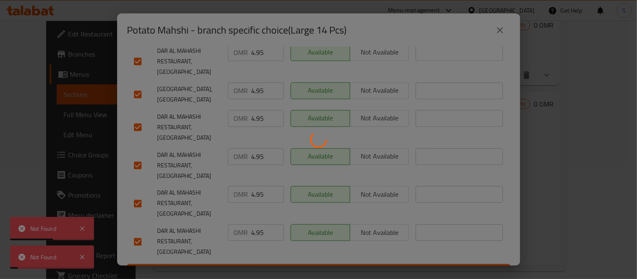
click at [313, 252] on div at bounding box center [318, 139] width 637 height 279
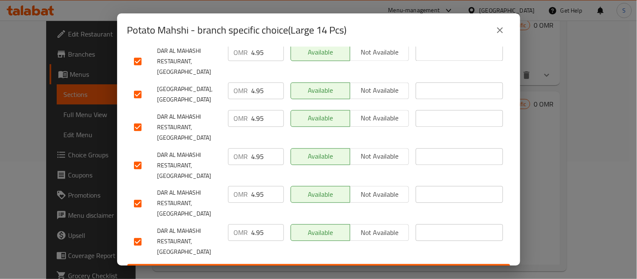
click at [330, 267] on span "Save" at bounding box center [318, 272] width 369 height 10
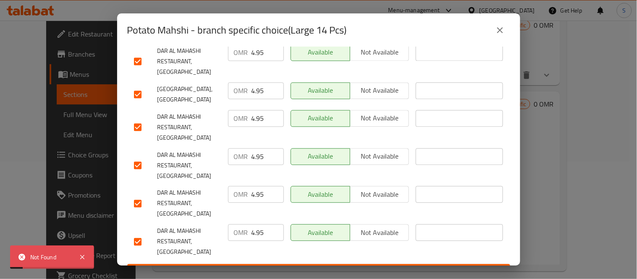
click at [500, 30] on icon "close" at bounding box center [500, 30] width 6 height 6
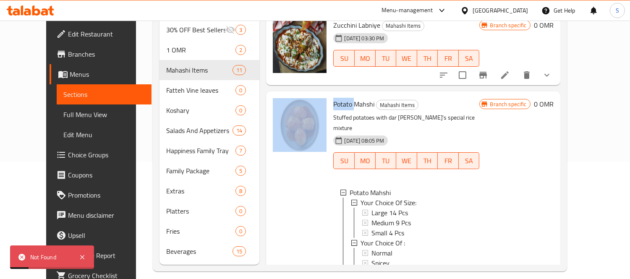
click at [63, 115] on span "Full Menu View" at bounding box center [103, 115] width 81 height 10
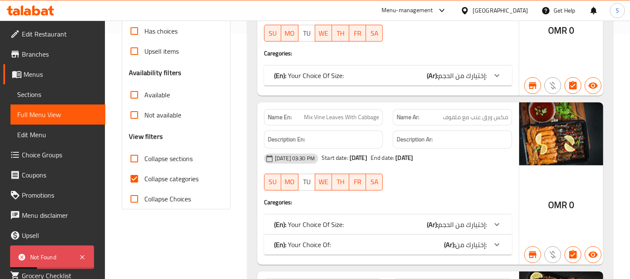
scroll to position [304, 0]
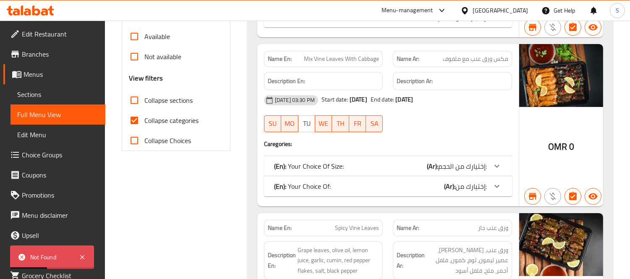
click at [137, 102] on input "Collapse sections" at bounding box center [134, 100] width 20 height 20
checkbox input "true"
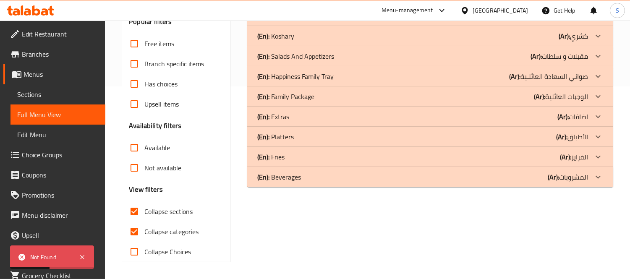
click at [130, 222] on input "Collapse categories" at bounding box center [134, 232] width 20 height 20
checkbox input "false"
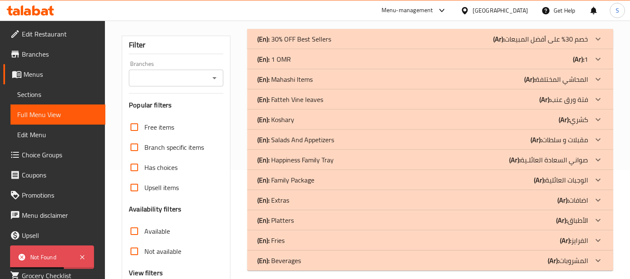
scroll to position [99, 0]
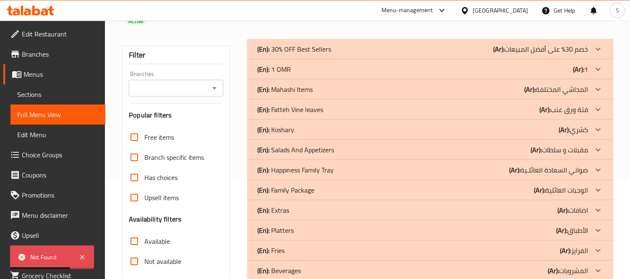
click at [577, 54] on p "(Ar): المحاشي المختلفة" at bounding box center [540, 49] width 95 height 10
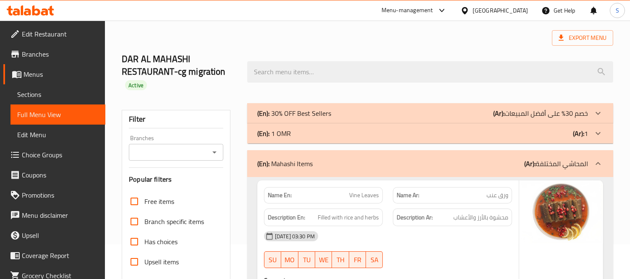
scroll to position [0, 0]
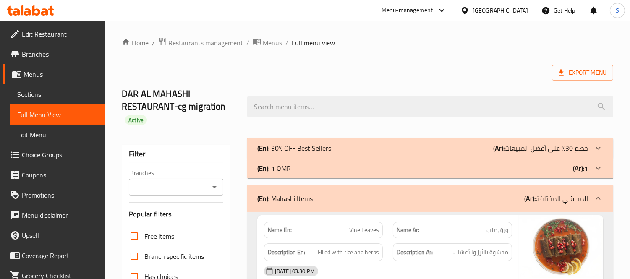
click at [209, 195] on div "Branches" at bounding box center [176, 187] width 94 height 17
click at [217, 187] on icon "Open" at bounding box center [214, 187] width 10 height 10
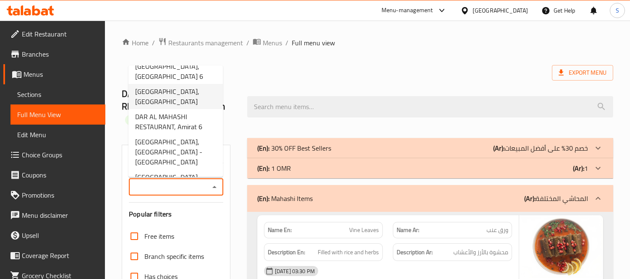
scroll to position [140, 0]
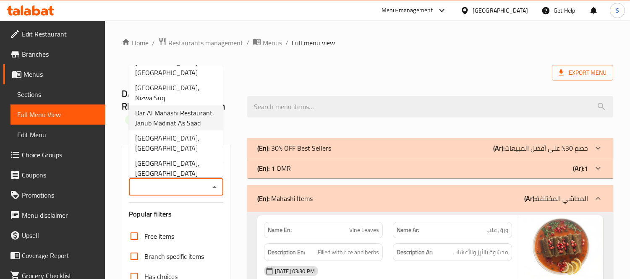
click at [182, 128] on span "Dar Al Mahashi Restaurant, Janub Madinat As Saad" at bounding box center [175, 118] width 81 height 20
type input "Dar Al Mahashi Restaurant, Janub Madinat As Saad"
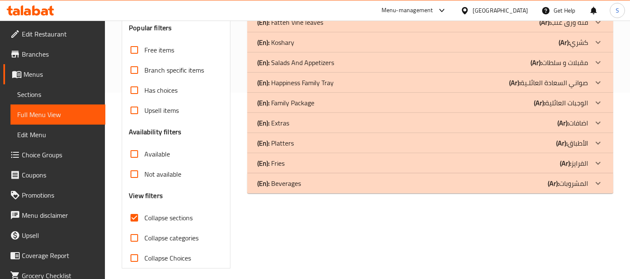
scroll to position [99, 0]
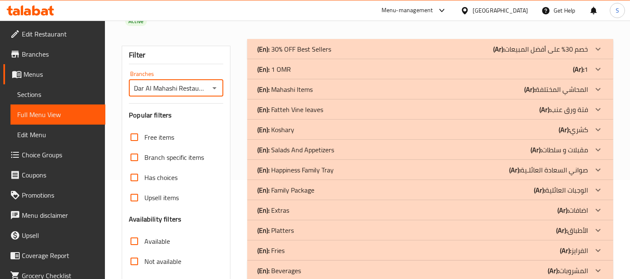
click at [589, 59] on div at bounding box center [598, 49] width 20 height 20
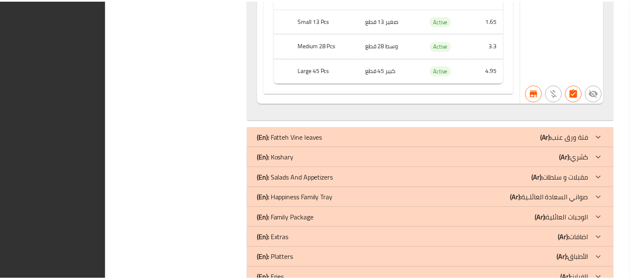
scroll to position [4504, 0]
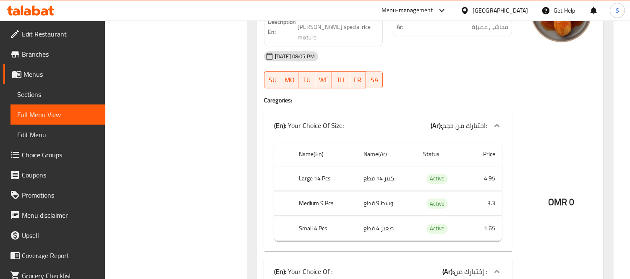
scroll to position [3711, 0]
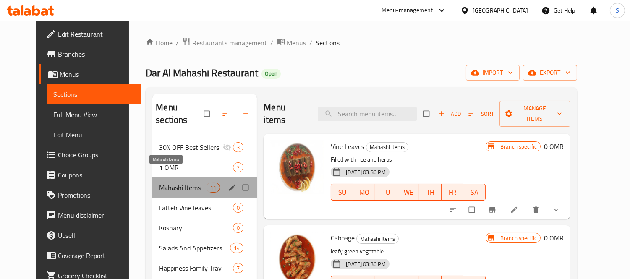
click at [170, 183] on span "Mahashi Items" at bounding box center [182, 188] width 47 height 10
